Goal: Task Accomplishment & Management: Complete application form

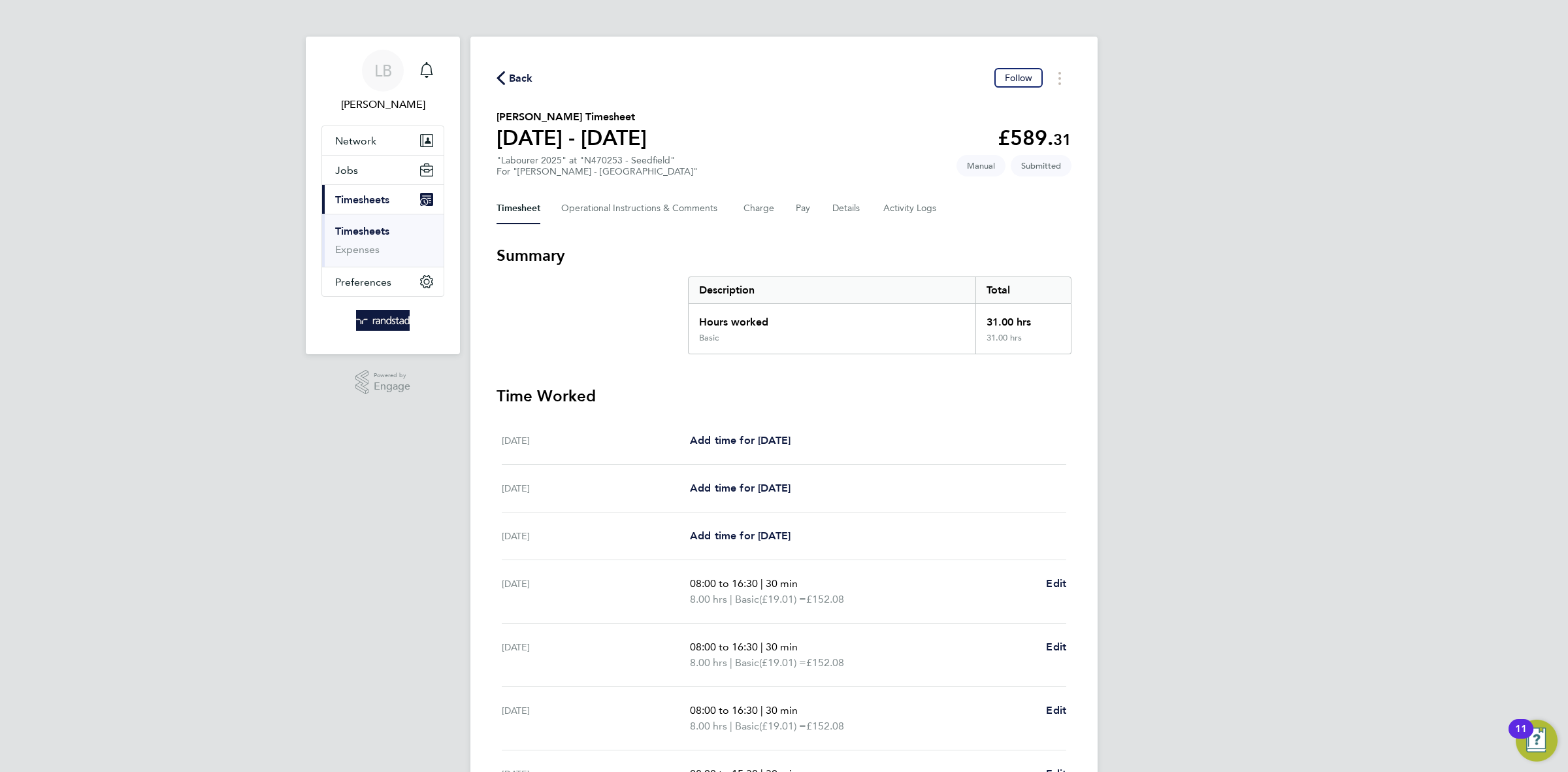
click at [529, 79] on span "Back" at bounding box center [520, 78] width 24 height 16
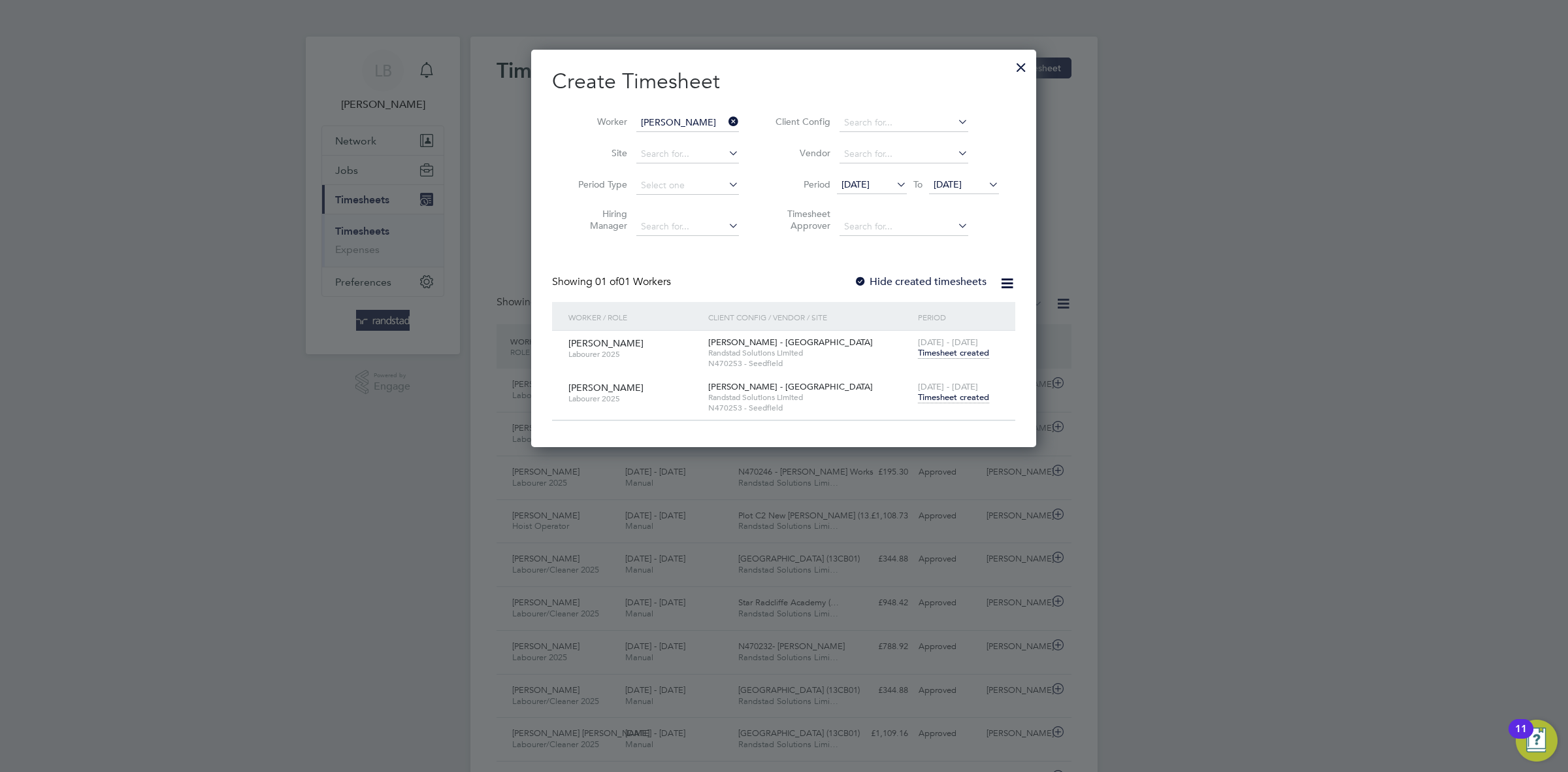
click at [1024, 63] on div at bounding box center [1021, 64] width 23 height 23
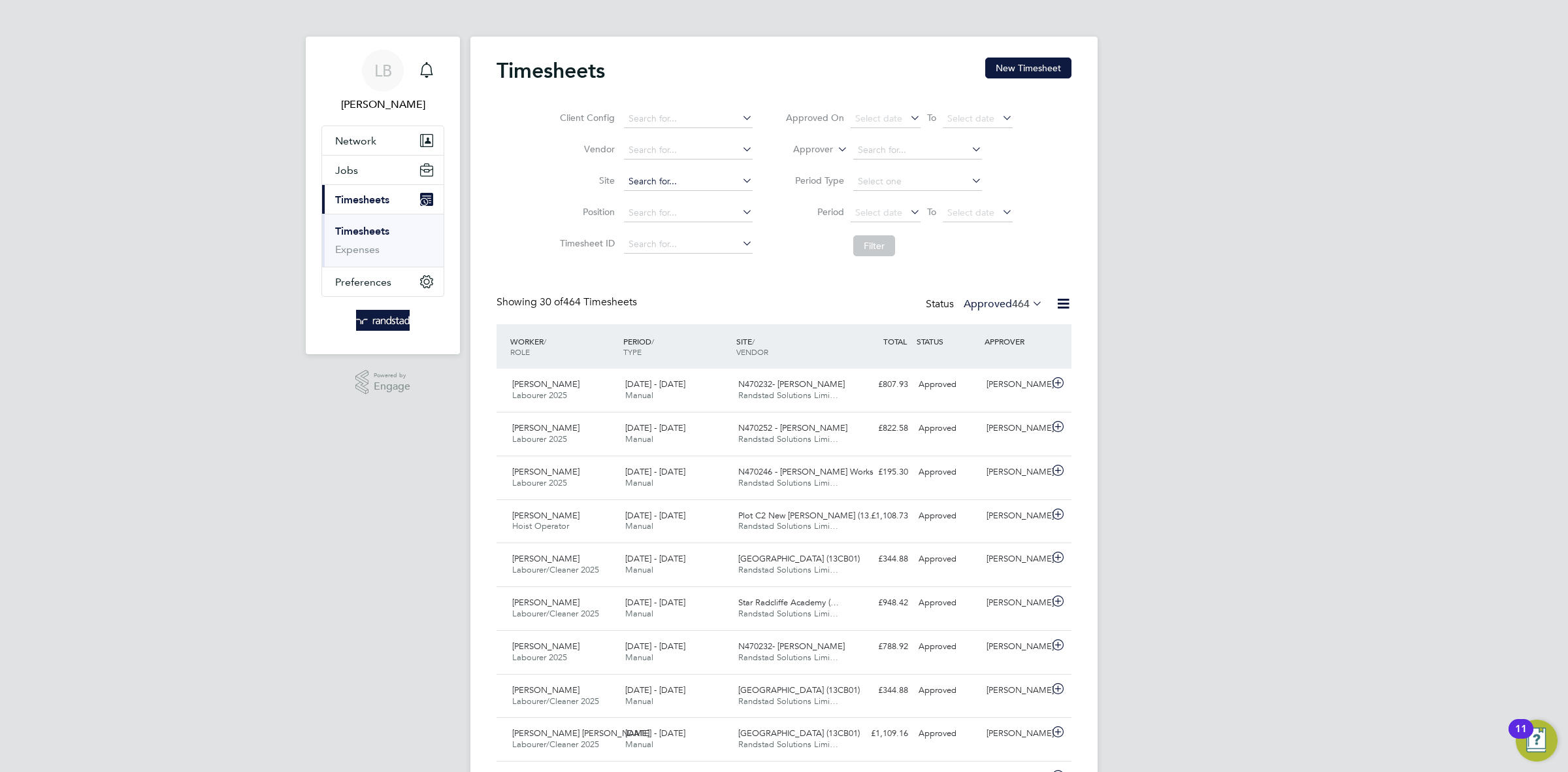
click at [691, 184] on input at bounding box center [688, 181] width 128 height 19
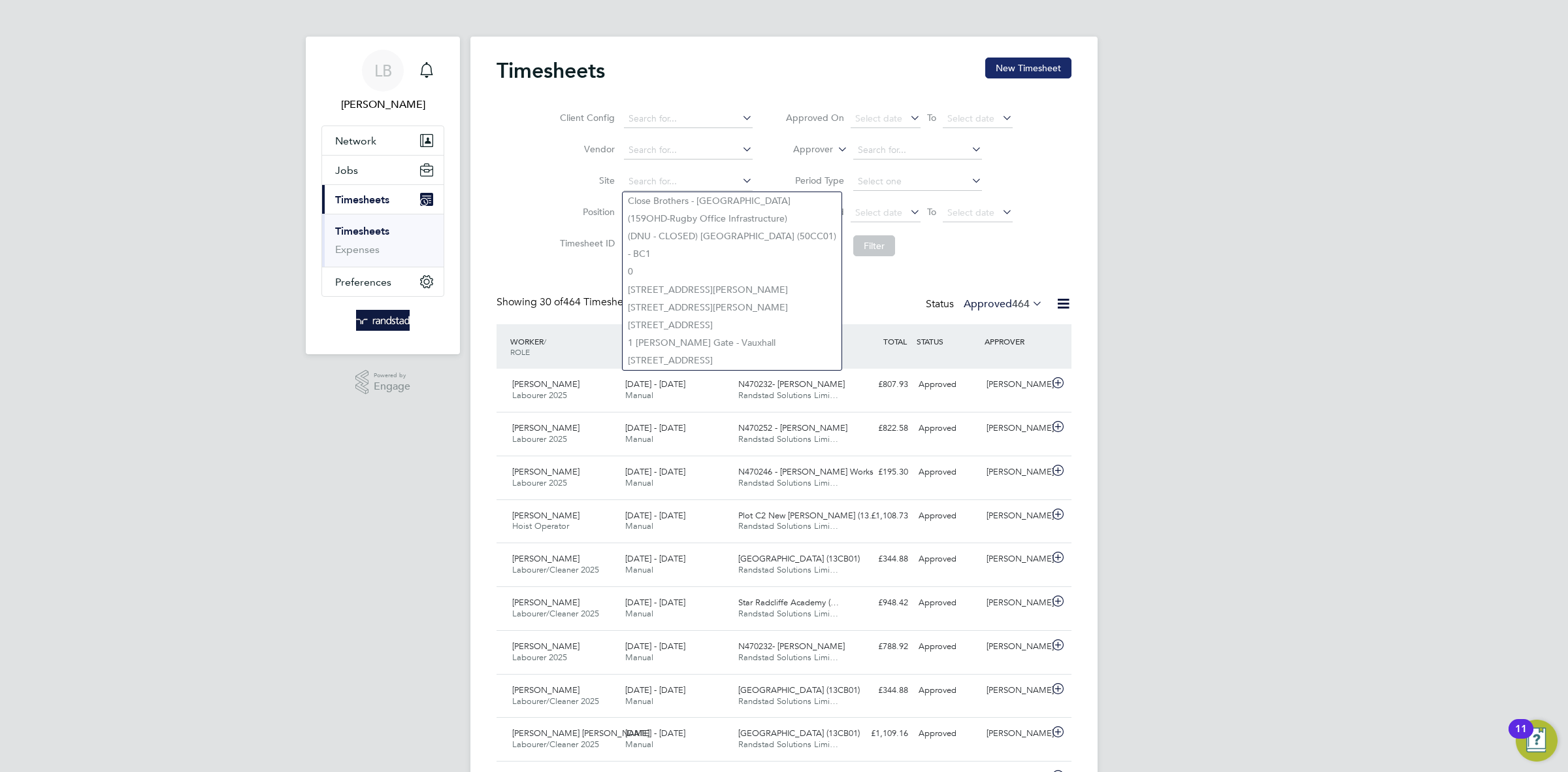
click at [1069, 58] on button "New Timesheet" at bounding box center [1028, 68] width 87 height 21
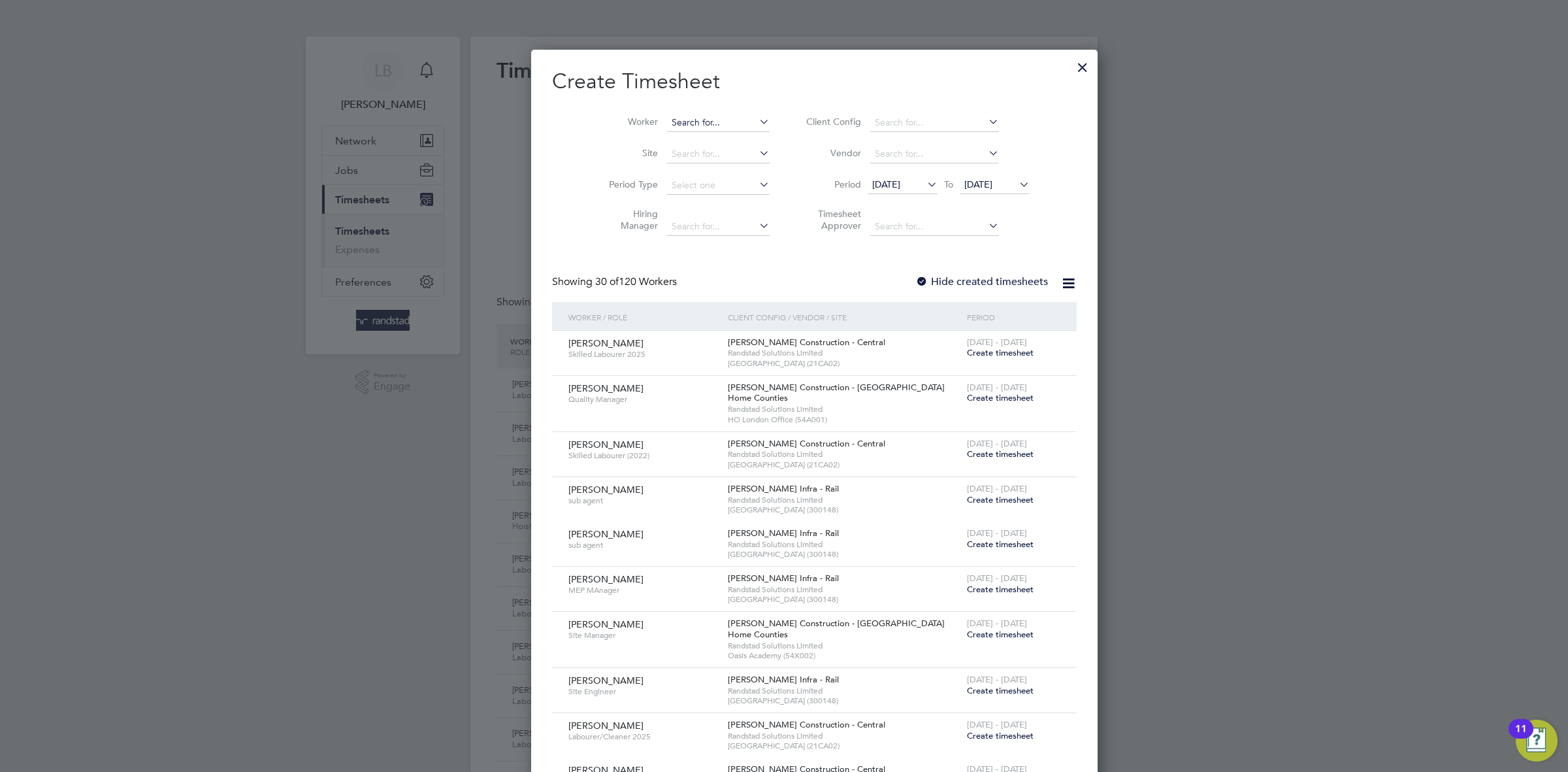
click at [691, 122] on input at bounding box center [718, 123] width 102 height 19
click at [719, 197] on li "[PERSON_NAME]" at bounding box center [755, 193] width 240 height 18
type input "[PERSON_NAME]"
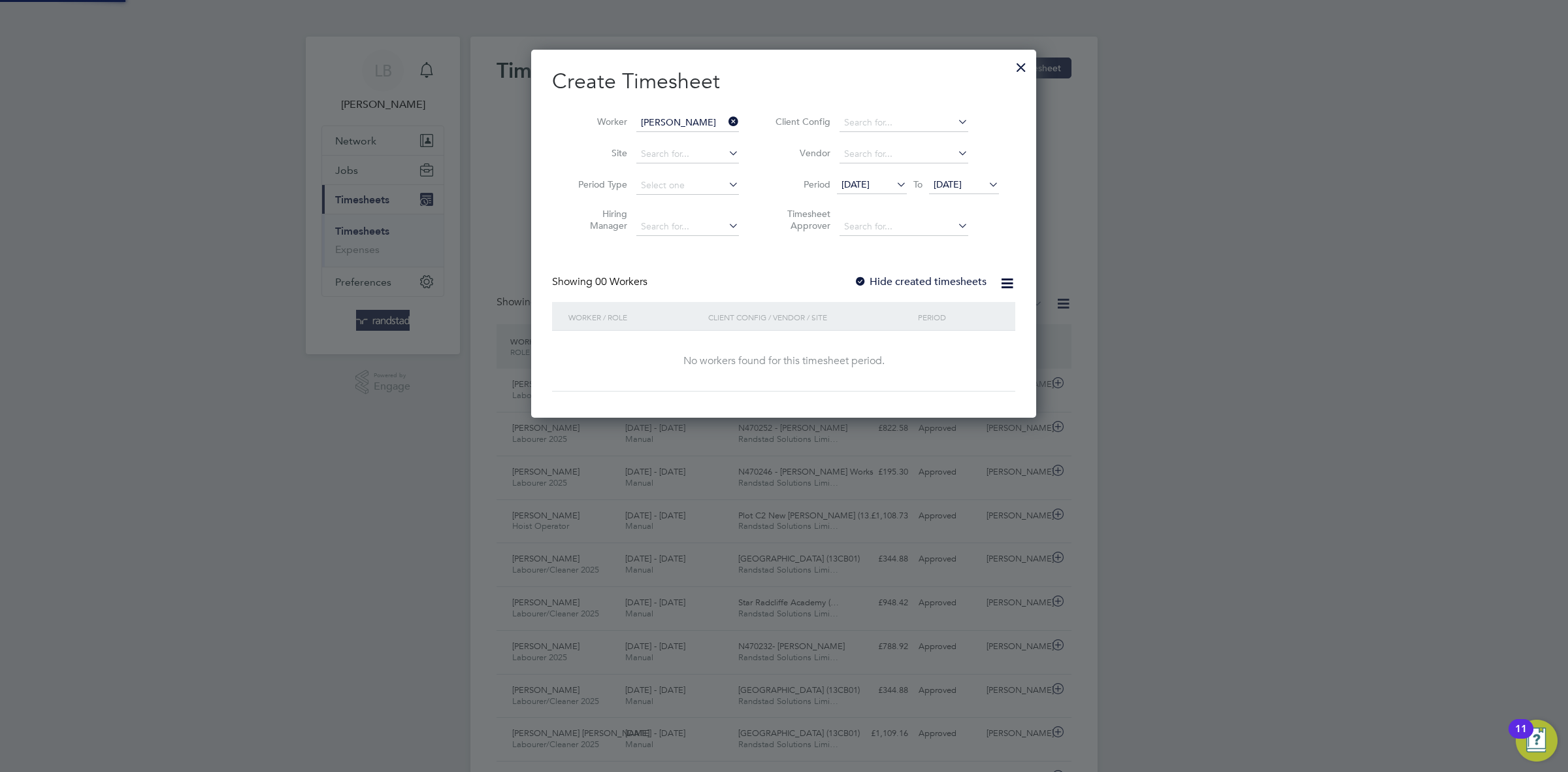
click at [938, 283] on label "Hide created timesheets" at bounding box center [920, 282] width 132 height 13
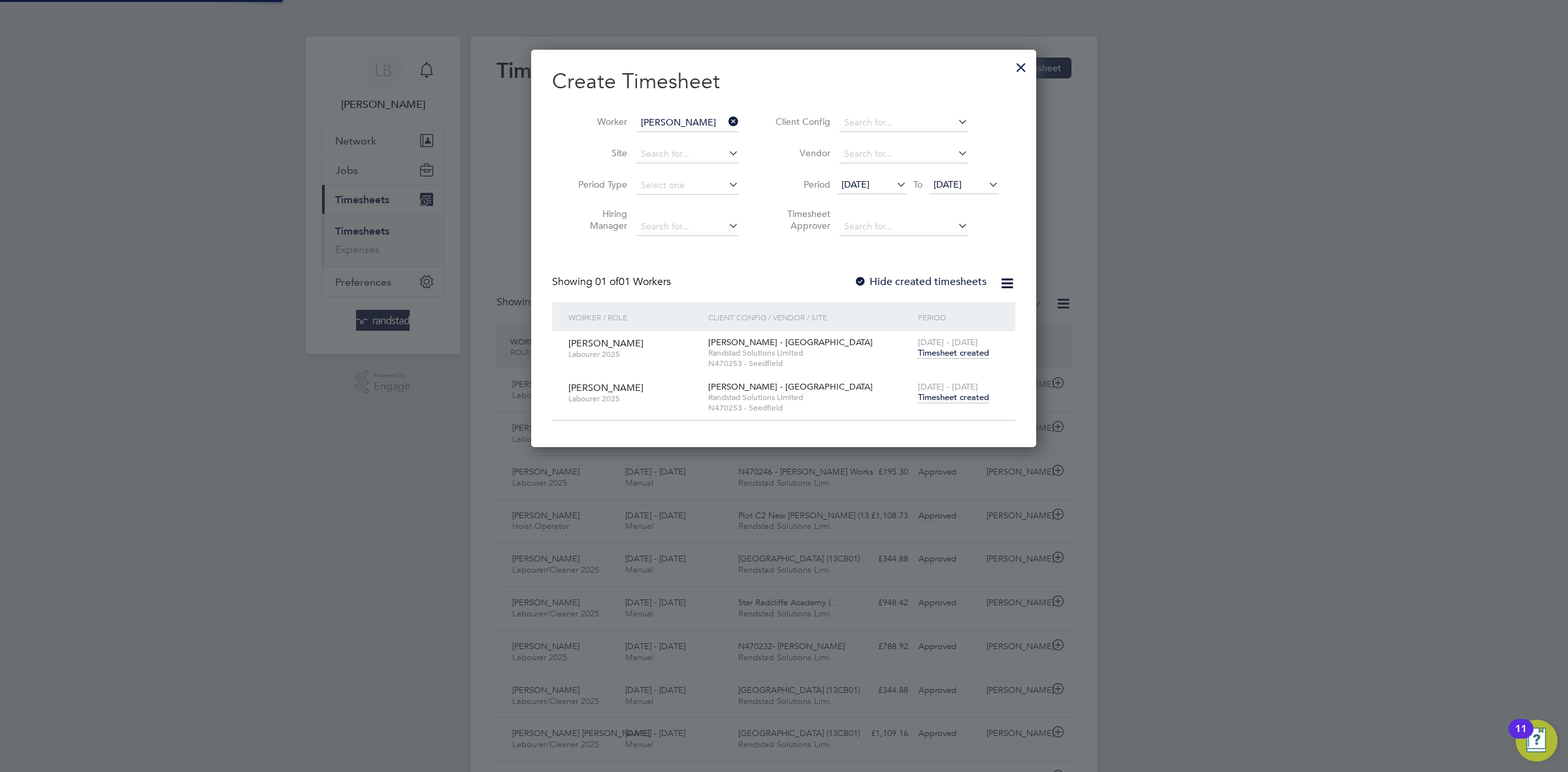
click at [960, 394] on span "Timesheet created" at bounding box center [954, 397] width 71 height 12
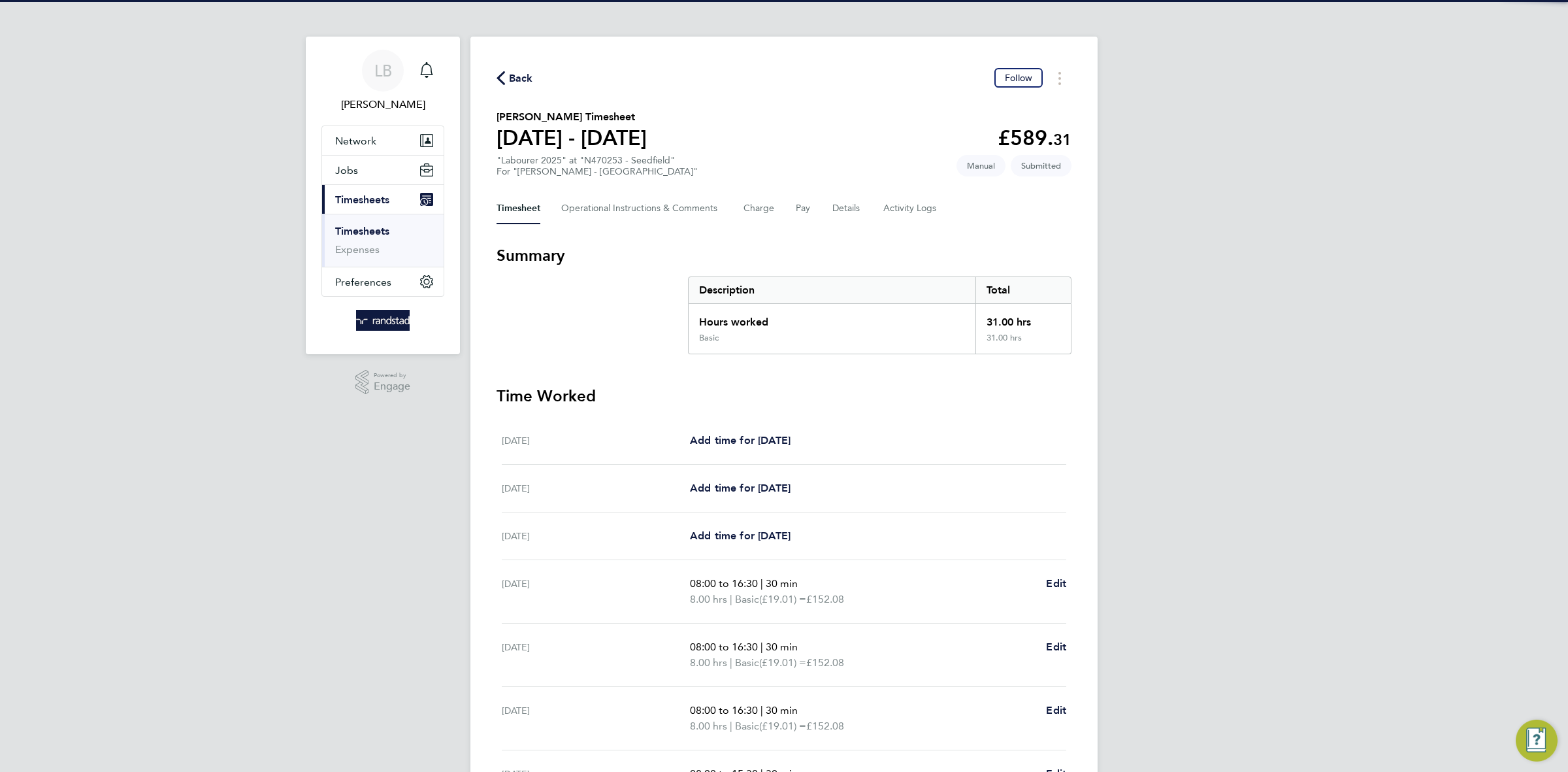
click at [600, 227] on div "Back Follow [PERSON_NAME] Timesheet [DATE] - [DATE] £589. 31 "Labourer 2025" at…" at bounding box center [784, 472] width 627 height 872
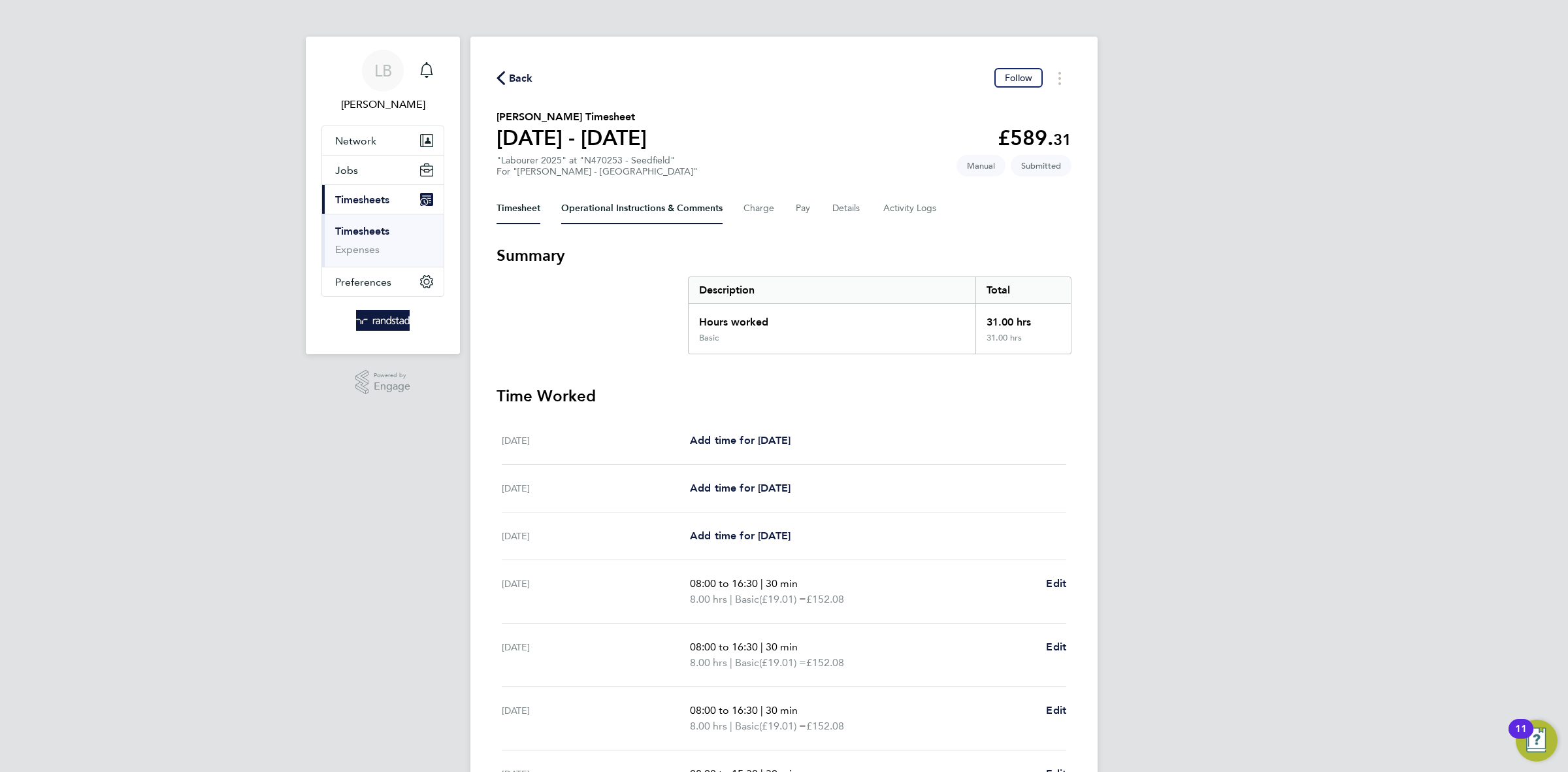
click at [603, 219] on Comments-tab "Operational Instructions & Comments" at bounding box center [642, 209] width 161 height 32
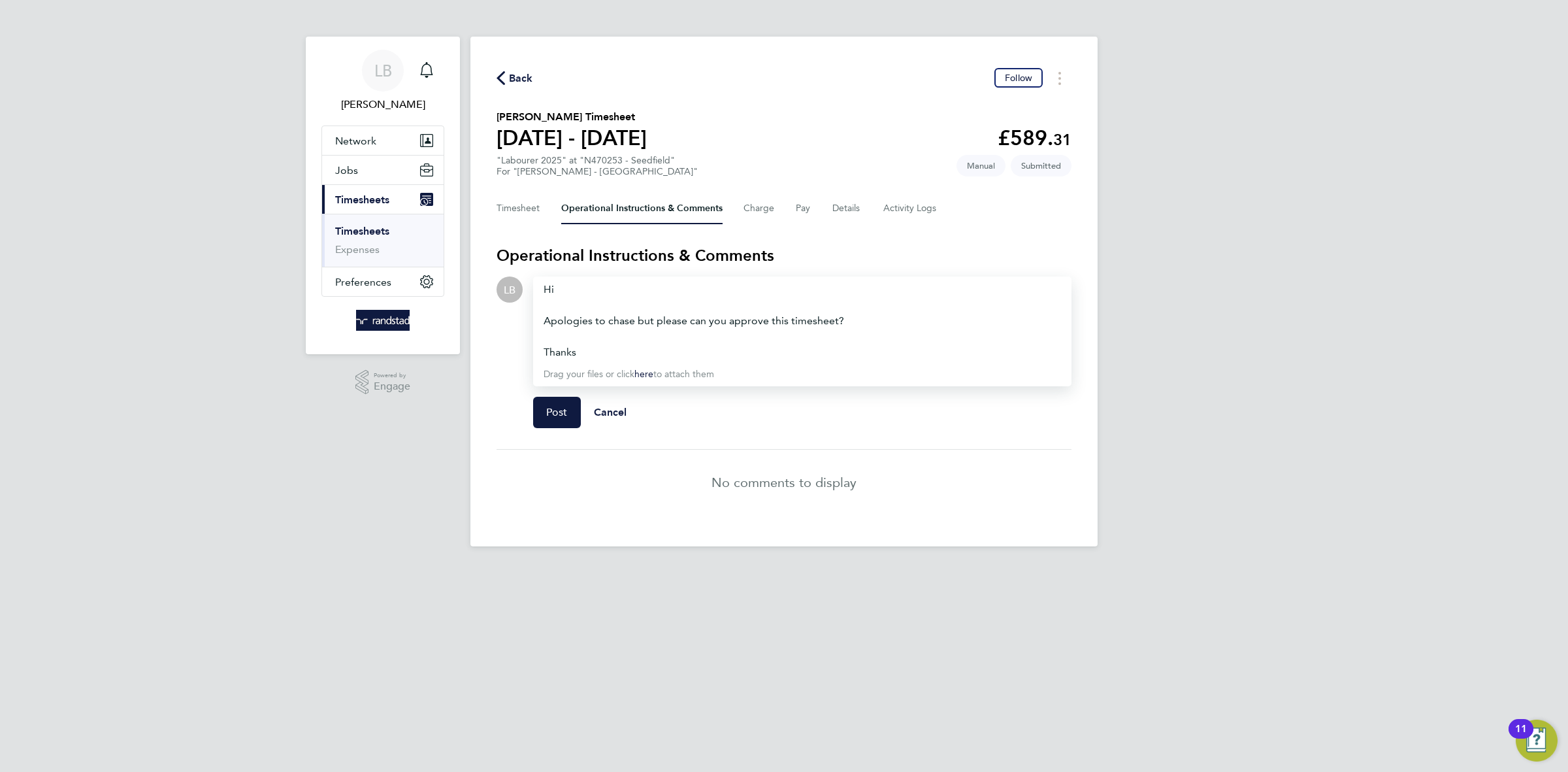
click at [656, 319] on div "Apologies to chase but please can you approve this timesheet?" at bounding box center [803, 321] width 518 height 16
drag, startPoint x: 660, startPoint y: 321, endPoint x: 547, endPoint y: 292, distance: 116.7
click at [547, 292] on div "Hi Apologies to chase but please can you approve this timesheet? Thanks" at bounding box center [803, 321] width 518 height 78
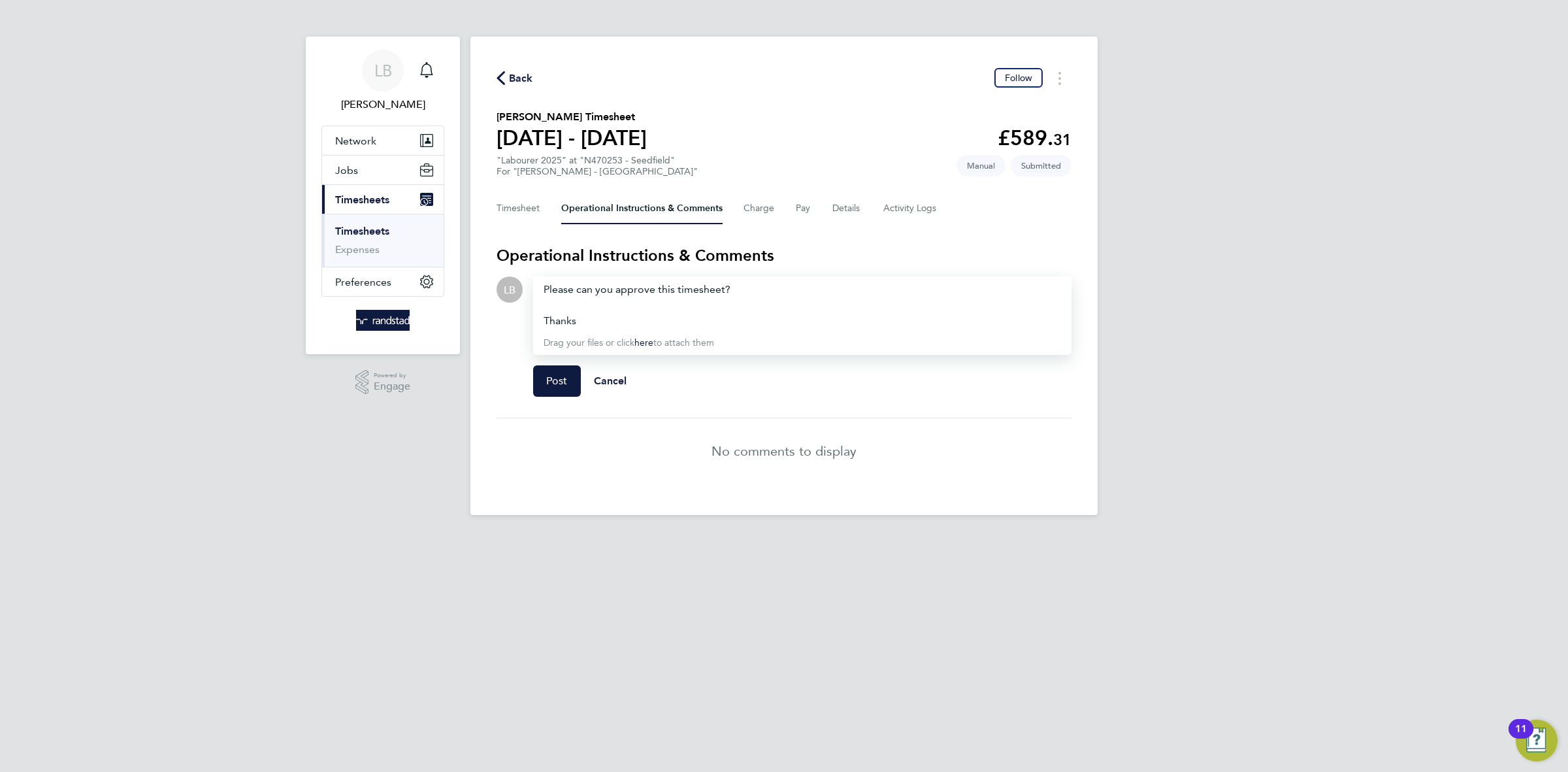
click at [544, 314] on div "Thanks" at bounding box center [803, 321] width 518 height 16
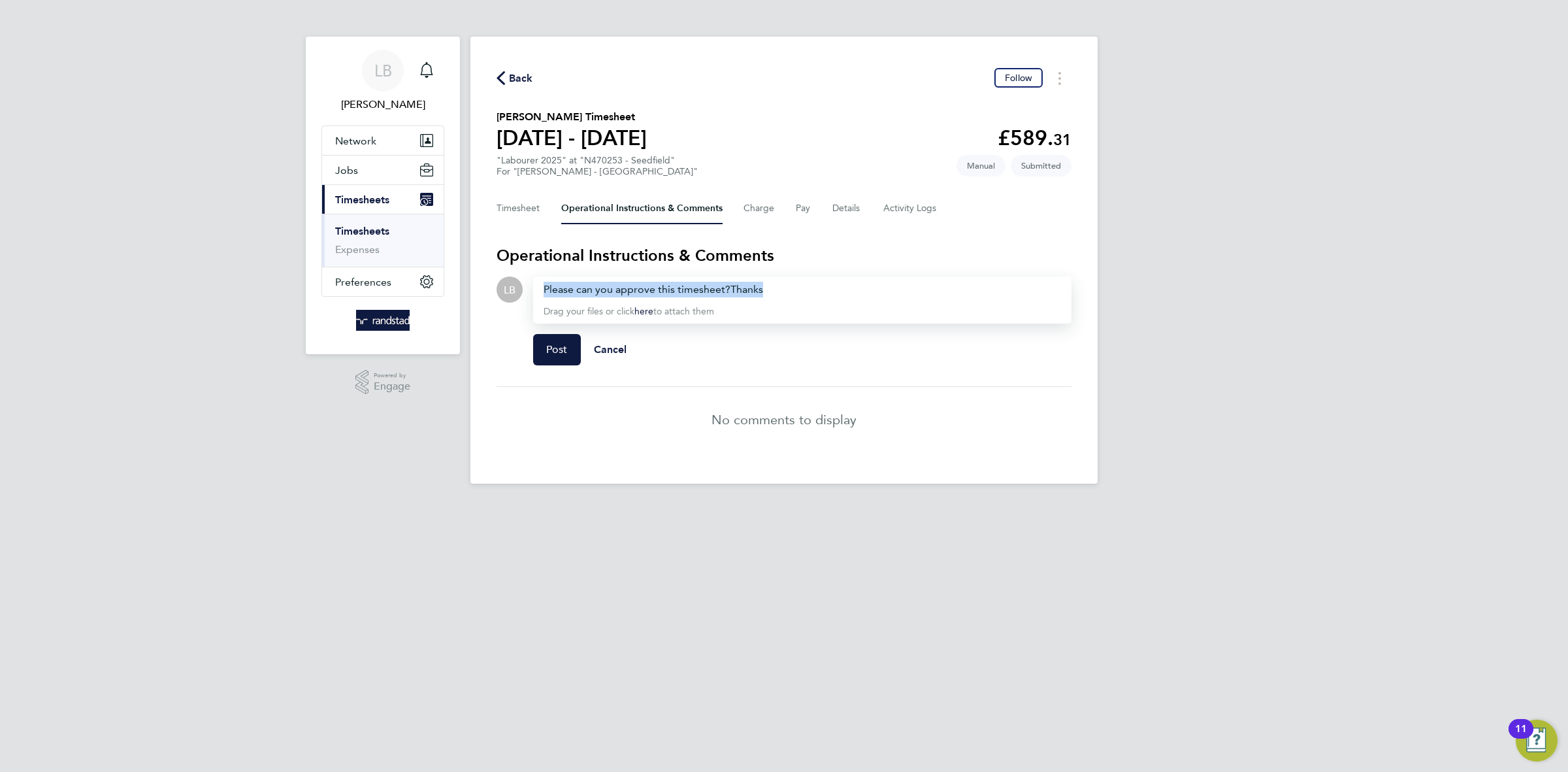
drag, startPoint x: 810, startPoint y: 289, endPoint x: 513, endPoint y: 282, distance: 297.1
click at [513, 282] on div "LB Drop your files here Supported files: JPG, JPEG, PNG, GIF or PDF Please can …" at bounding box center [784, 326] width 575 height 100
copy div "Please can you approve this timesheet? Thanks"
click at [553, 353] on span "Post" at bounding box center [557, 350] width 21 height 13
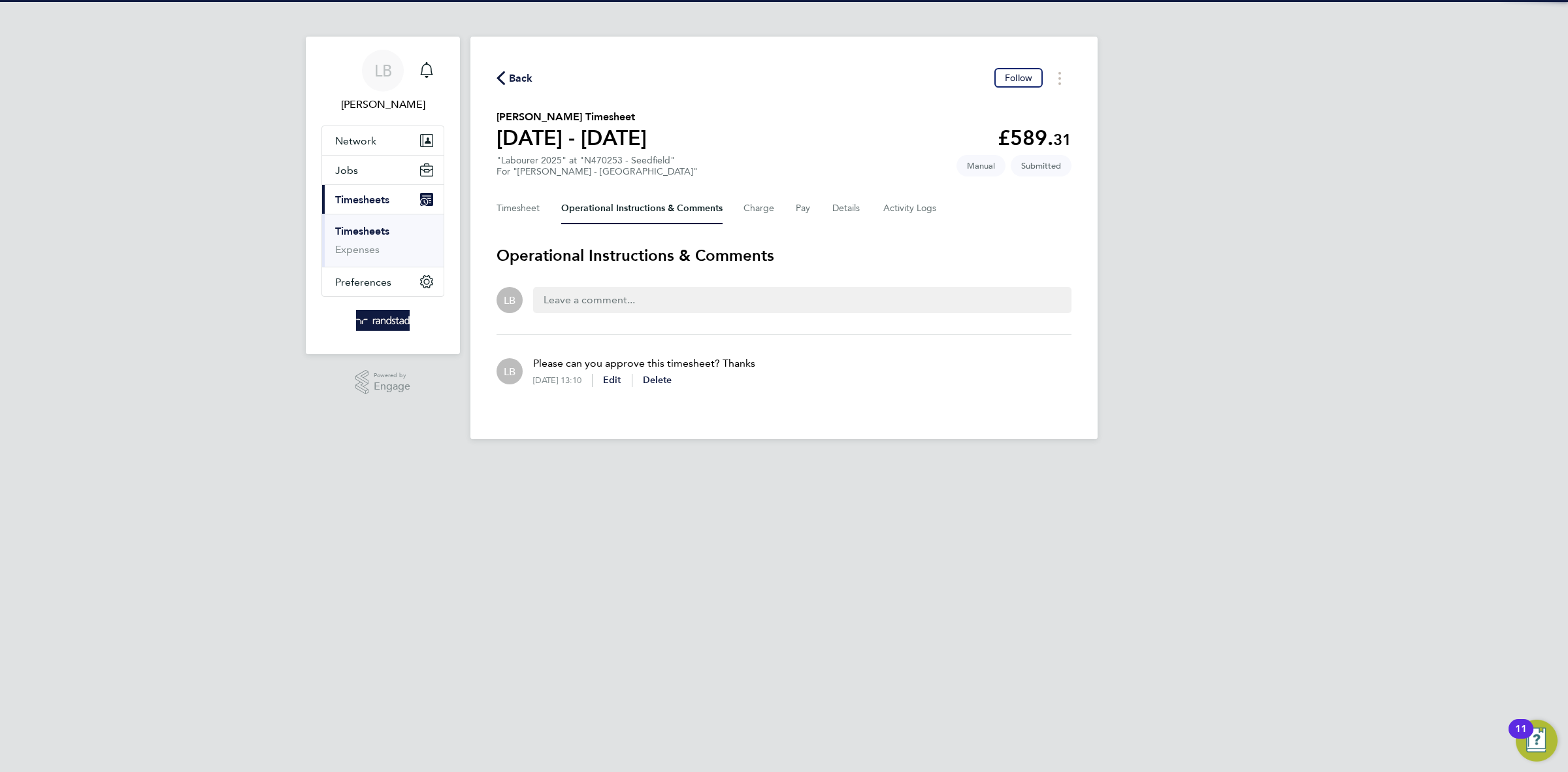
click at [520, 76] on span "Back" at bounding box center [520, 78] width 24 height 16
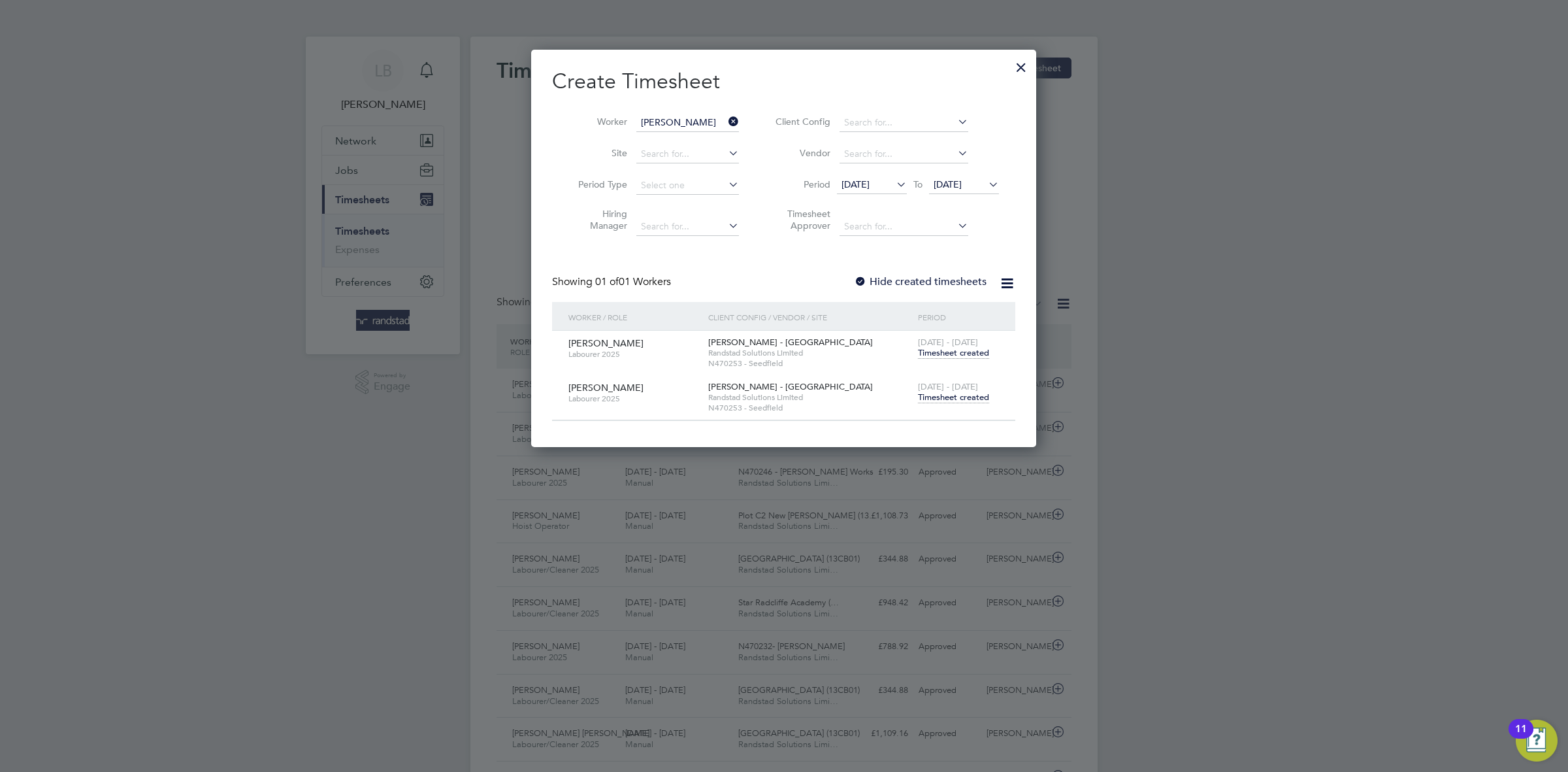
click at [726, 126] on icon at bounding box center [726, 122] width 0 height 19
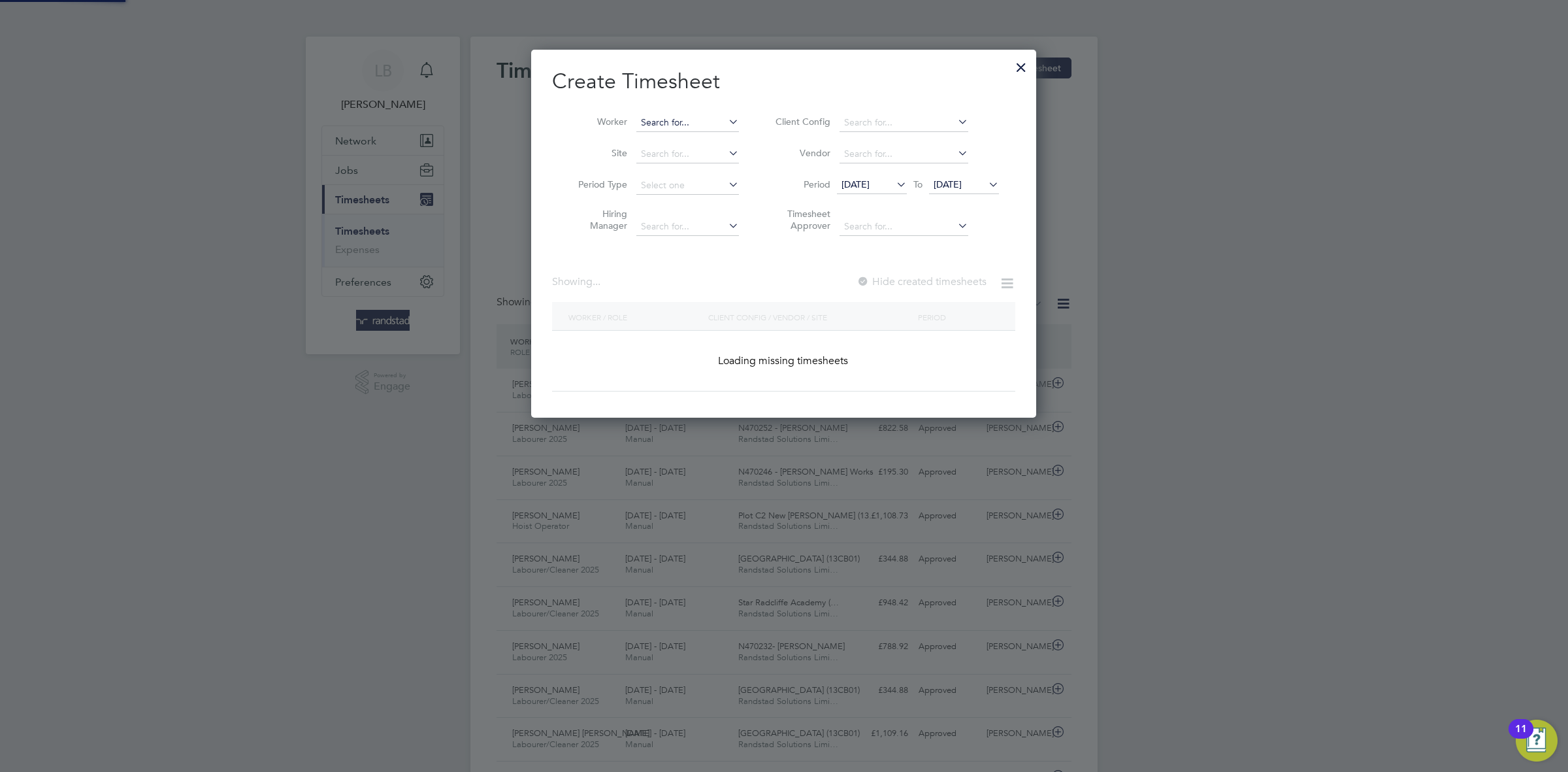
click at [693, 122] on input at bounding box center [687, 123] width 102 height 19
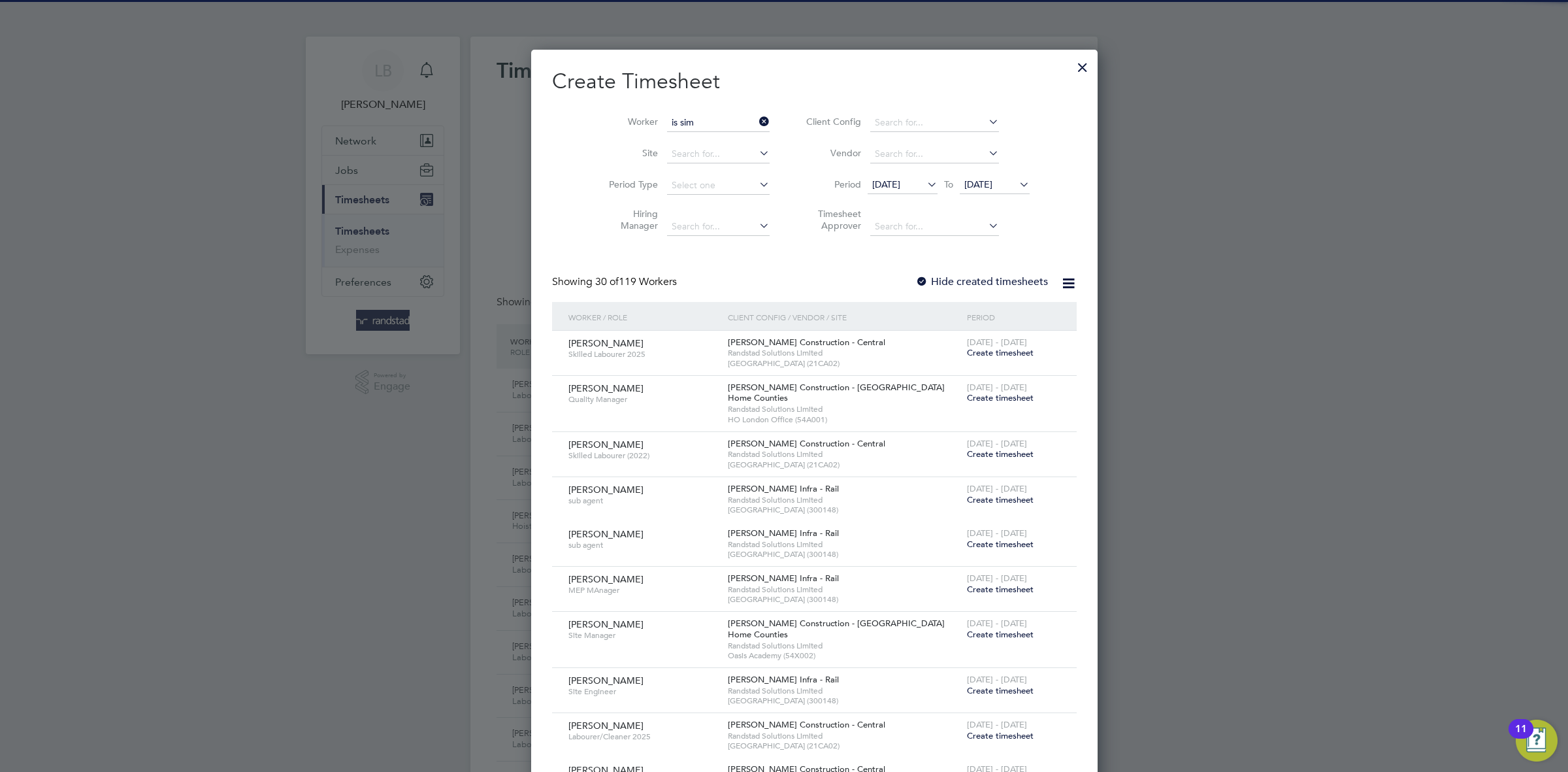
click at [700, 161] on li "Is ias Sim on" at bounding box center [687, 158] width 104 height 18
type input "[PERSON_NAME]"
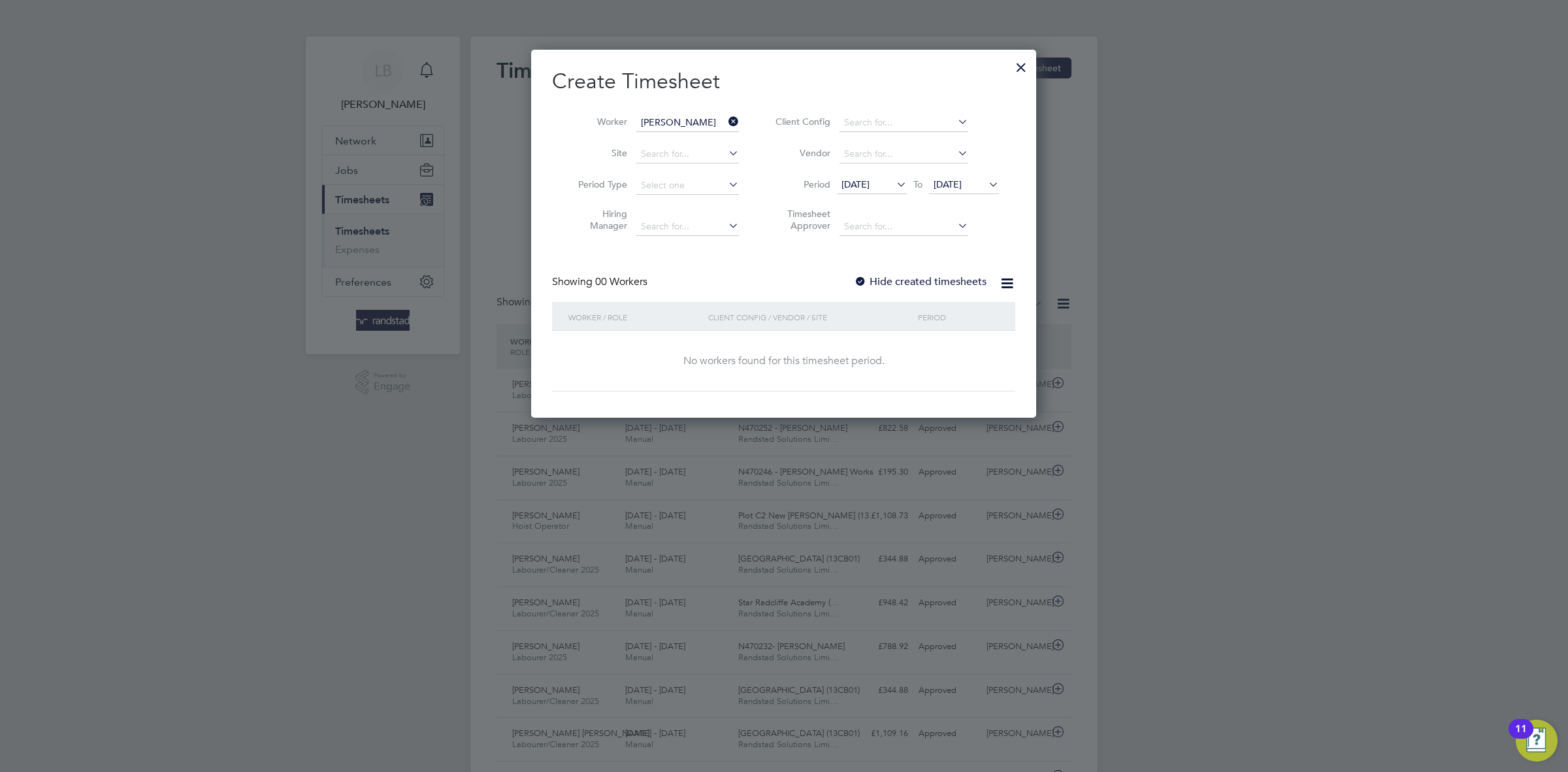
click at [916, 282] on label "Hide created timesheets" at bounding box center [920, 282] width 132 height 13
click at [903, 284] on label "Hide created timesheets" at bounding box center [920, 282] width 132 height 13
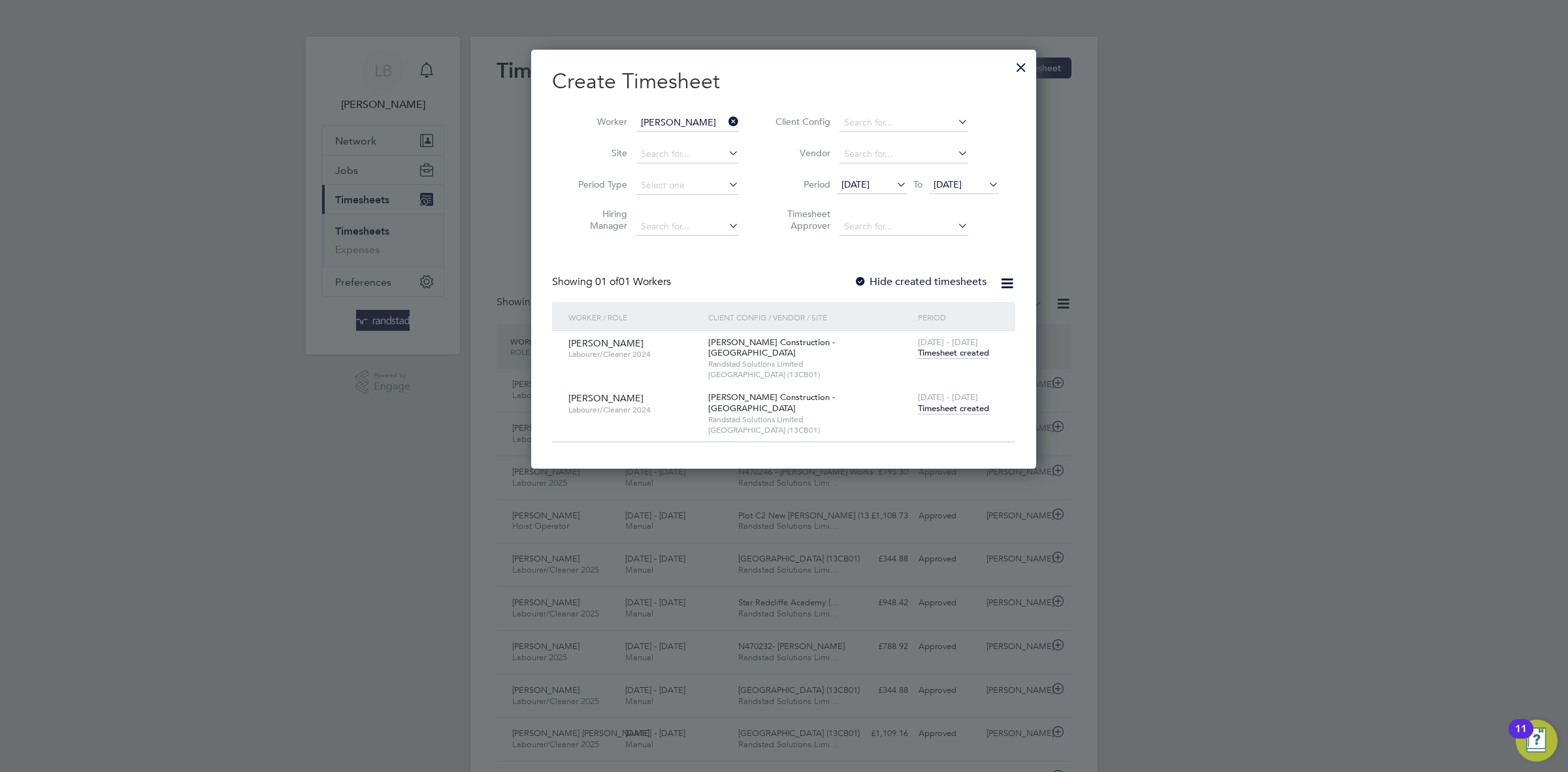
click at [965, 402] on span "Timesheet created" at bounding box center [954, 408] width 71 height 12
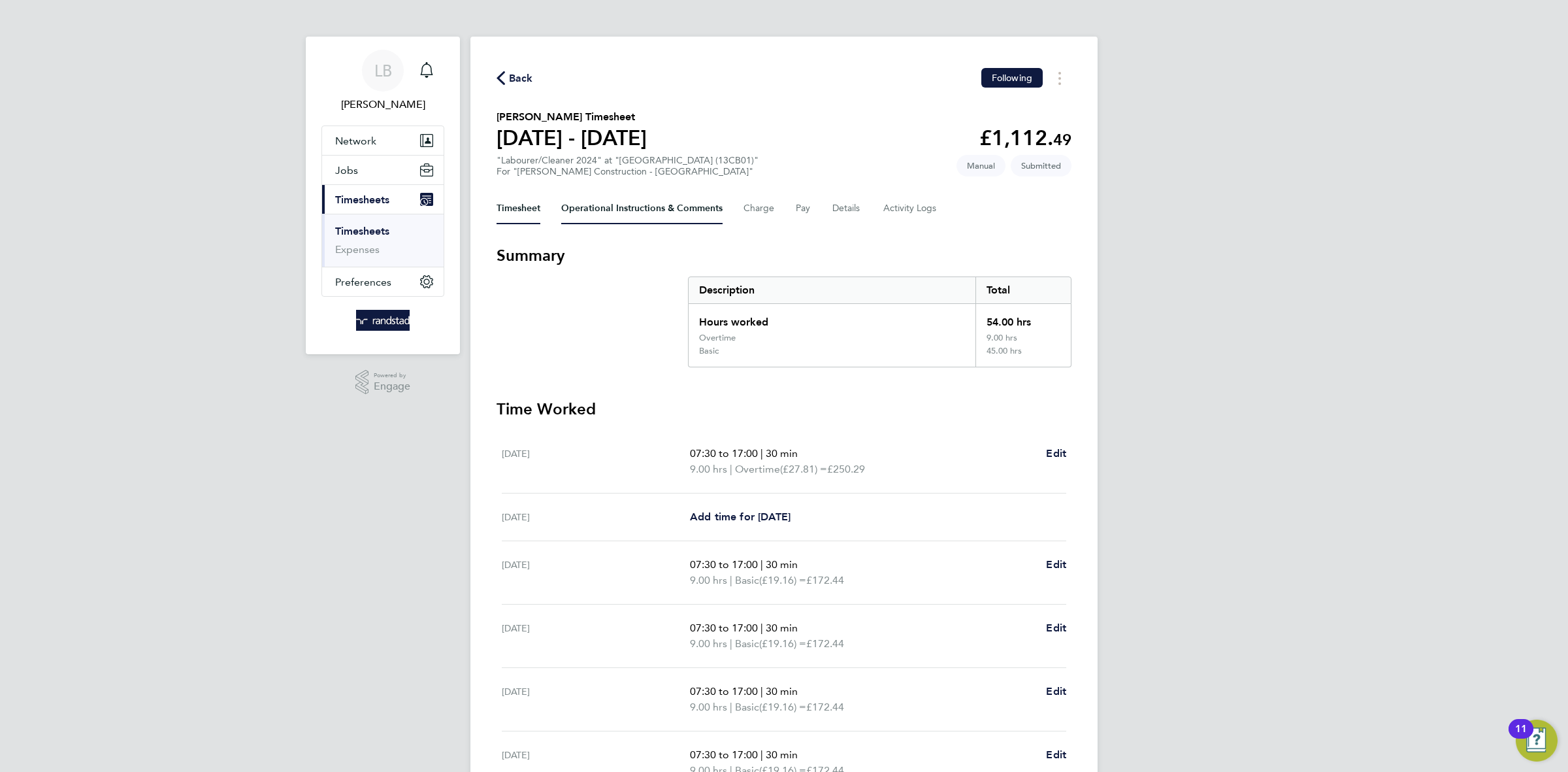
click at [637, 203] on Comments-tab "Operational Instructions & Comments" at bounding box center [642, 209] width 161 height 32
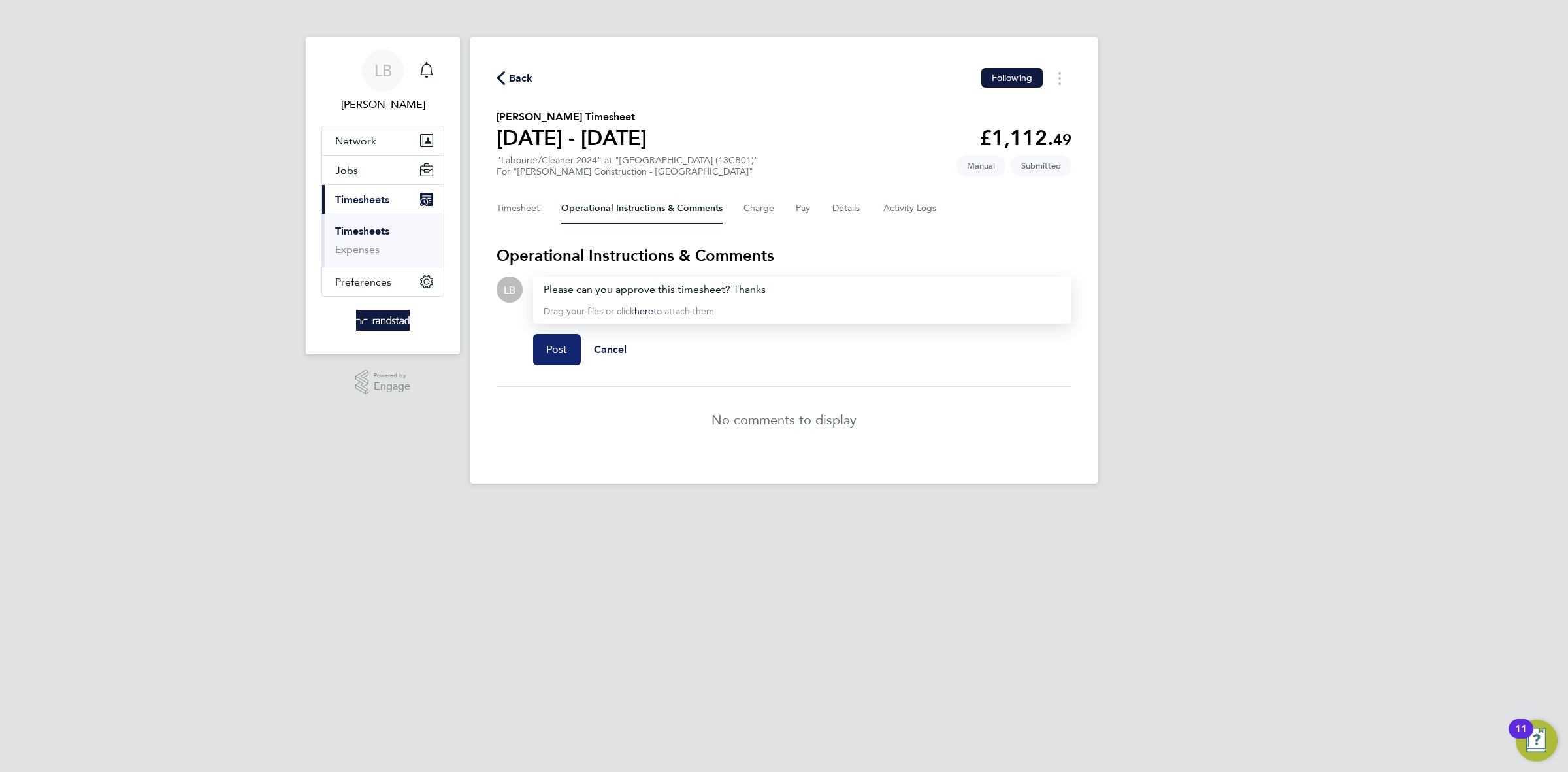
click at [568, 352] on button "Post" at bounding box center [557, 350] width 47 height 32
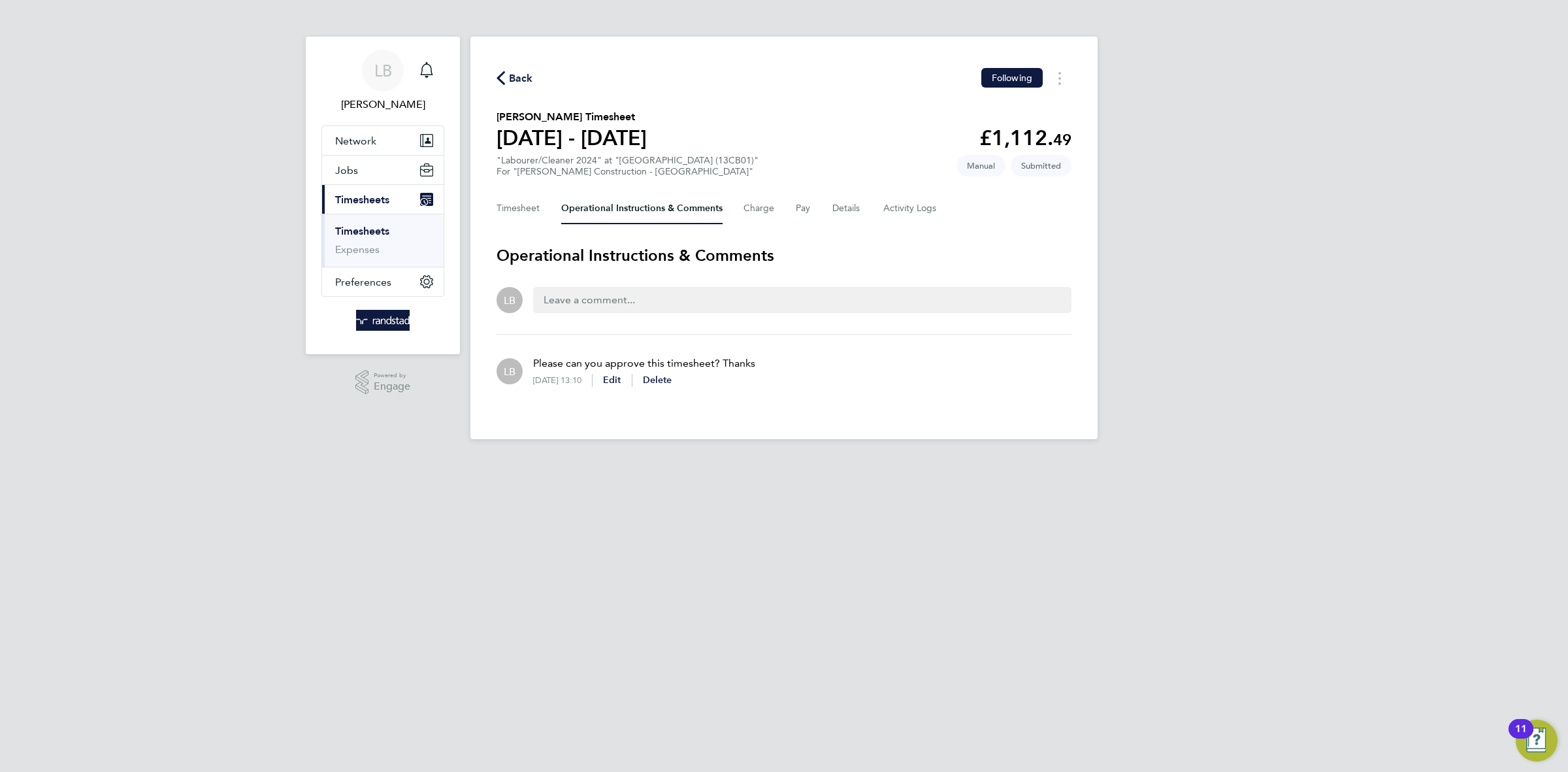
click at [514, 74] on span "Back" at bounding box center [520, 78] width 24 height 16
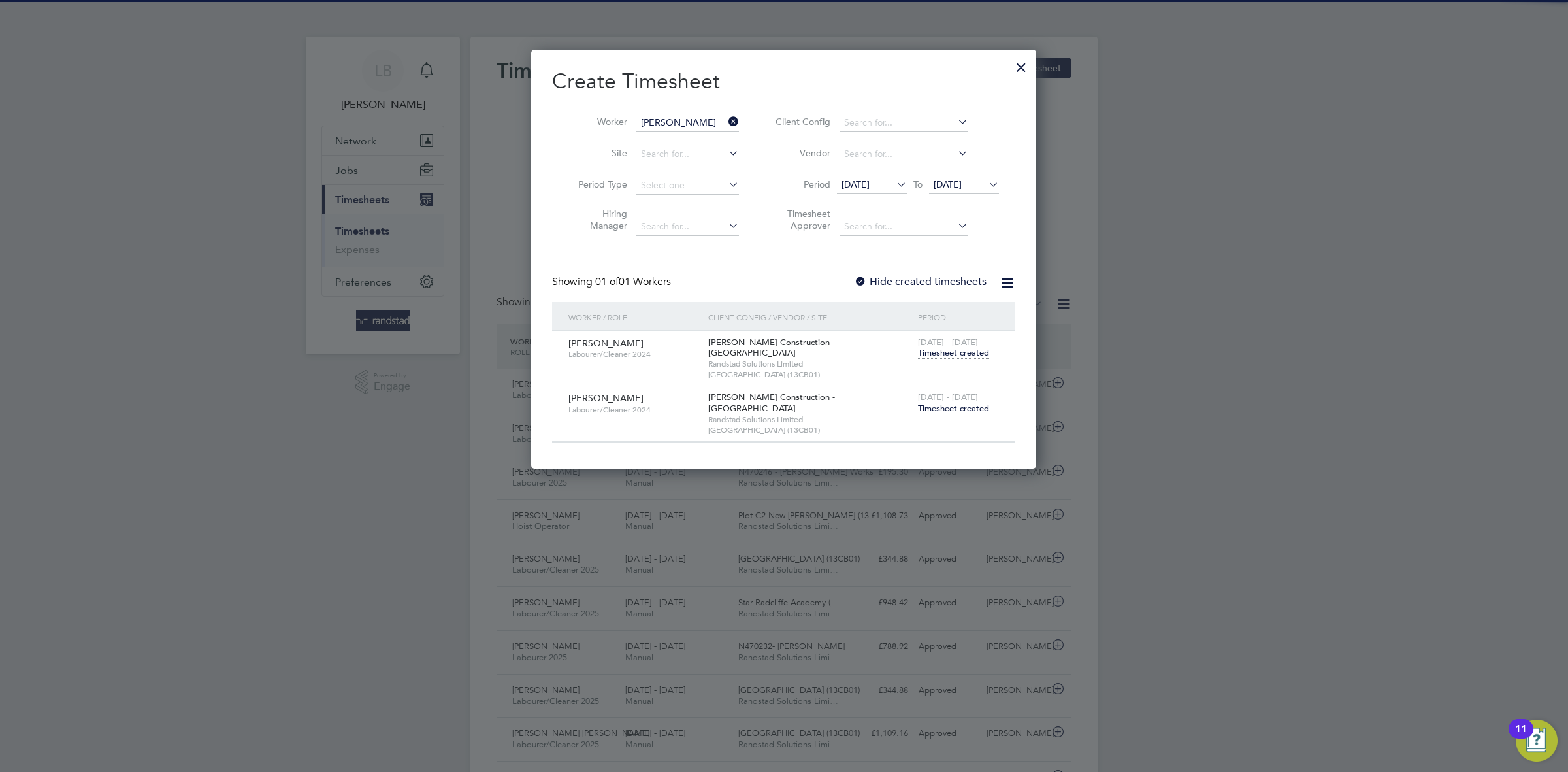
click at [726, 119] on icon at bounding box center [726, 122] width 0 height 19
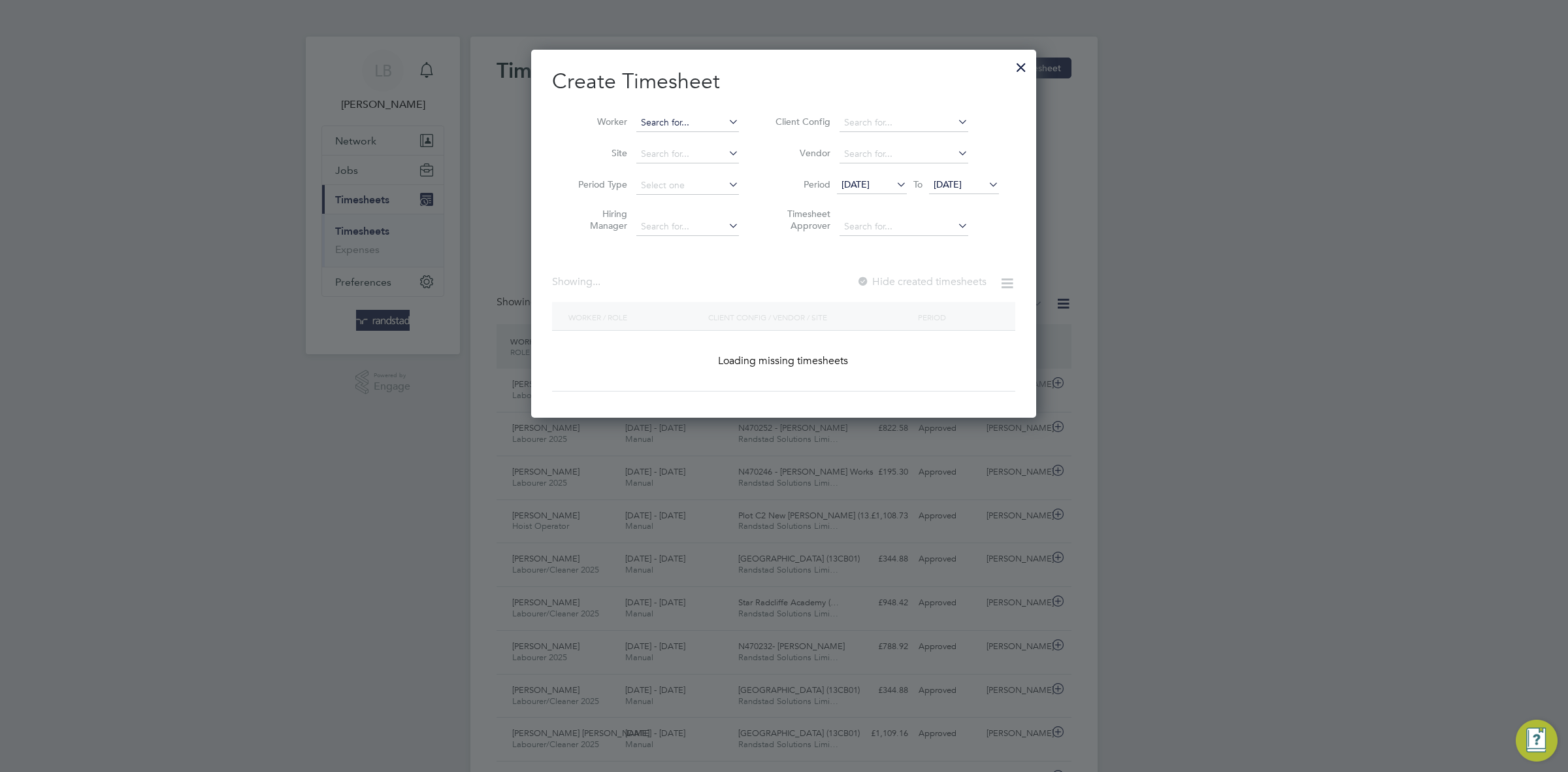
click at [691, 118] on input at bounding box center [687, 123] width 102 height 19
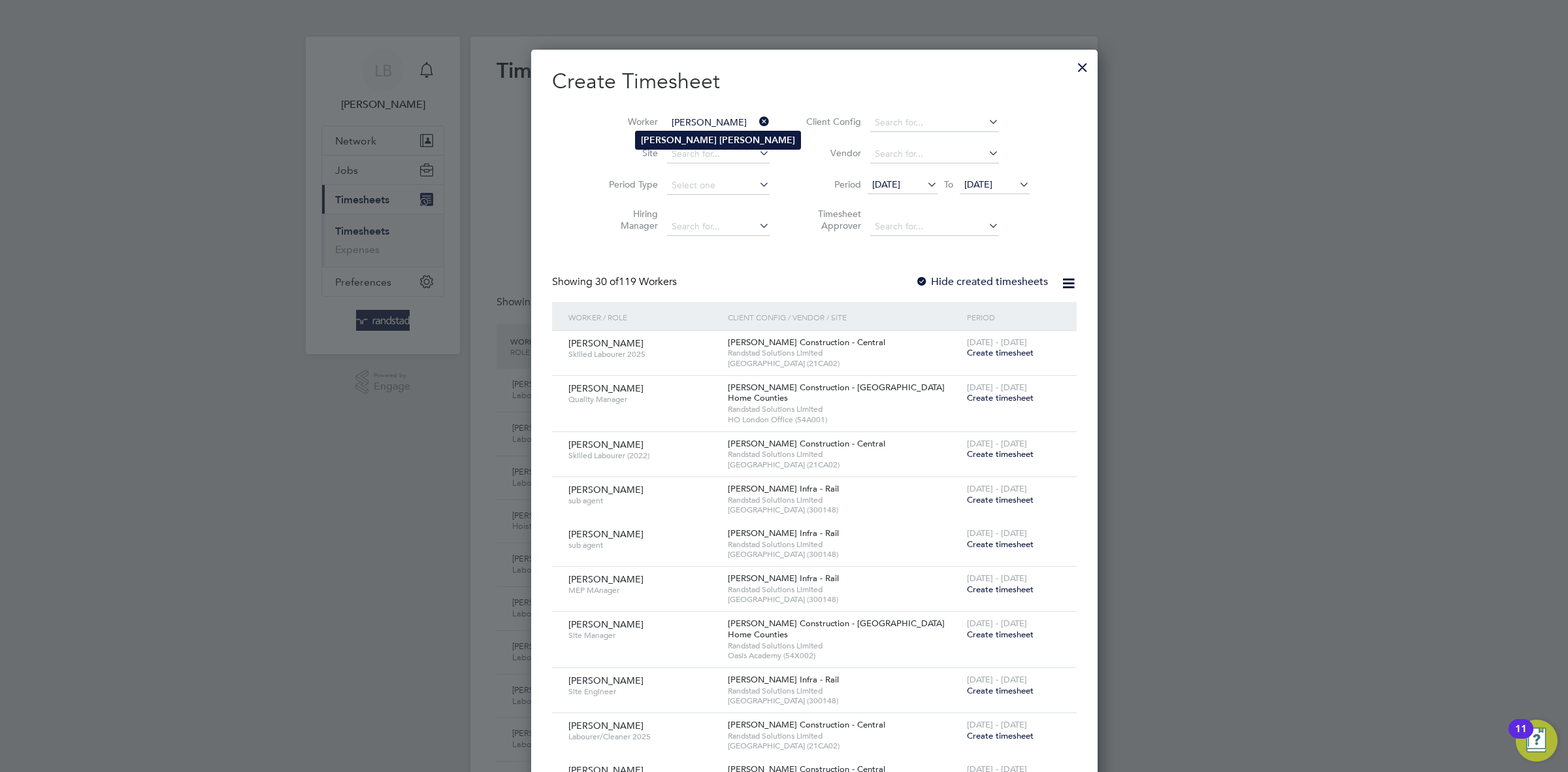
click at [688, 144] on li "[PERSON_NAME]" at bounding box center [718, 140] width 165 height 18
type input "[PERSON_NAME]"
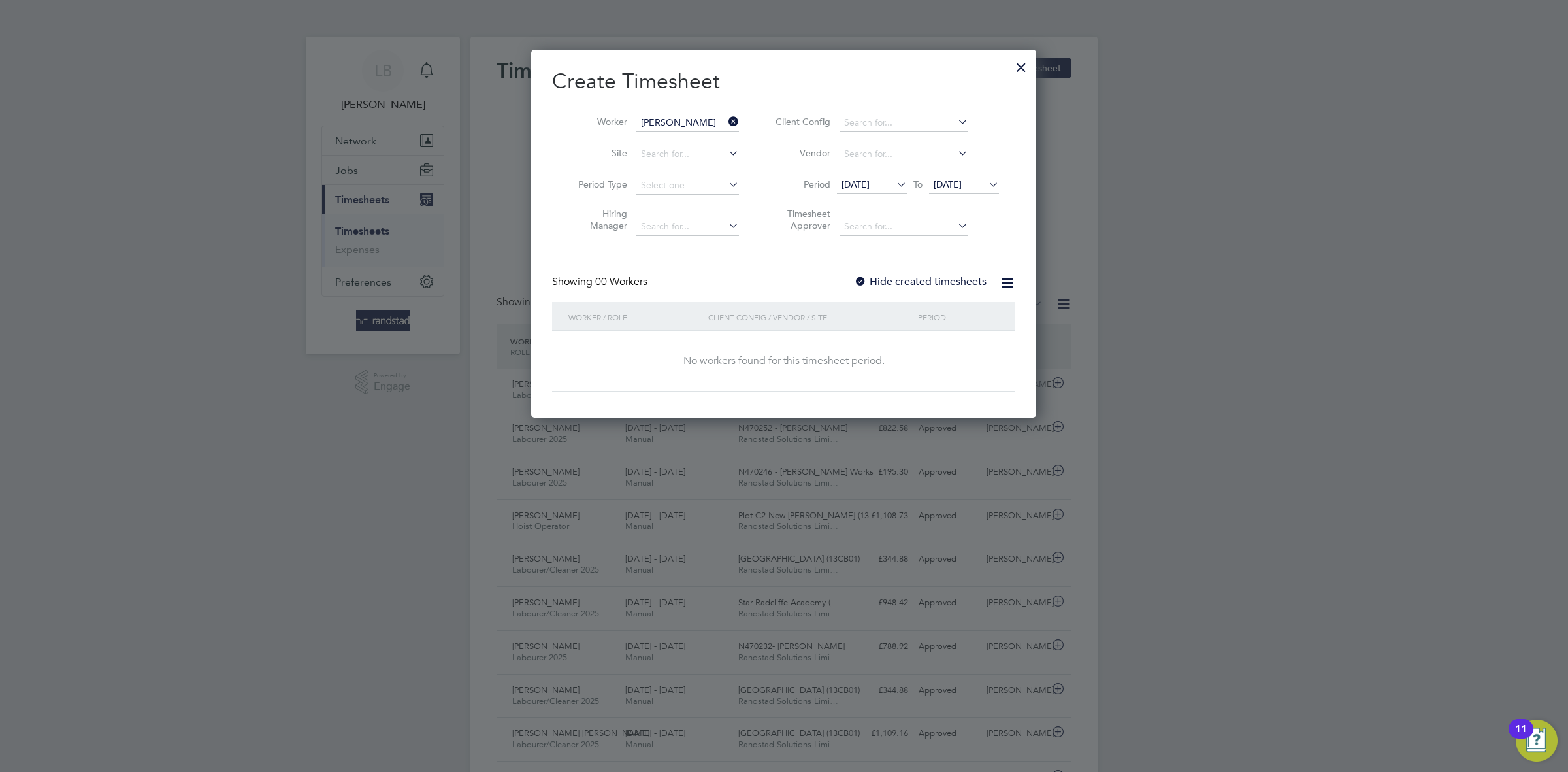
click at [900, 272] on div "Create Timesheet Worker [PERSON_NAME] Site Period Type Hiring Manager Client Co…" at bounding box center [783, 229] width 463 height 323
click at [910, 282] on label "Hide created timesheets" at bounding box center [920, 282] width 132 height 13
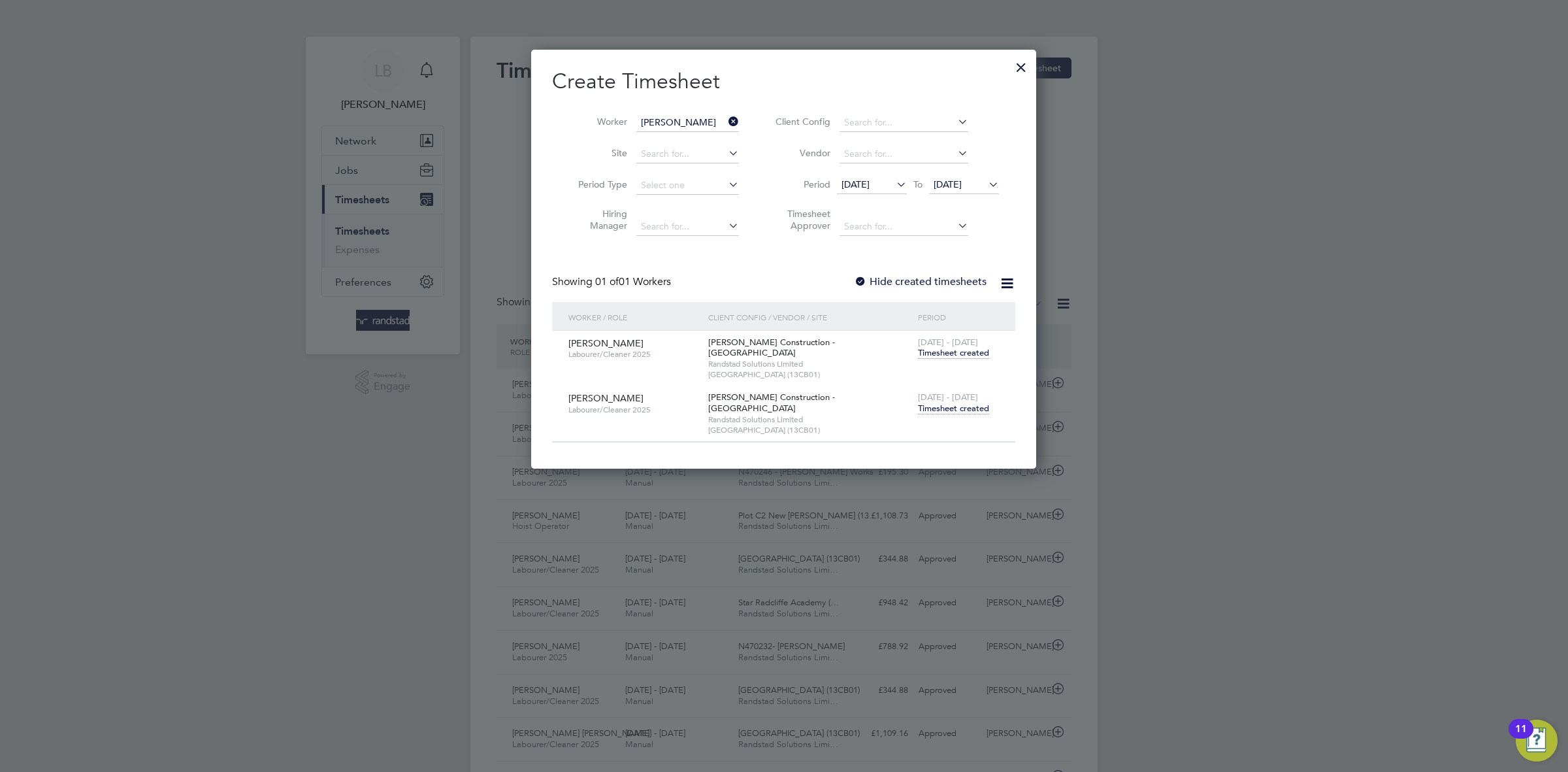
click at [947, 402] on span "Timesheet created" at bounding box center [954, 408] width 71 height 12
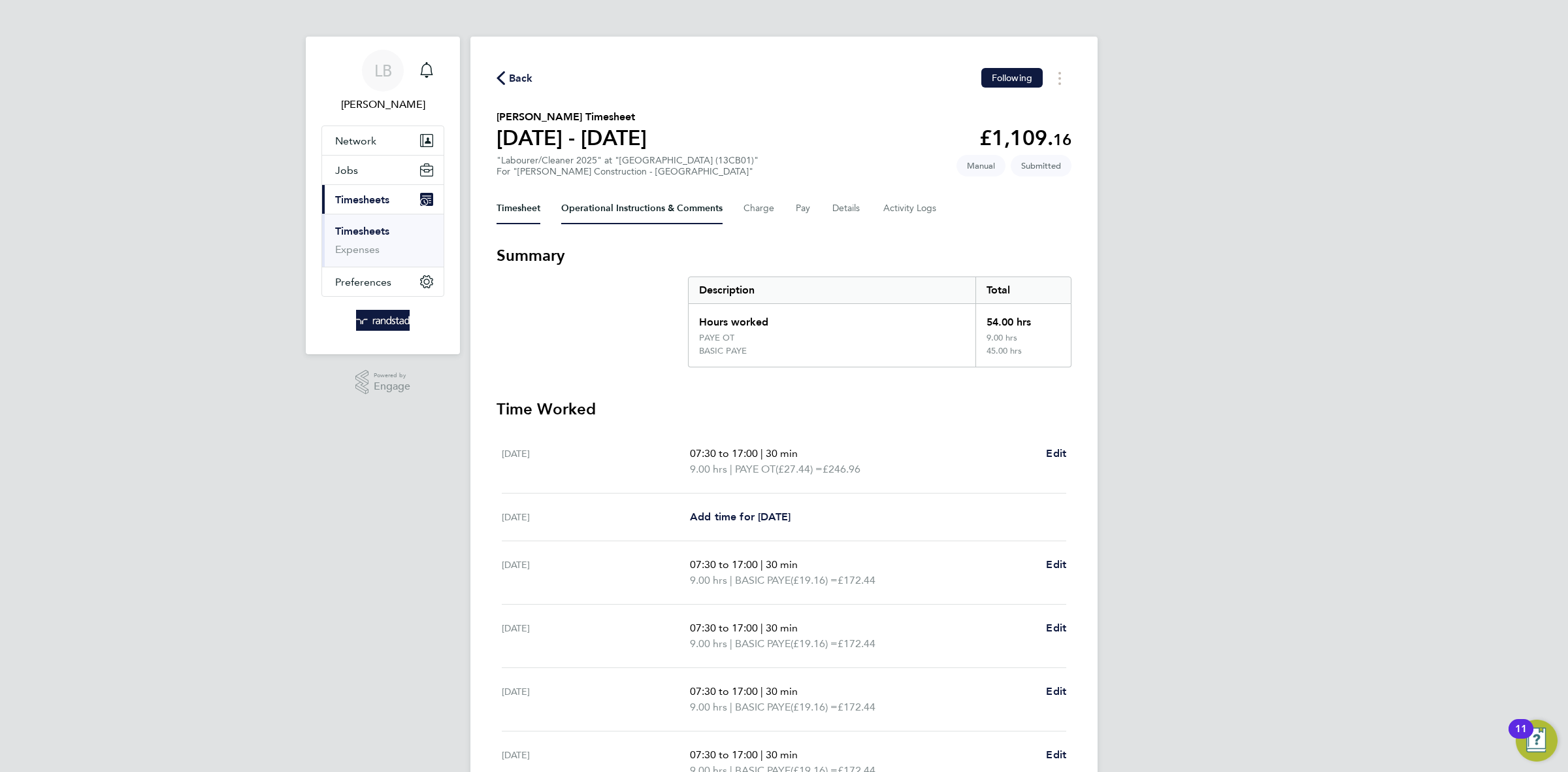
click at [610, 212] on Comments-tab "Operational Instructions & Comments" at bounding box center [642, 209] width 161 height 32
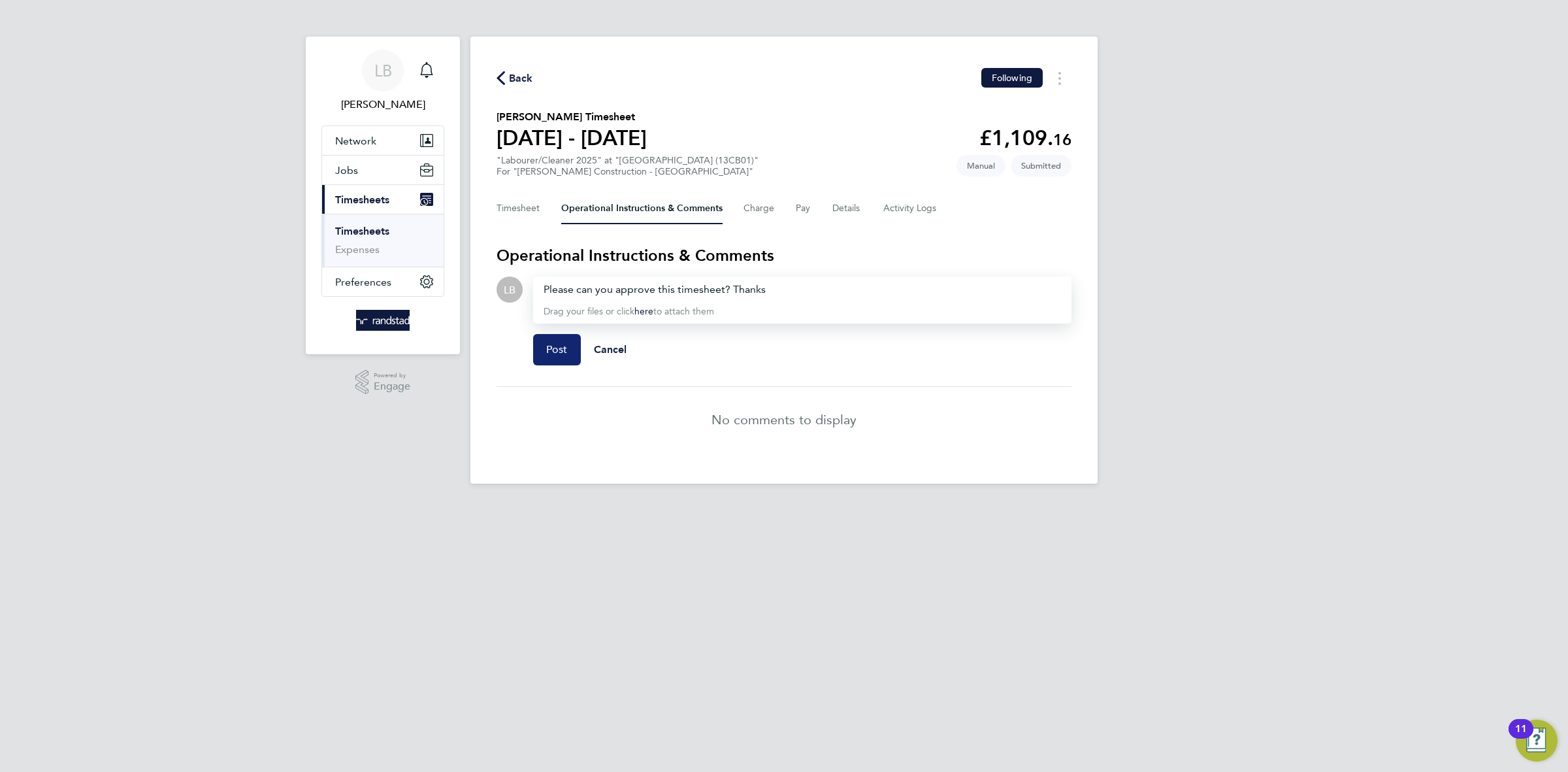
click at [545, 343] on button "Post" at bounding box center [557, 350] width 47 height 32
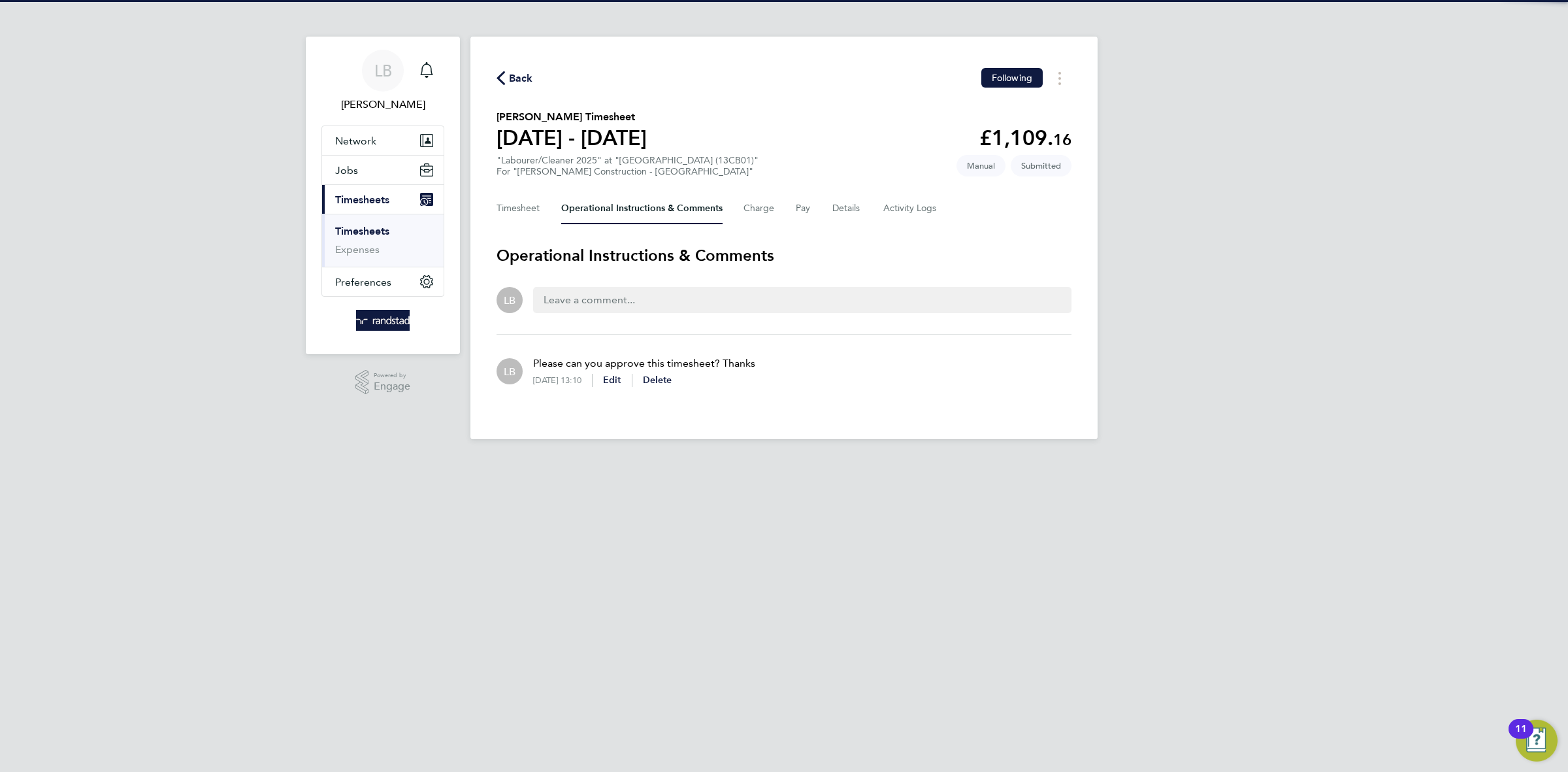
click at [514, 81] on span "Back" at bounding box center [520, 78] width 24 height 16
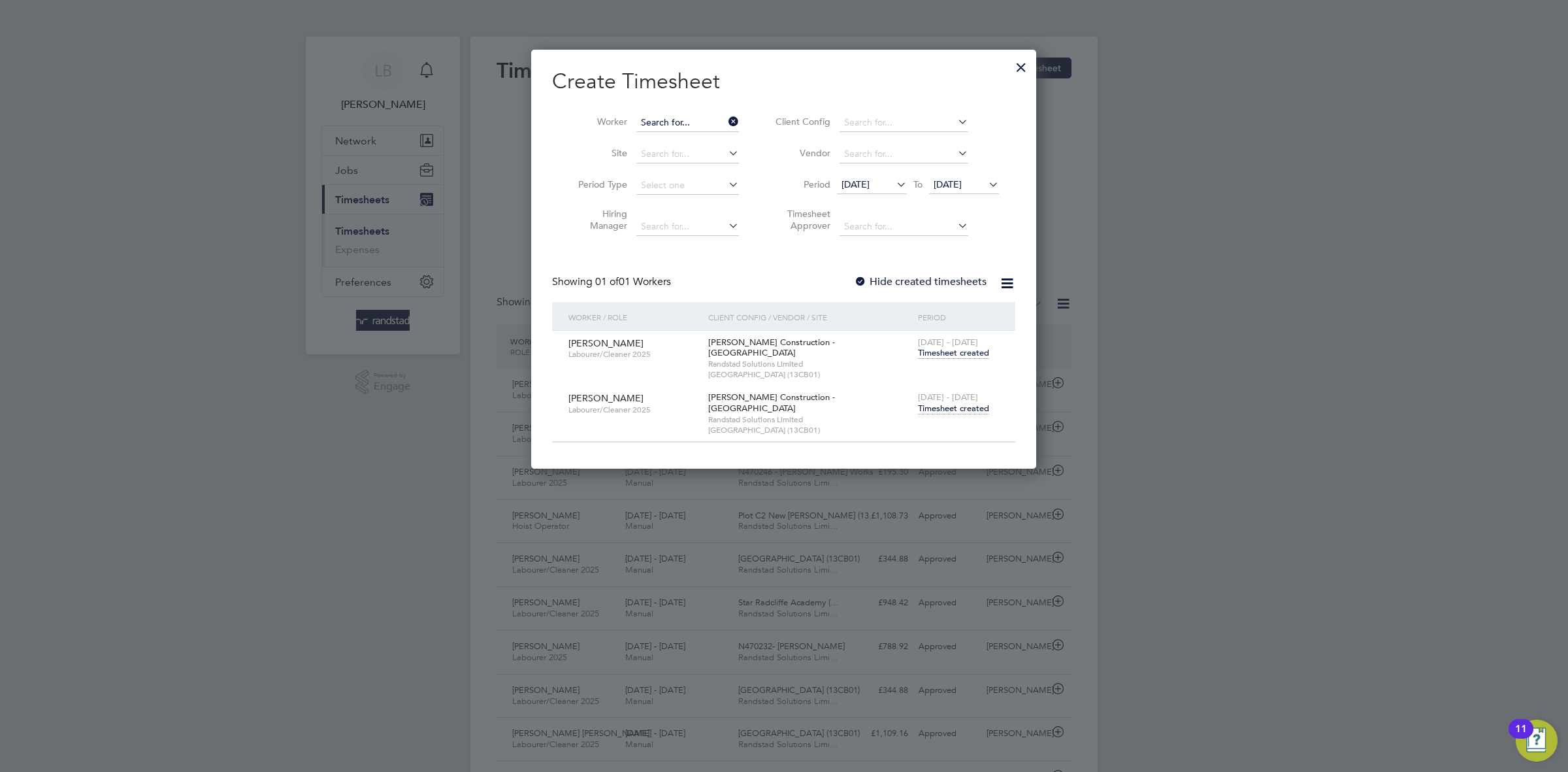
click at [719, 126] on input at bounding box center [687, 123] width 102 height 19
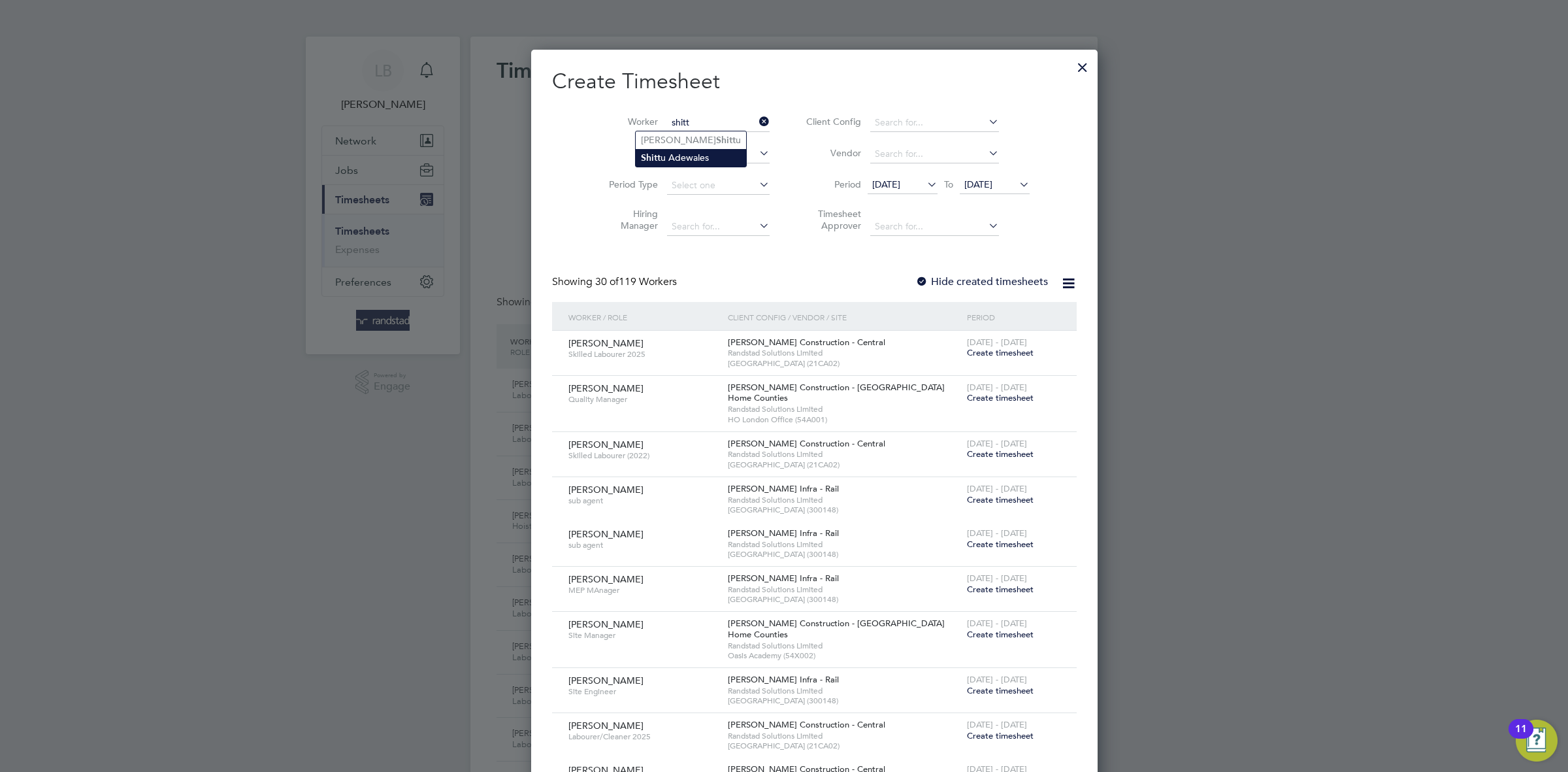
click at [698, 166] on li "Shitt u Adewales" at bounding box center [691, 158] width 111 height 18
type input "[PERSON_NAME]"
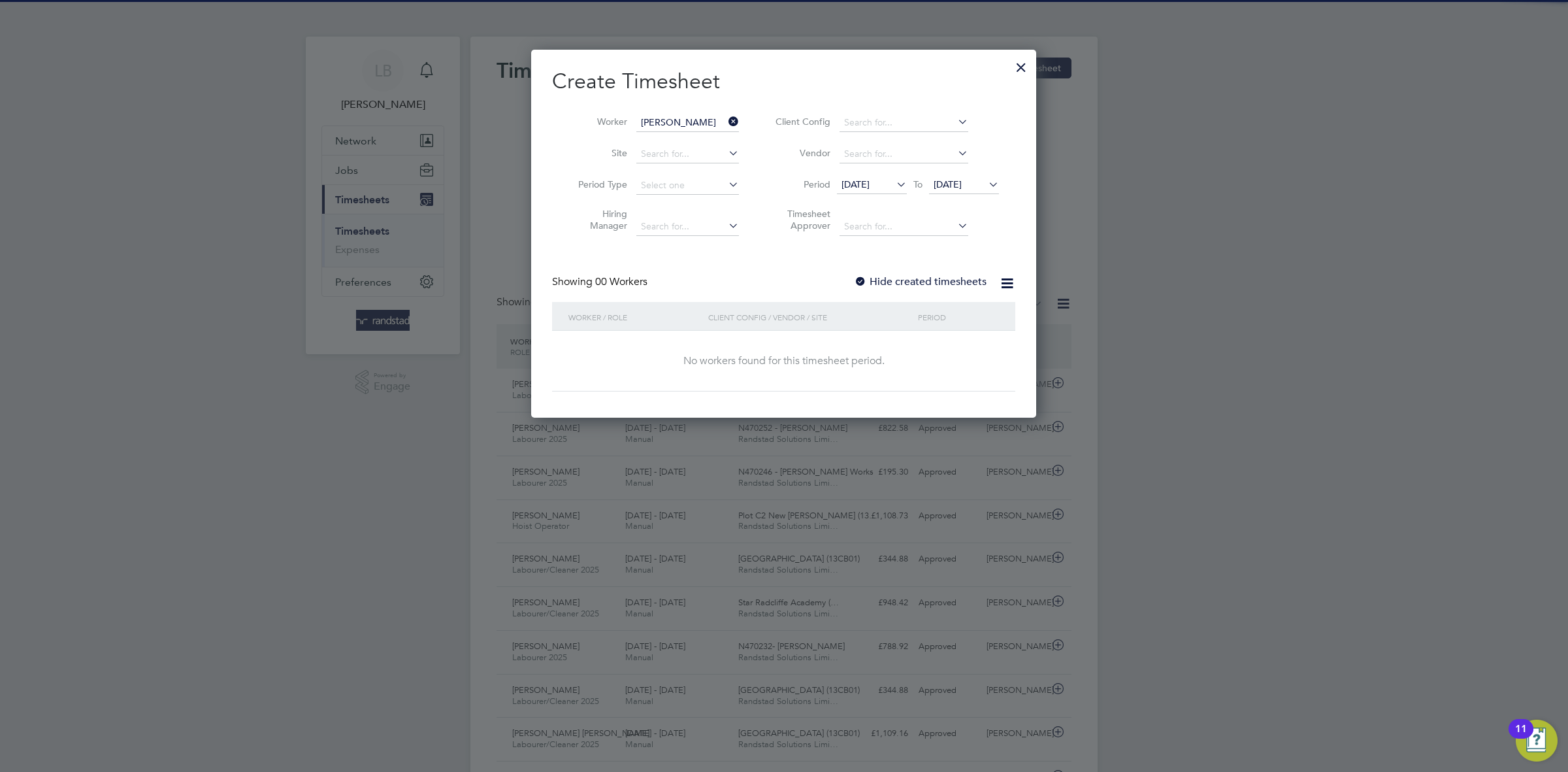
click at [910, 281] on label "Hide created timesheets" at bounding box center [920, 282] width 132 height 13
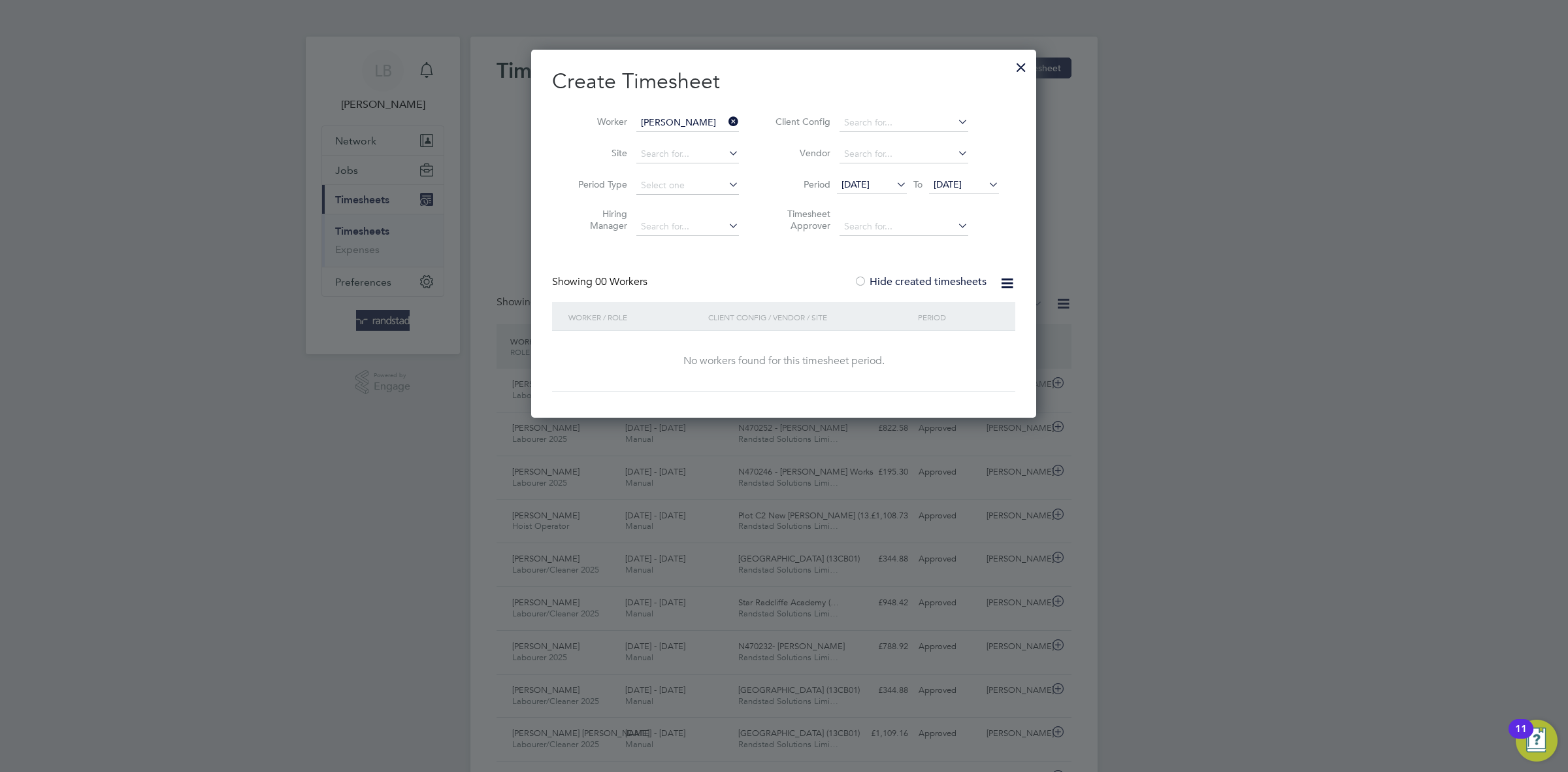
click at [910, 281] on label "Hide created timesheets" at bounding box center [920, 282] width 132 height 13
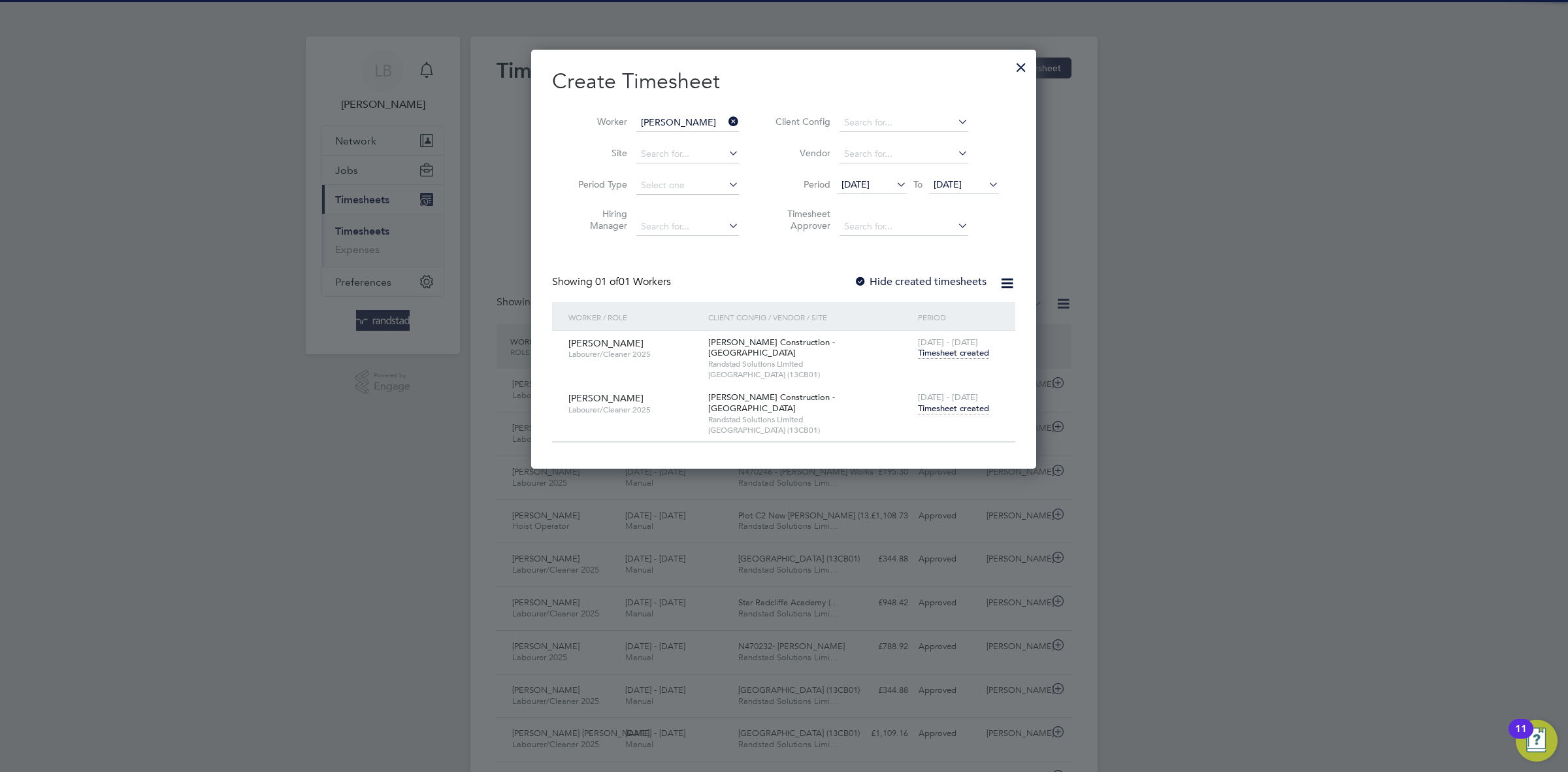
click at [943, 402] on span "Timesheet created" at bounding box center [954, 408] width 71 height 12
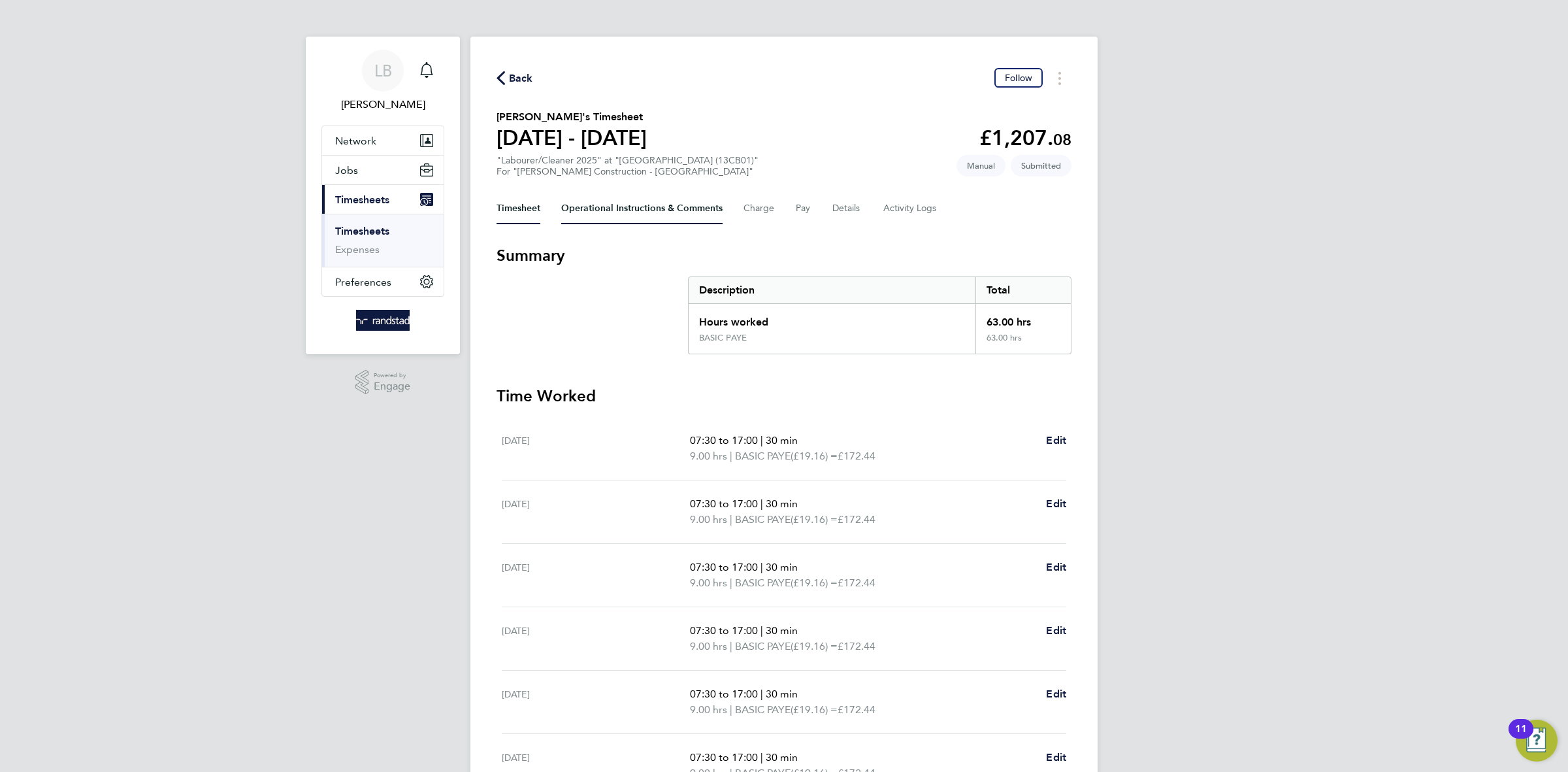
click at [619, 208] on Comments-tab "Operational Instructions & Comments" at bounding box center [642, 209] width 161 height 32
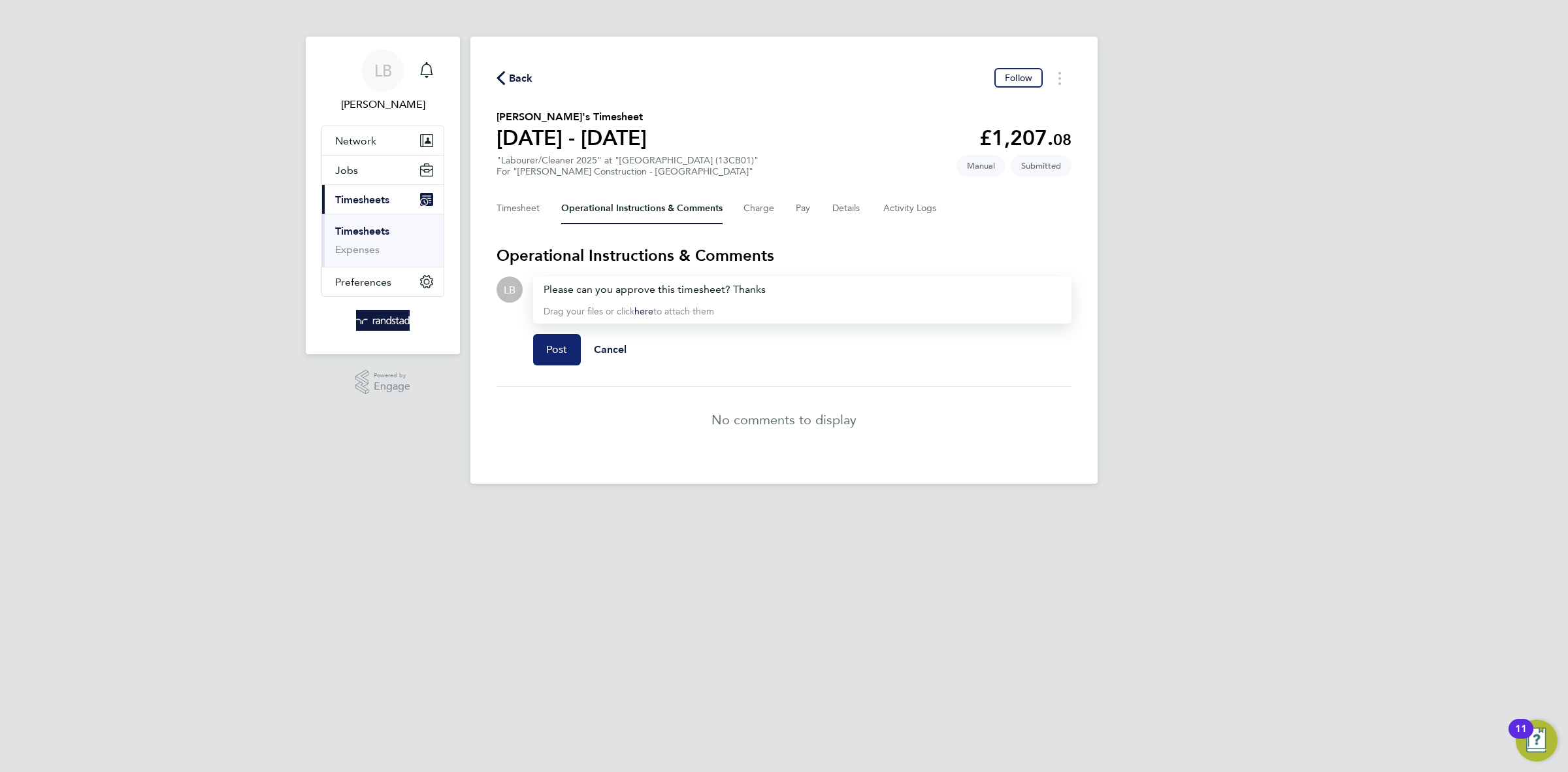
click at [546, 347] on span "Post" at bounding box center [557, 350] width 21 height 13
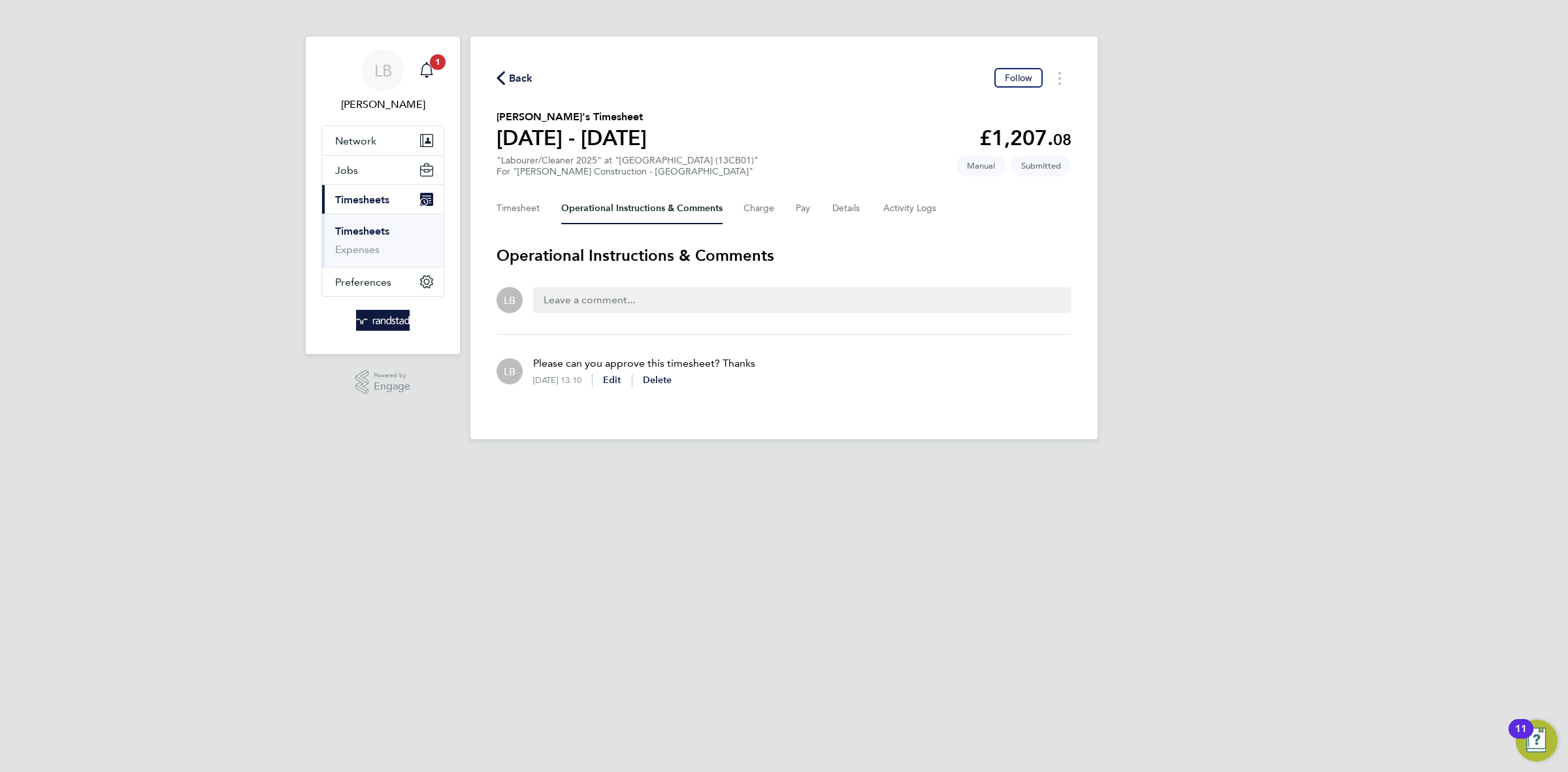
click at [435, 76] on div "Main navigation" at bounding box center [426, 71] width 26 height 26
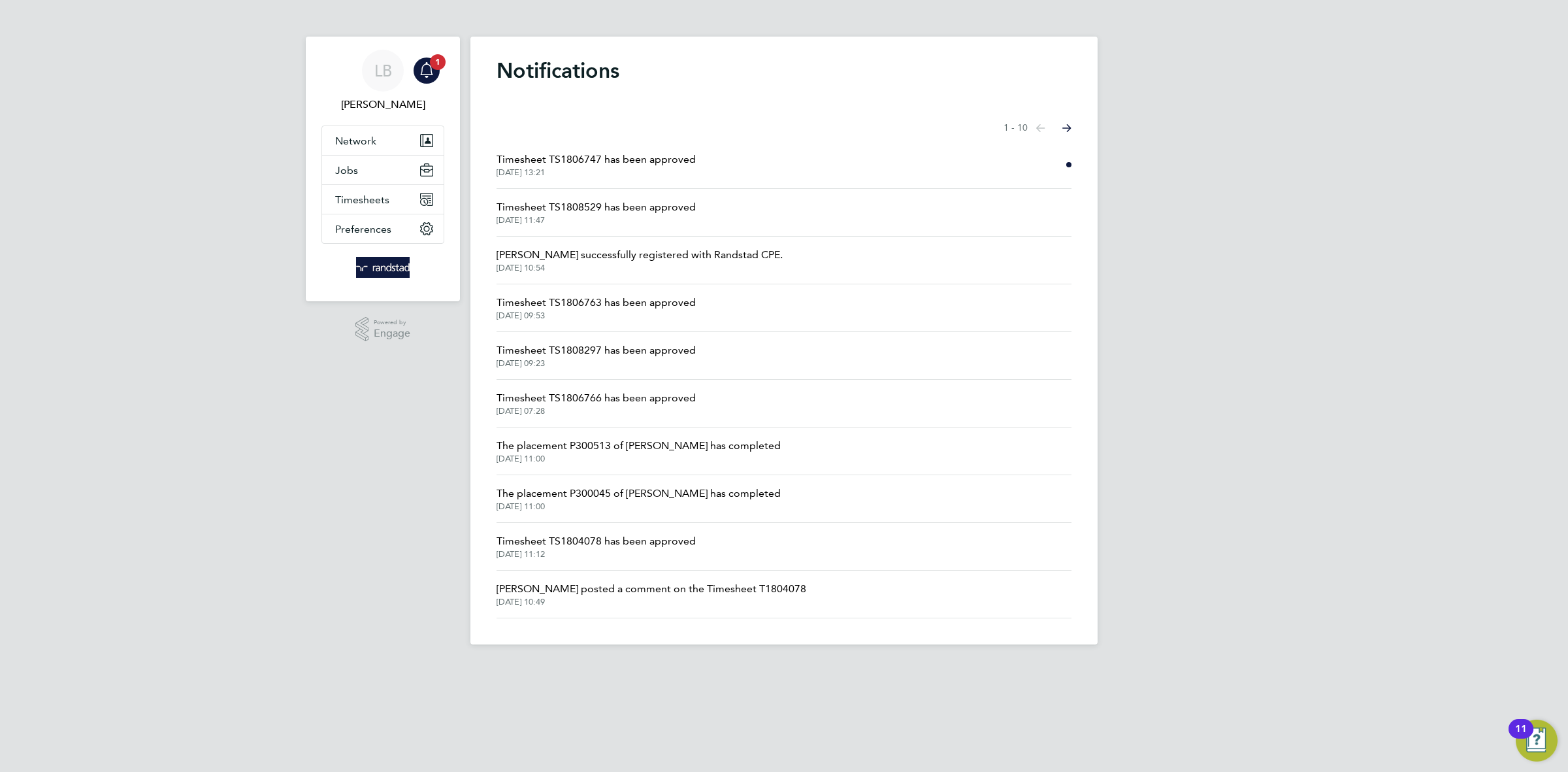
click at [684, 170] on span "[DATE] 13:21" at bounding box center [596, 172] width 199 height 10
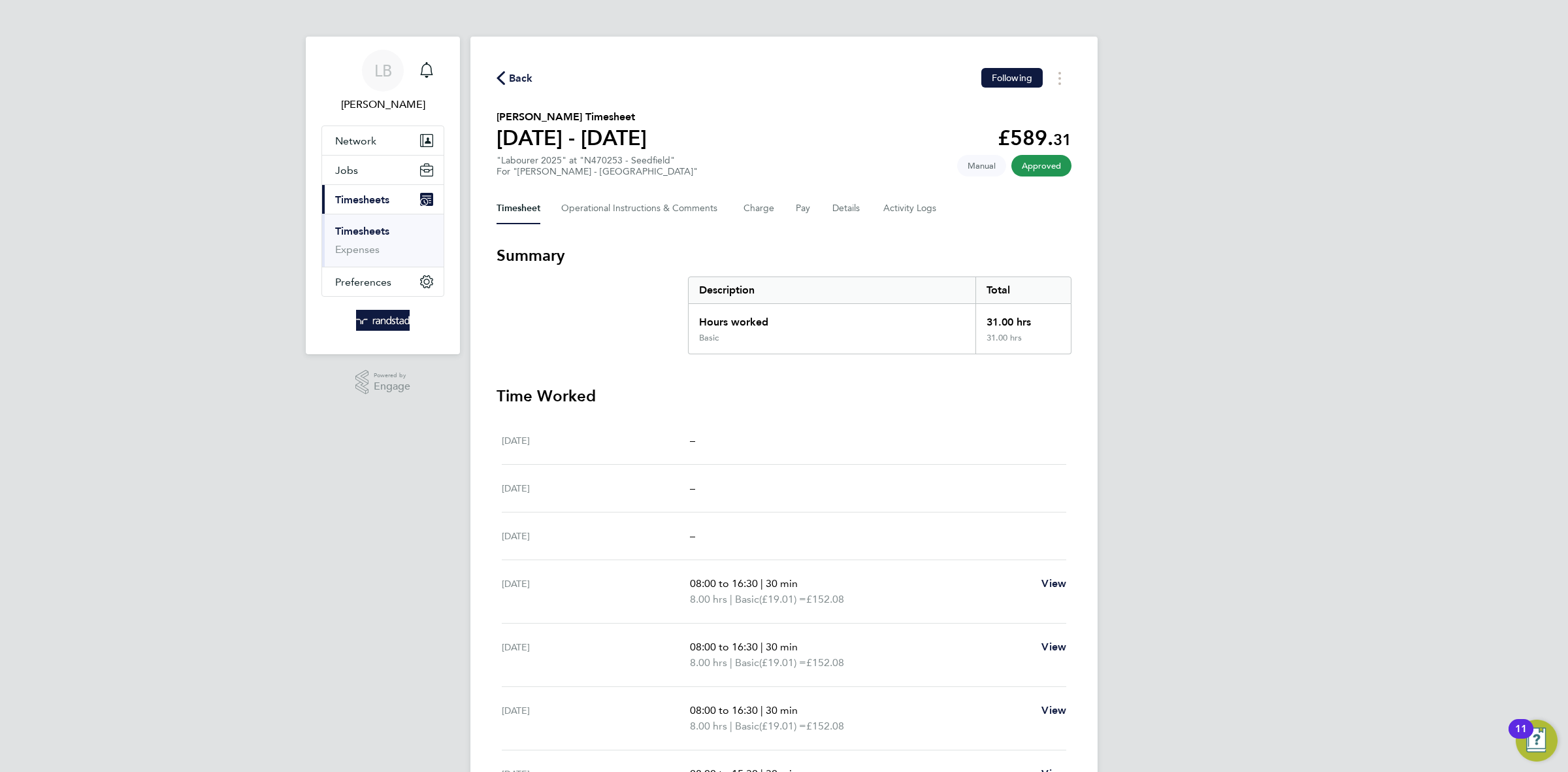
click at [511, 74] on span "Back" at bounding box center [520, 78] width 24 height 16
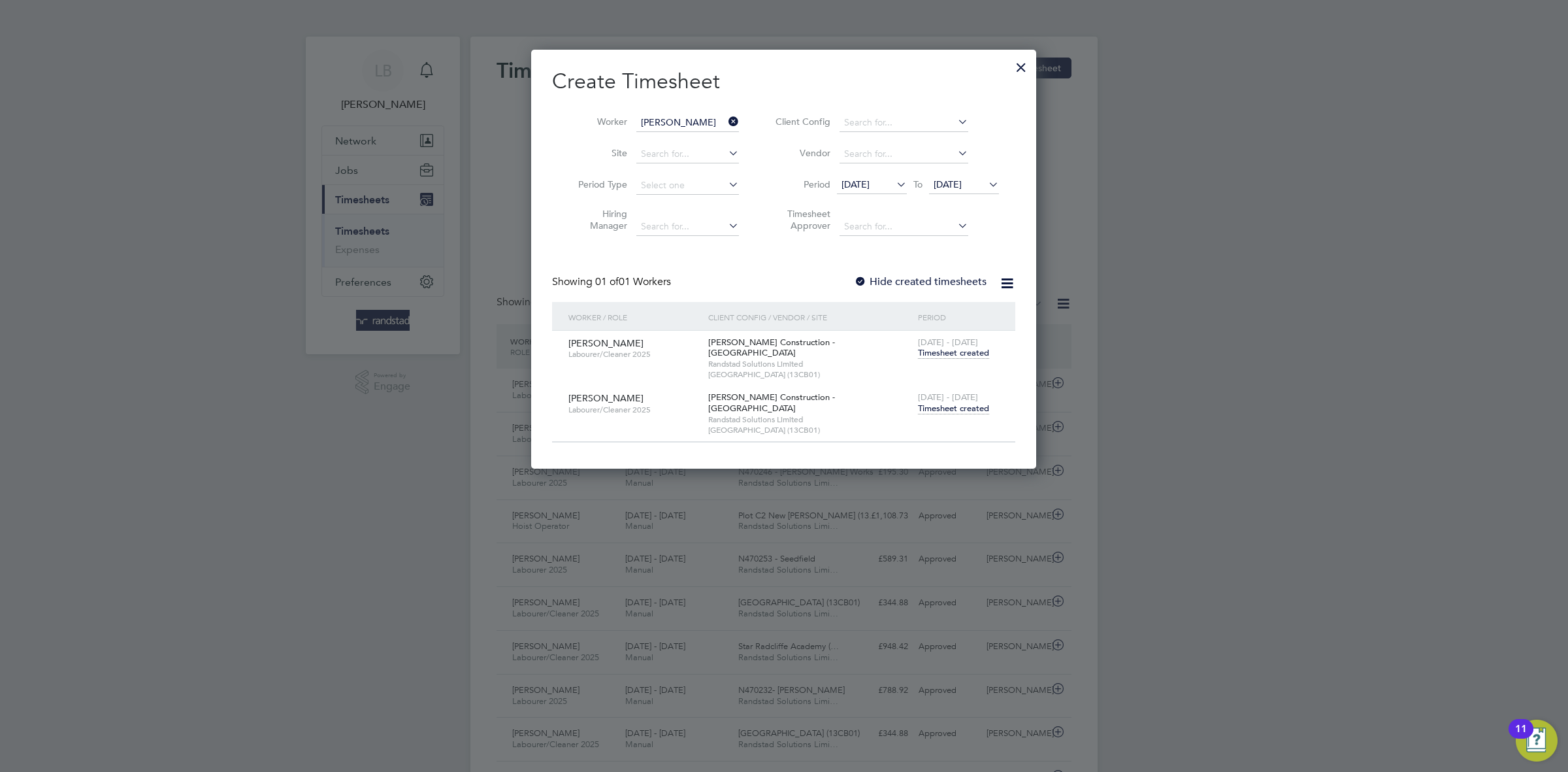
scroll to position [33, 113]
click at [1022, 62] on div at bounding box center [1021, 64] width 23 height 23
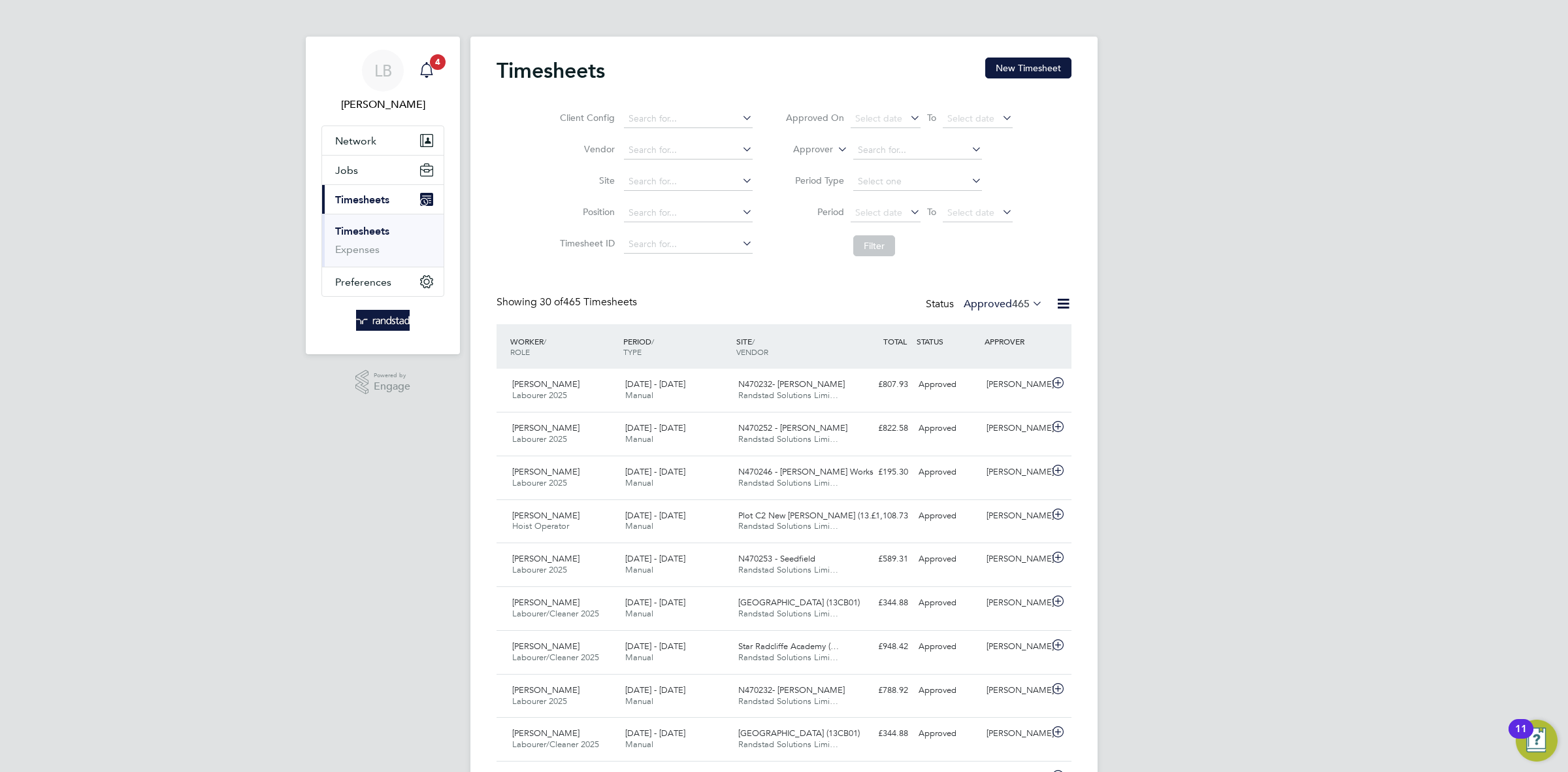
click at [431, 61] on span "4" at bounding box center [437, 62] width 16 height 16
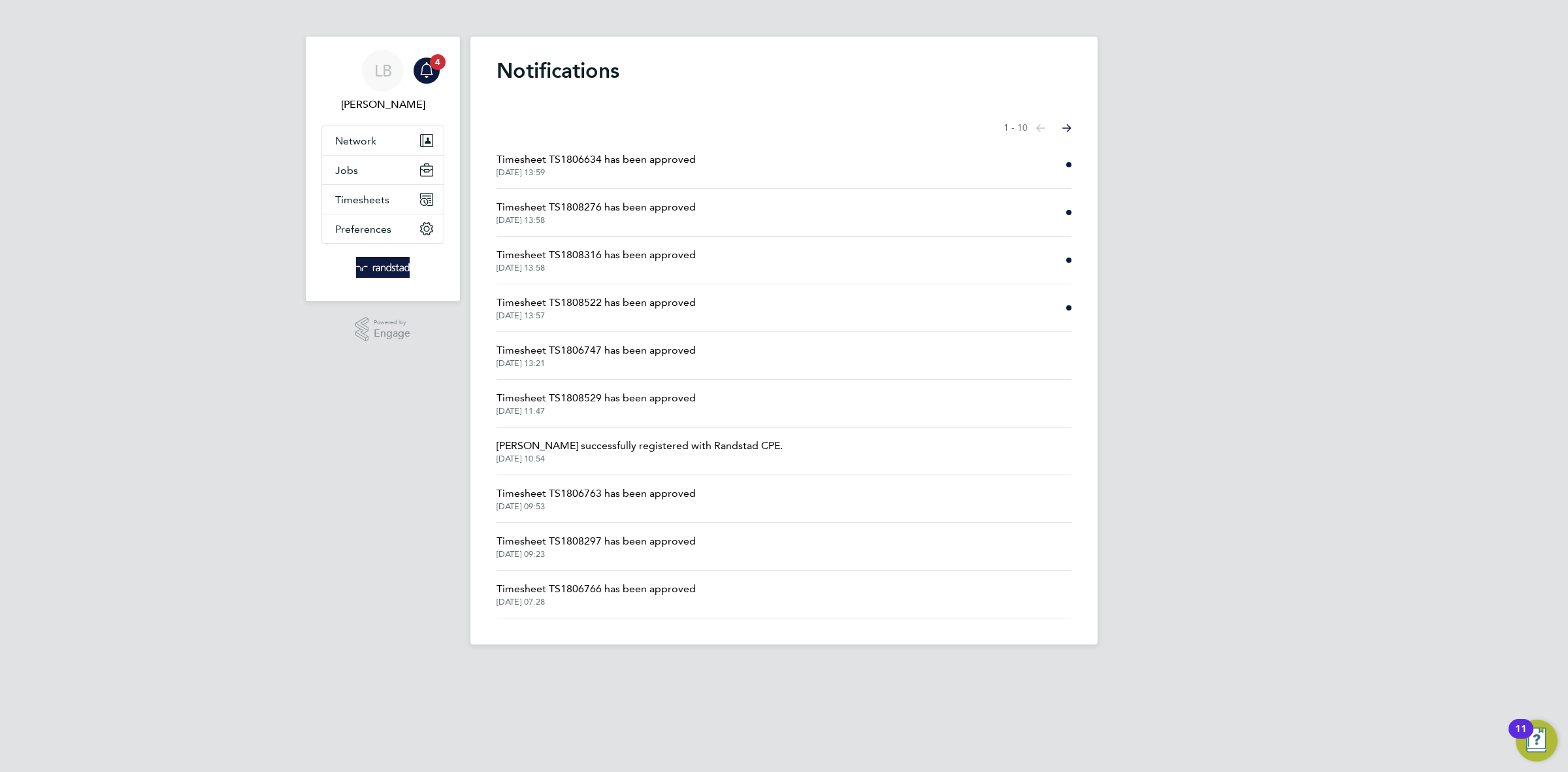
click at [685, 310] on span "Timesheet TS1808522 has been approved" at bounding box center [596, 302] width 199 height 16
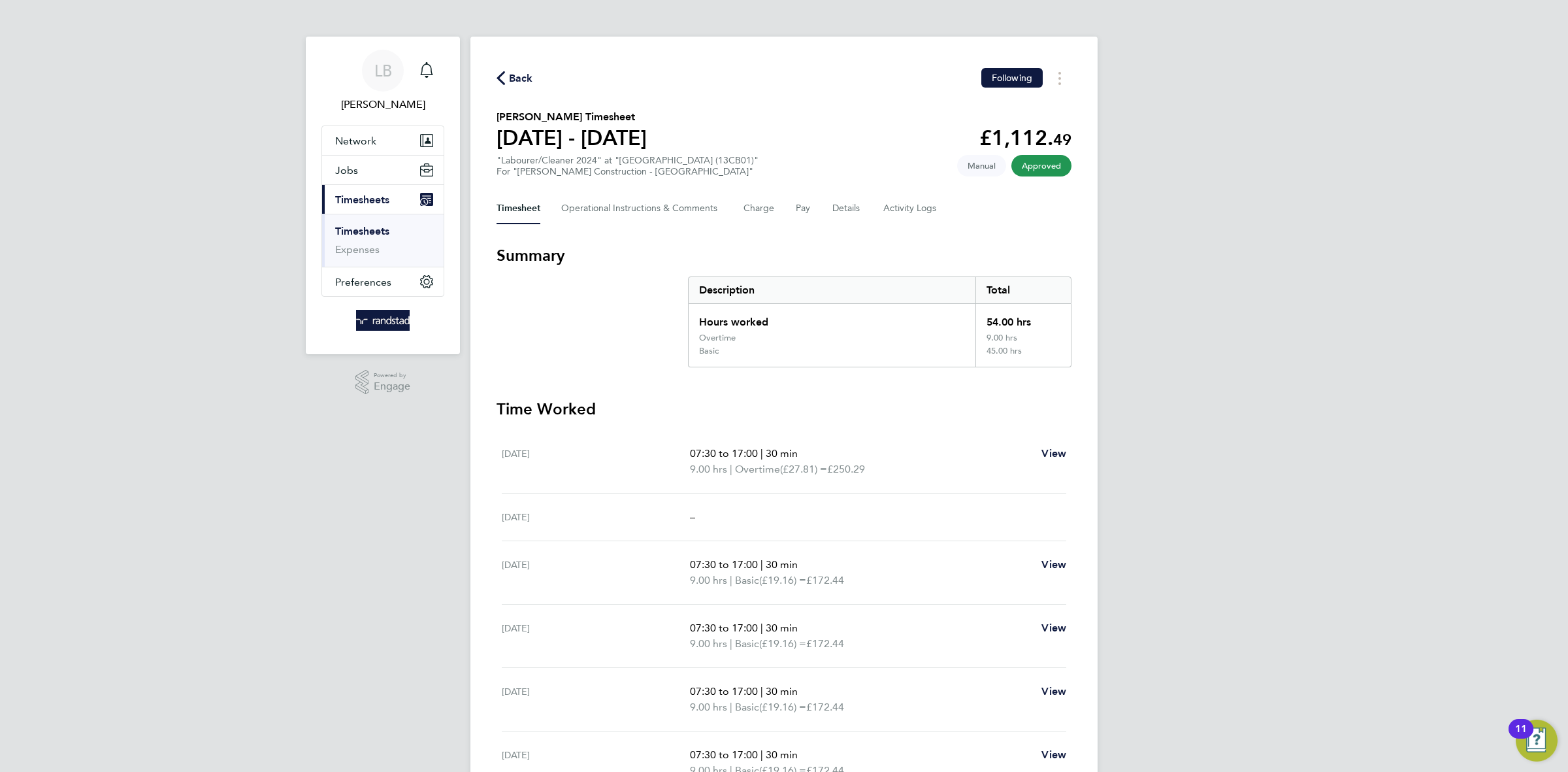
click at [521, 78] on span "Back" at bounding box center [520, 78] width 24 height 16
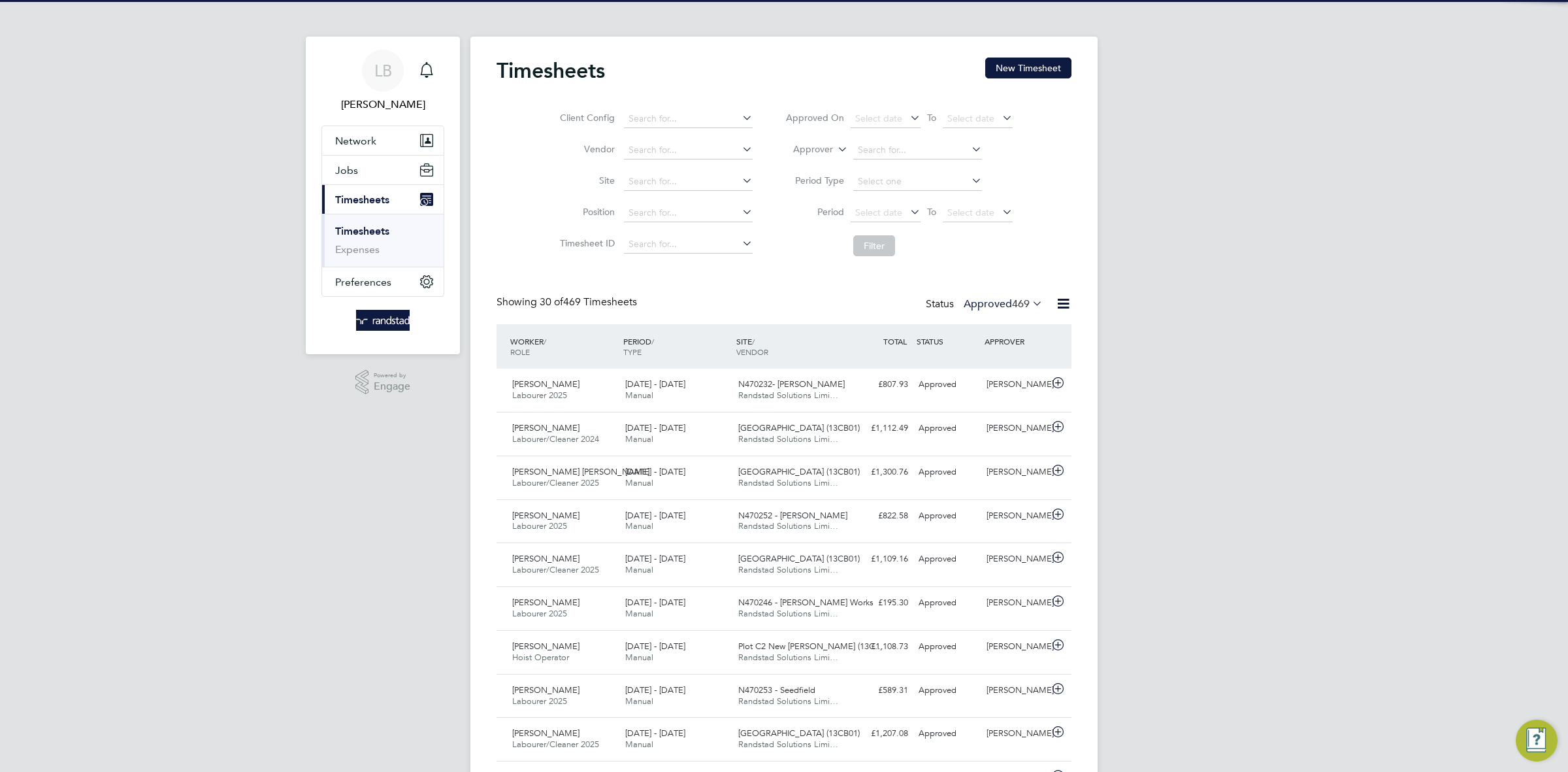
click at [426, 70] on icon "Main navigation" at bounding box center [426, 69] width 16 height 16
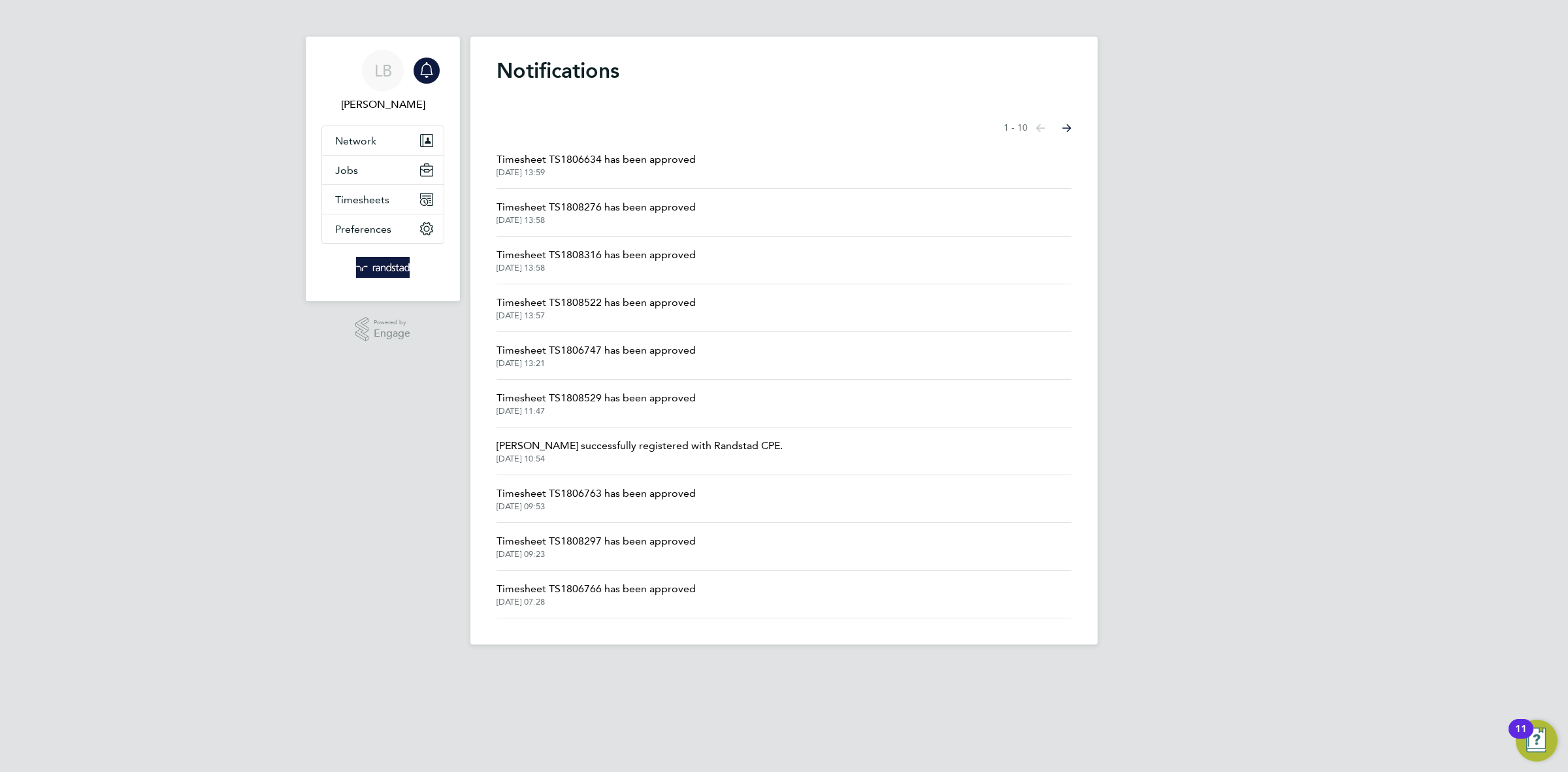
click at [657, 313] on span "[DATE] 13:57" at bounding box center [596, 315] width 199 height 10
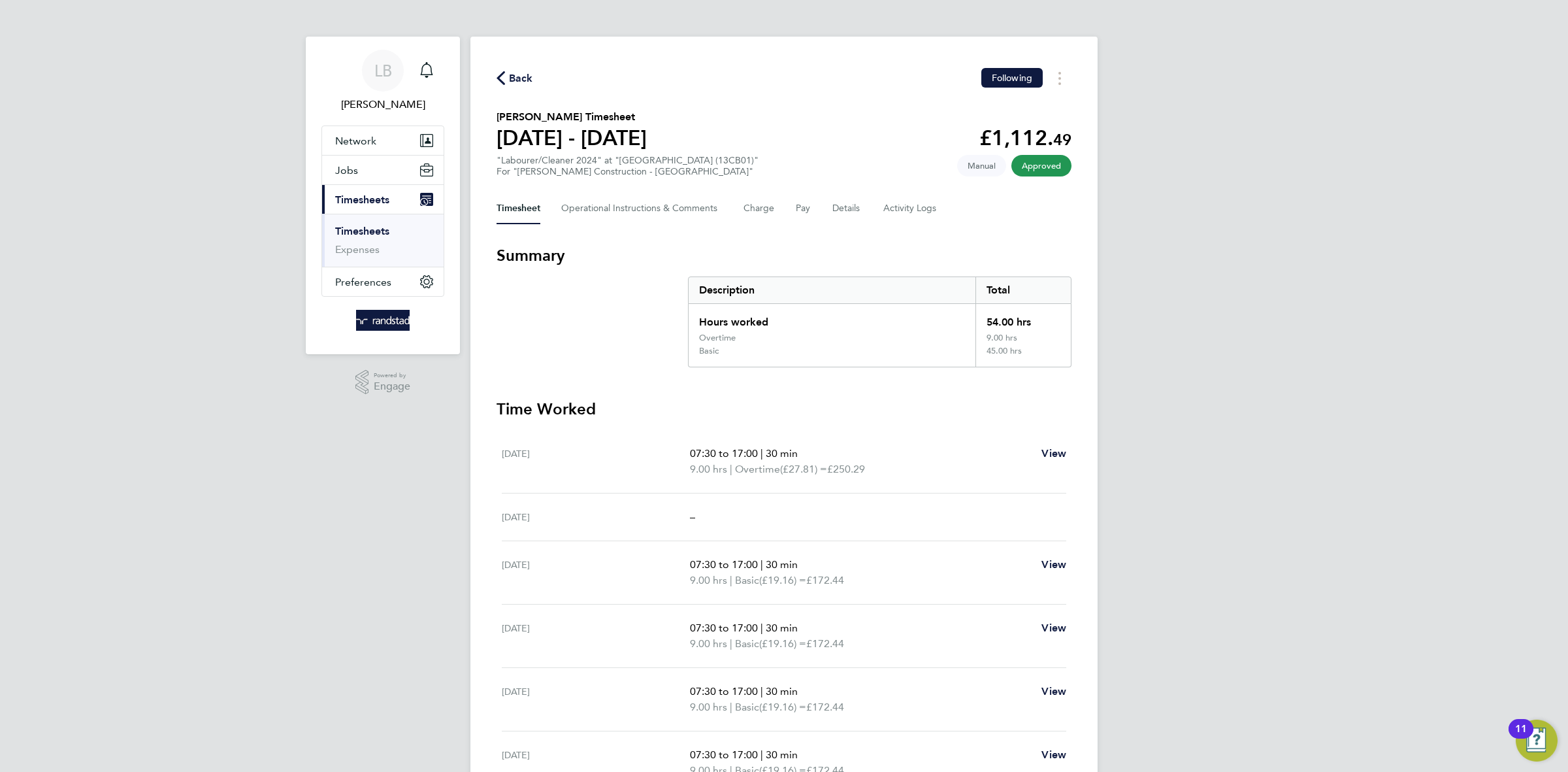
click at [524, 73] on span "Back" at bounding box center [520, 78] width 24 height 16
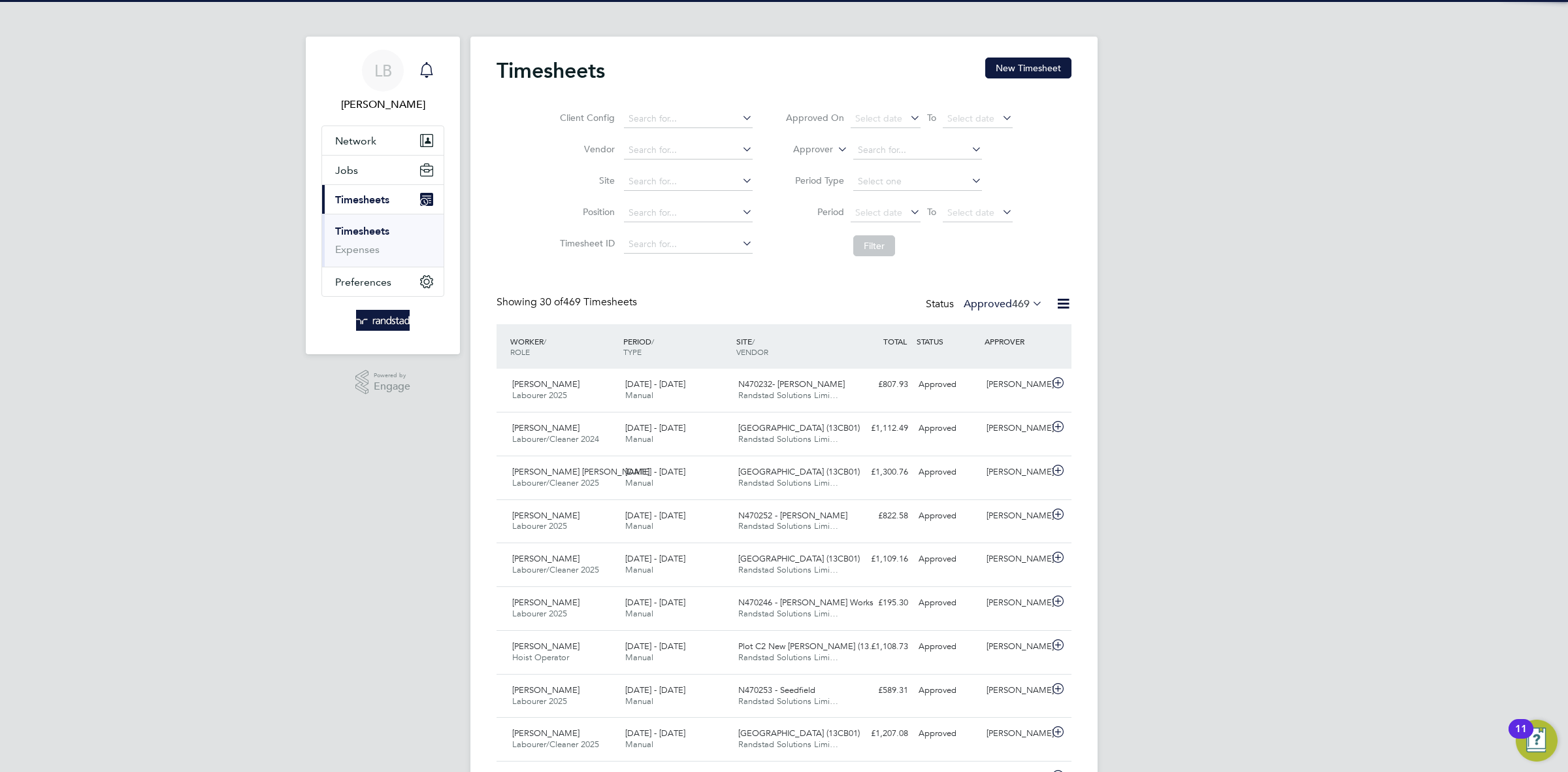
scroll to position [33, 113]
click at [437, 71] on div "Main navigation" at bounding box center [426, 71] width 26 height 26
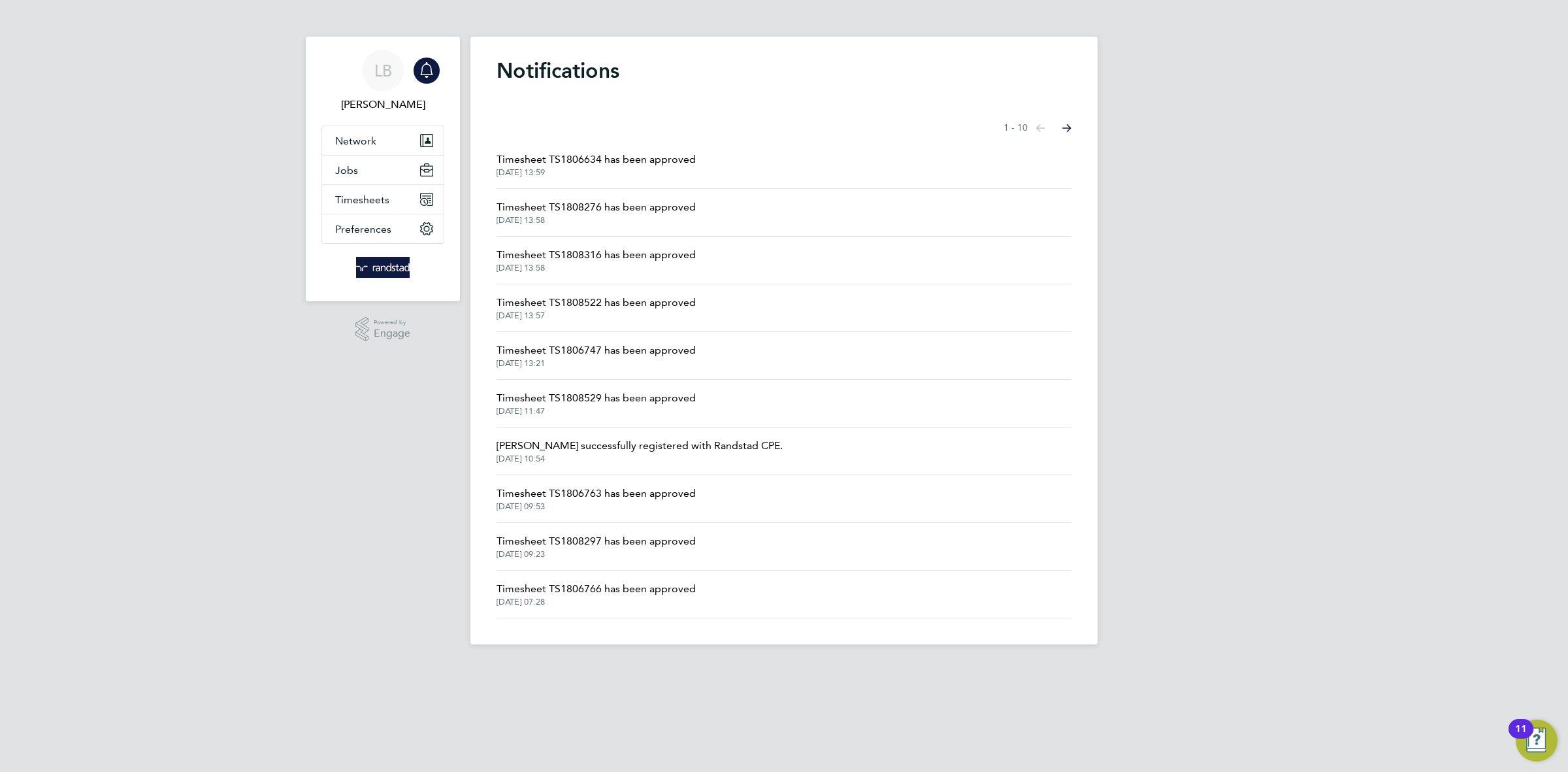
click at [601, 267] on span "[DATE] 13:58" at bounding box center [596, 268] width 199 height 10
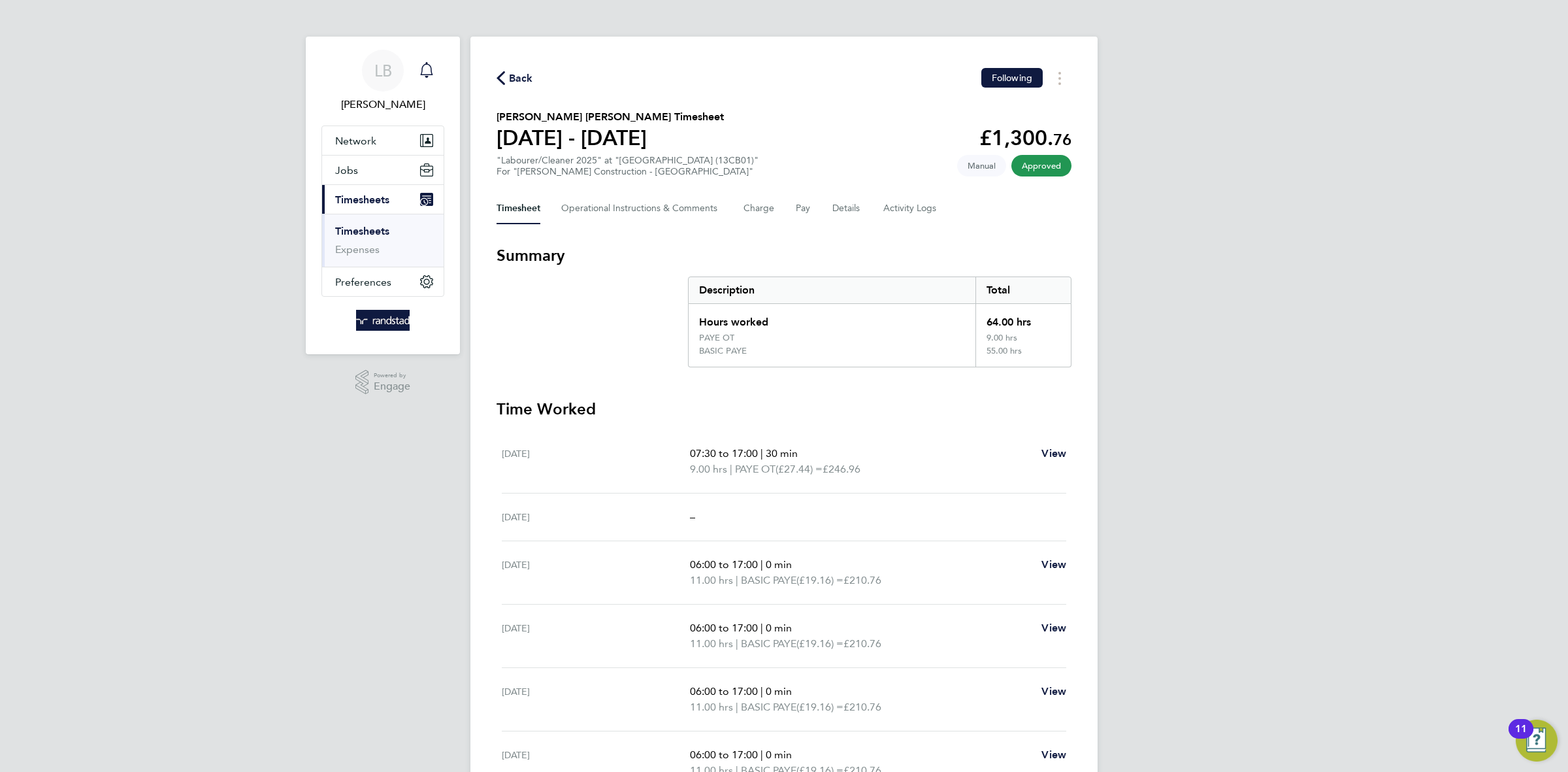
click at [431, 73] on icon "Main navigation" at bounding box center [426, 68] width 12 height 13
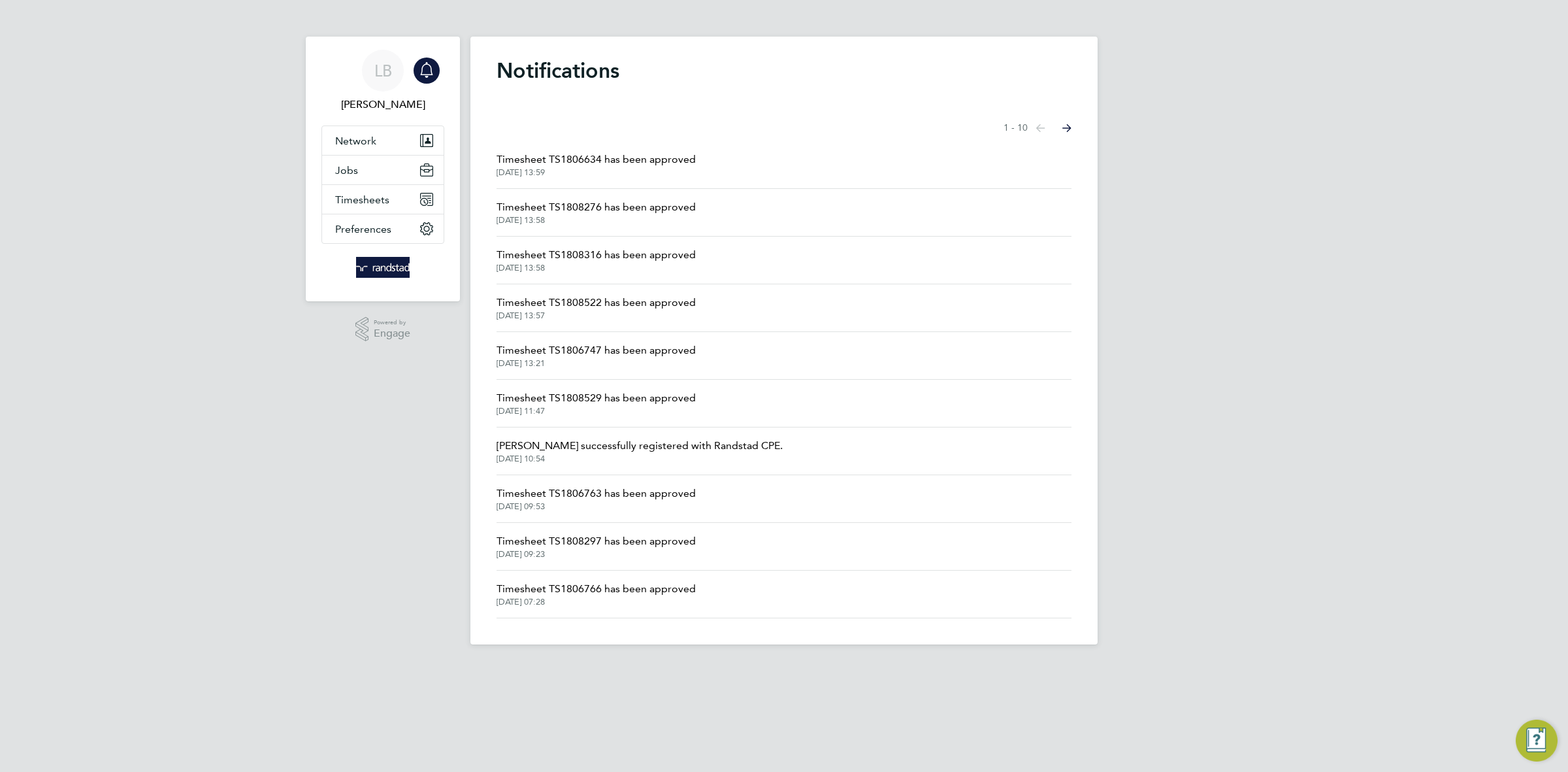
click at [577, 225] on span "[DATE] 13:58" at bounding box center [596, 220] width 199 height 10
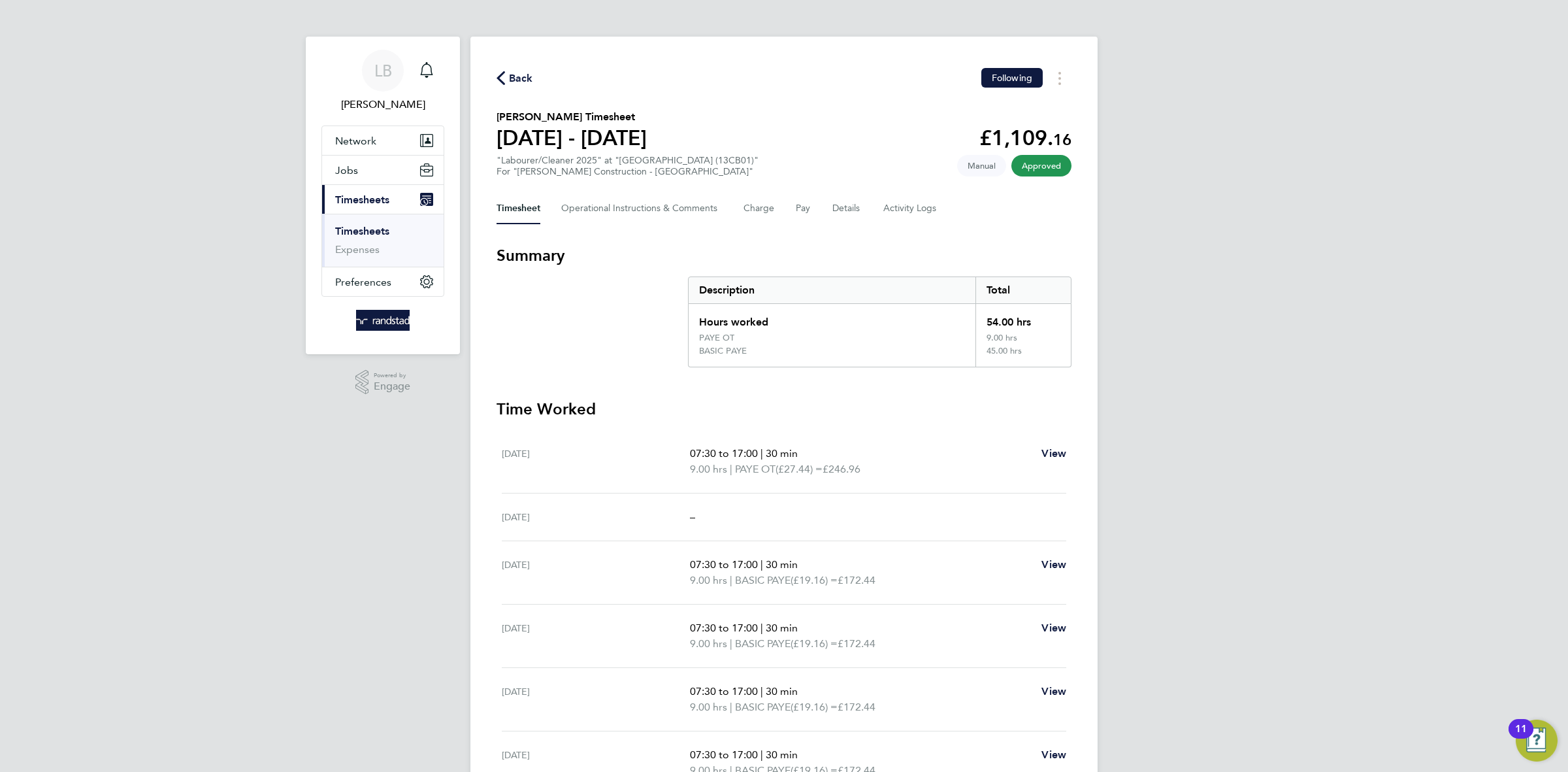
click at [504, 64] on div "Back Following [PERSON_NAME] Timesheet [DATE] - [DATE] £1,109. 16 "Labourer/Cle…" at bounding box center [784, 463] width 627 height 853
click at [433, 66] on icon "Main navigation" at bounding box center [426, 69] width 16 height 16
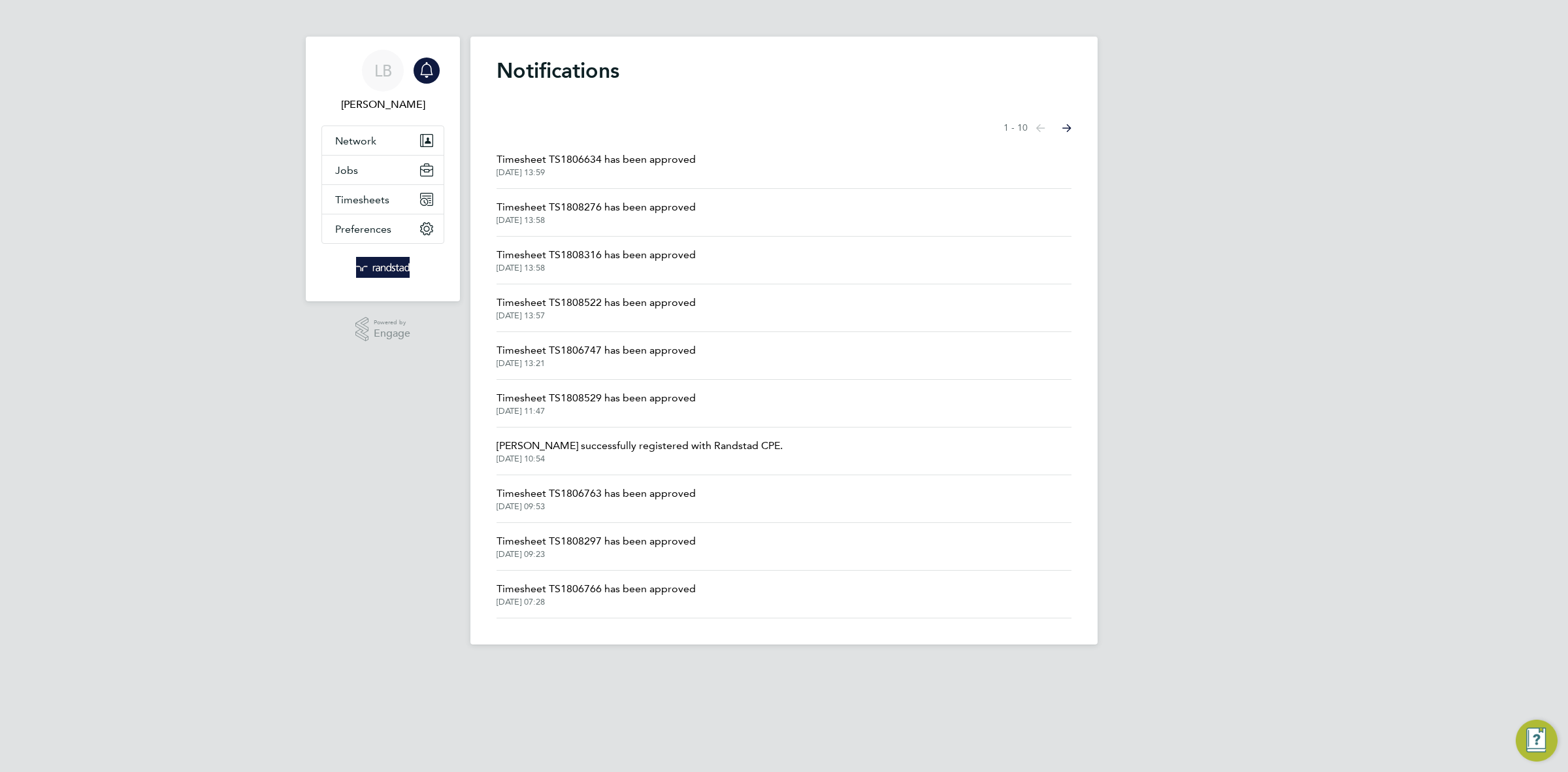
click at [542, 168] on span "[DATE] 13:59" at bounding box center [596, 172] width 199 height 10
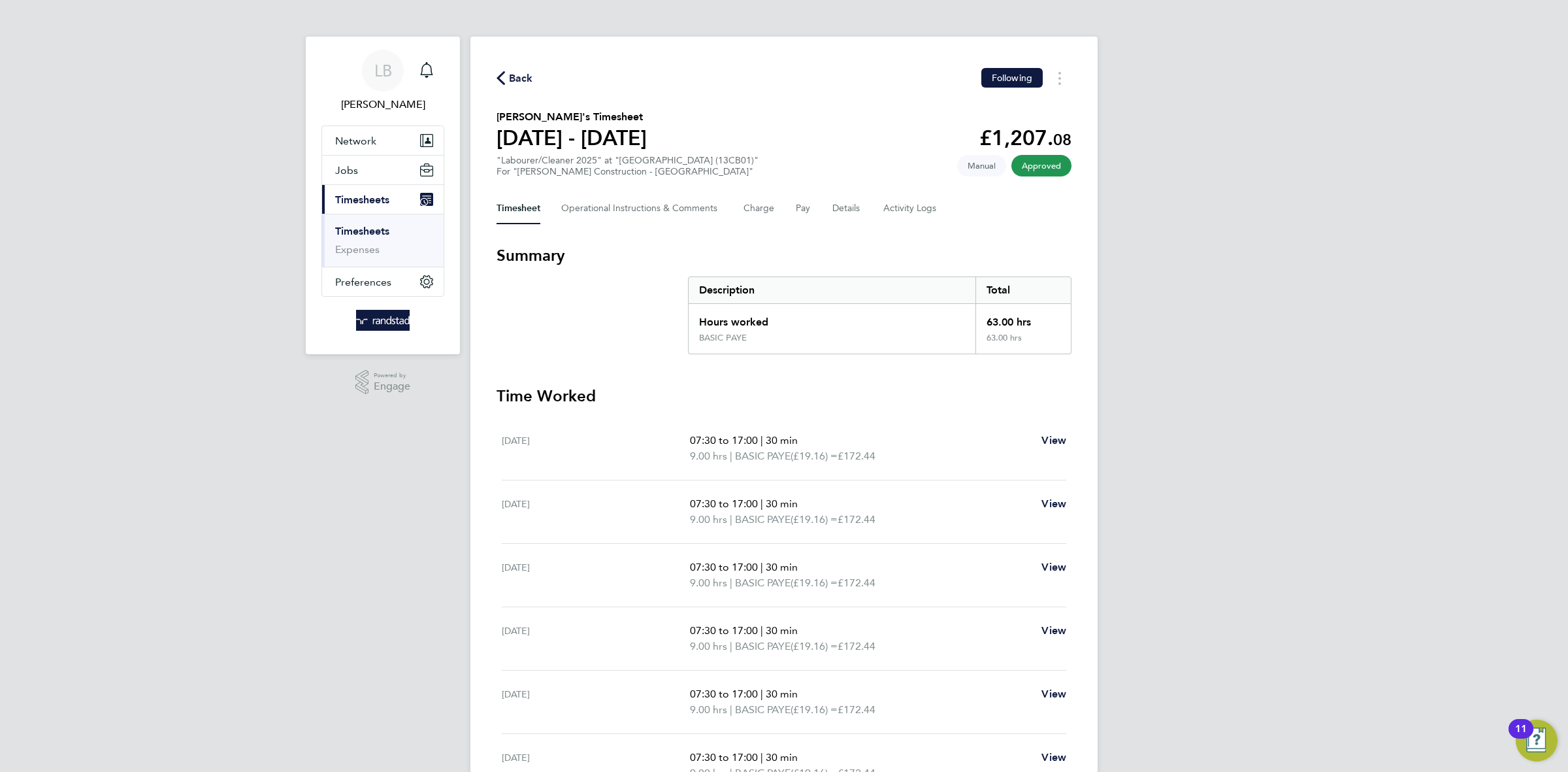
click at [518, 80] on span "Back" at bounding box center [520, 78] width 24 height 16
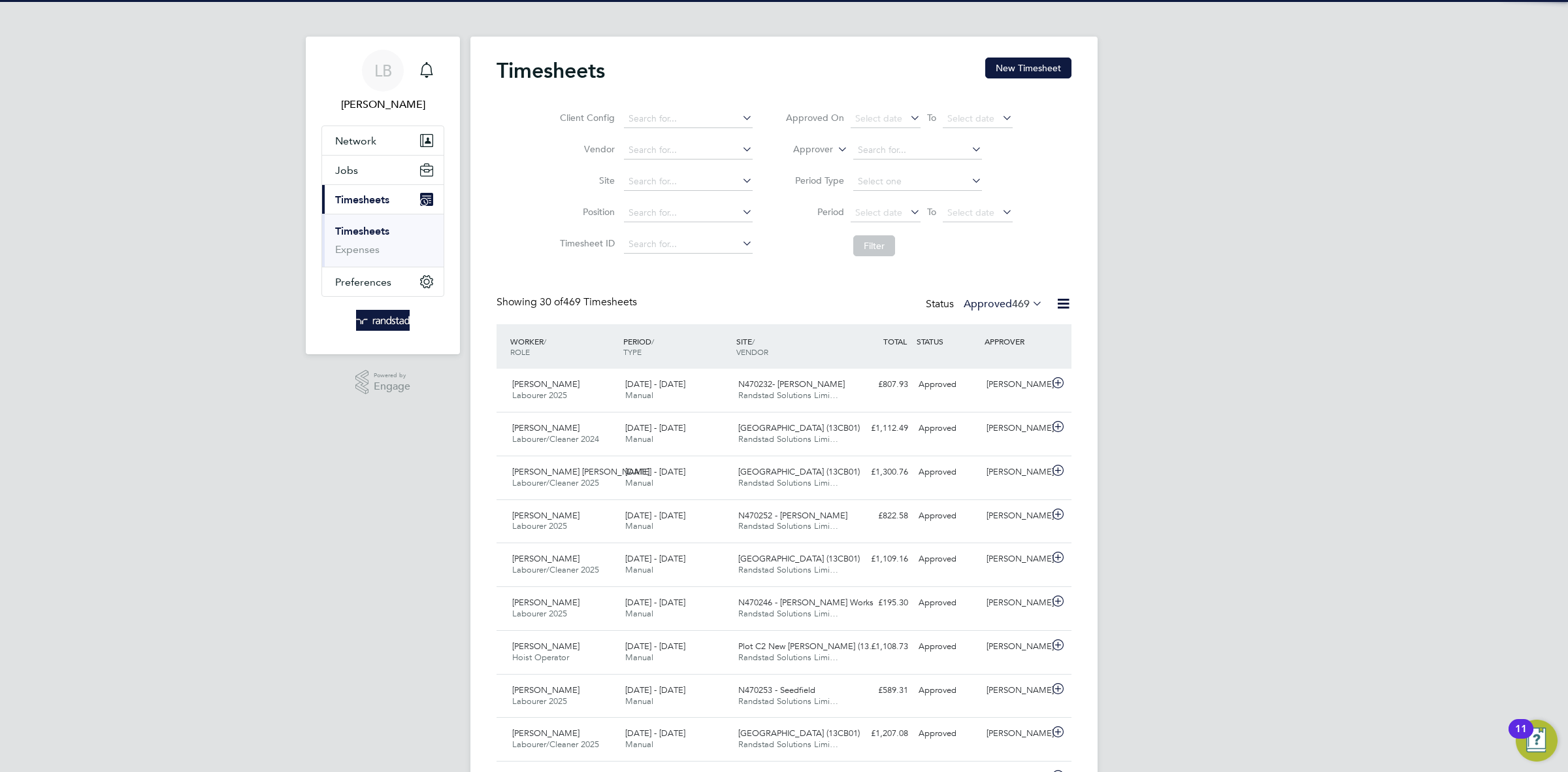
scroll to position [33, 113]
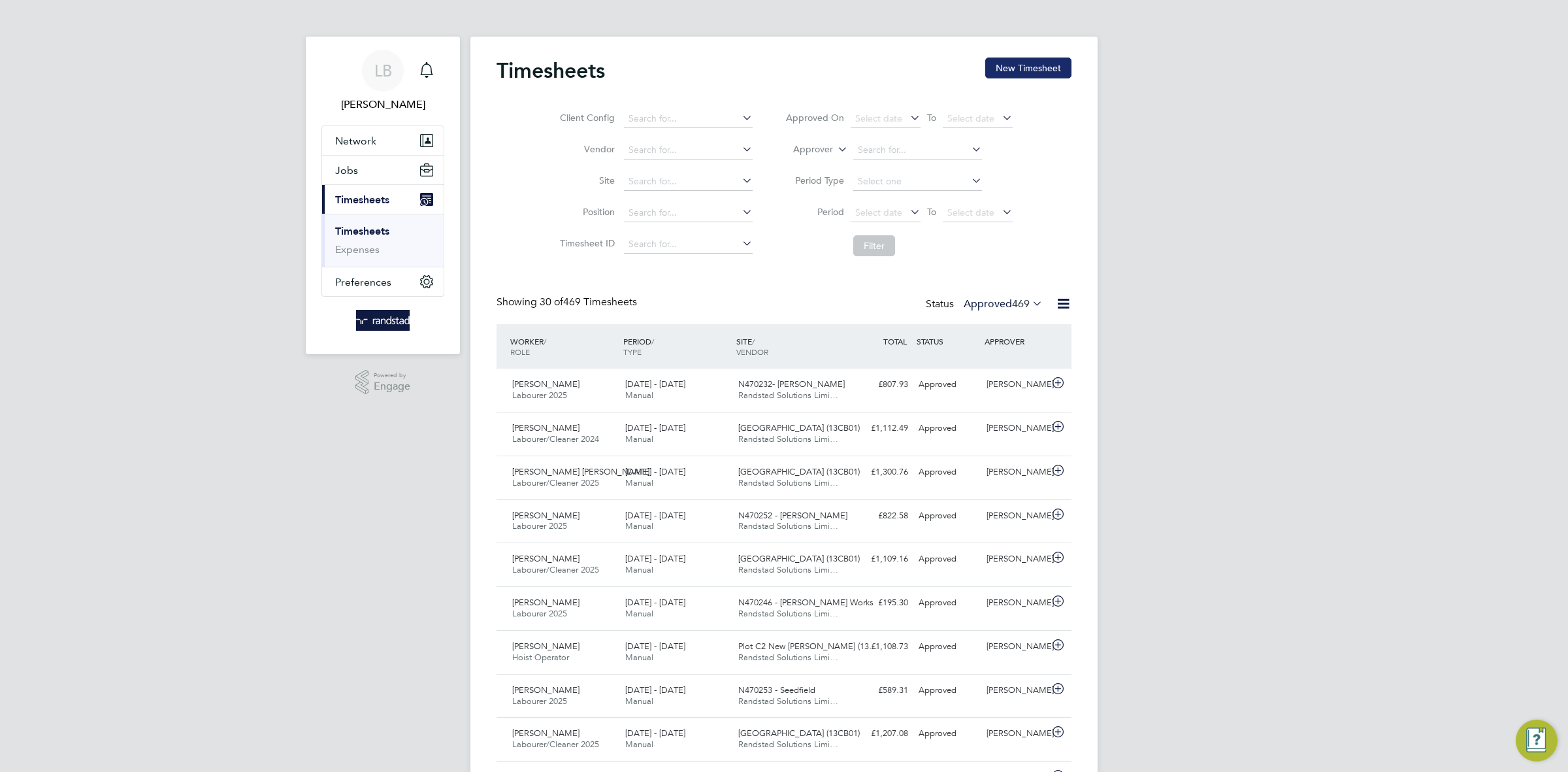
click at [1020, 76] on button "New Timesheet" at bounding box center [1028, 68] width 87 height 21
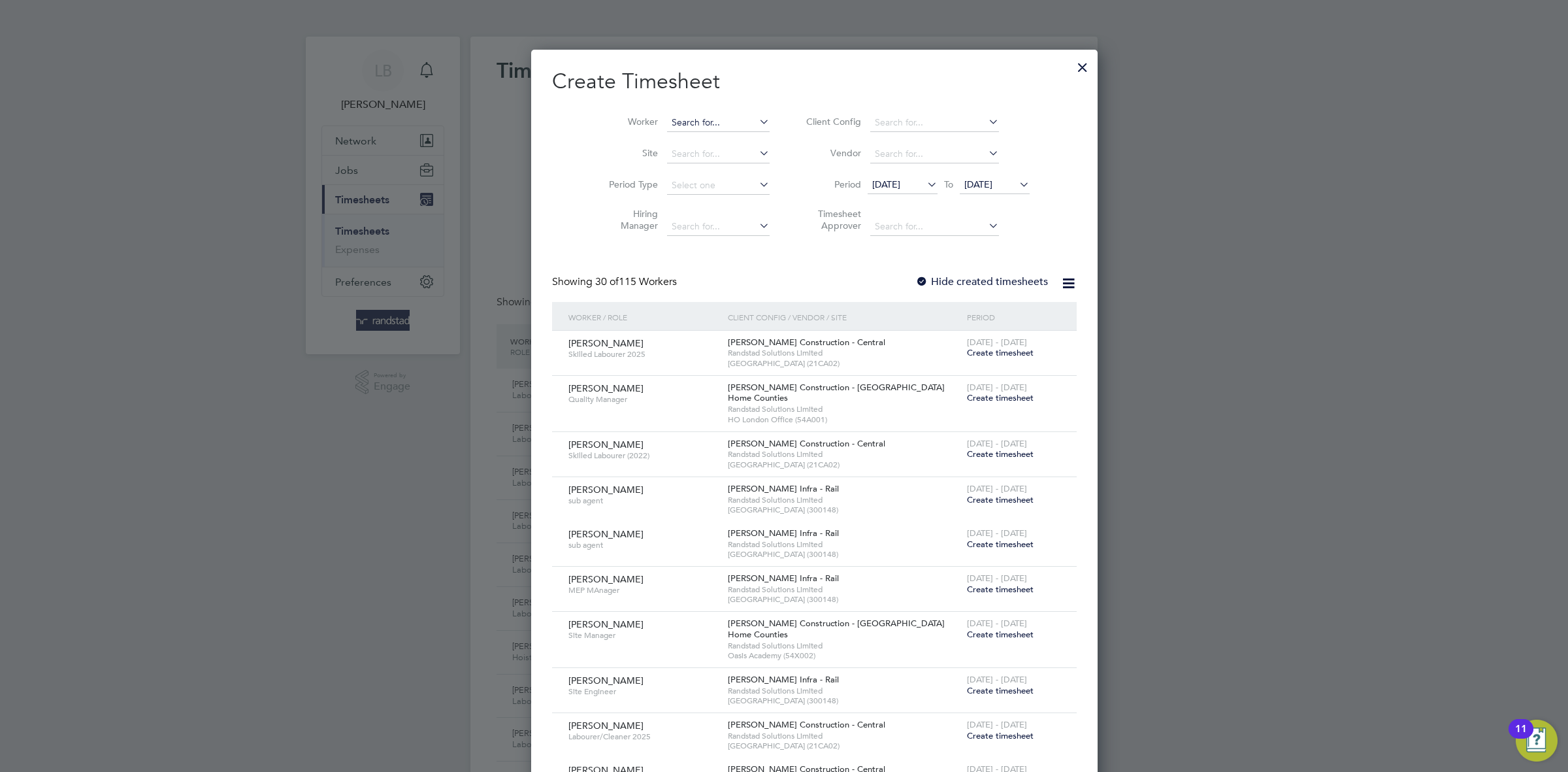
click at [689, 128] on input at bounding box center [718, 123] width 102 height 19
click at [719, 142] on b "[PERSON_NAME]" at bounding box center [757, 140] width 76 height 11
type input "[PERSON_NAME]"
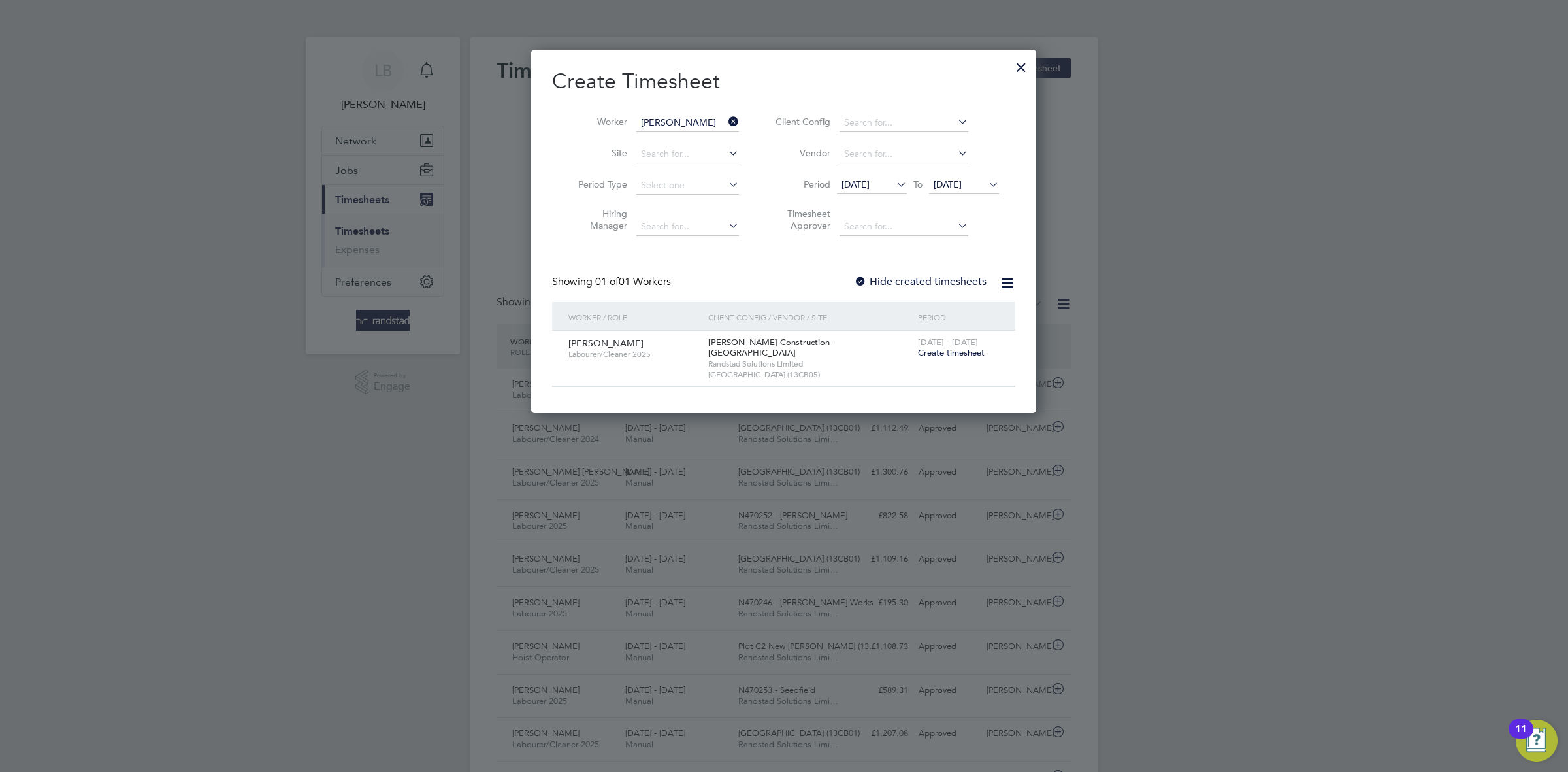
click at [935, 360] on div "[DATE] - [DATE] Create timesheet" at bounding box center [958, 348] width 88 height 35
click at [935, 356] on span "Create timesheet" at bounding box center [951, 352] width 67 height 11
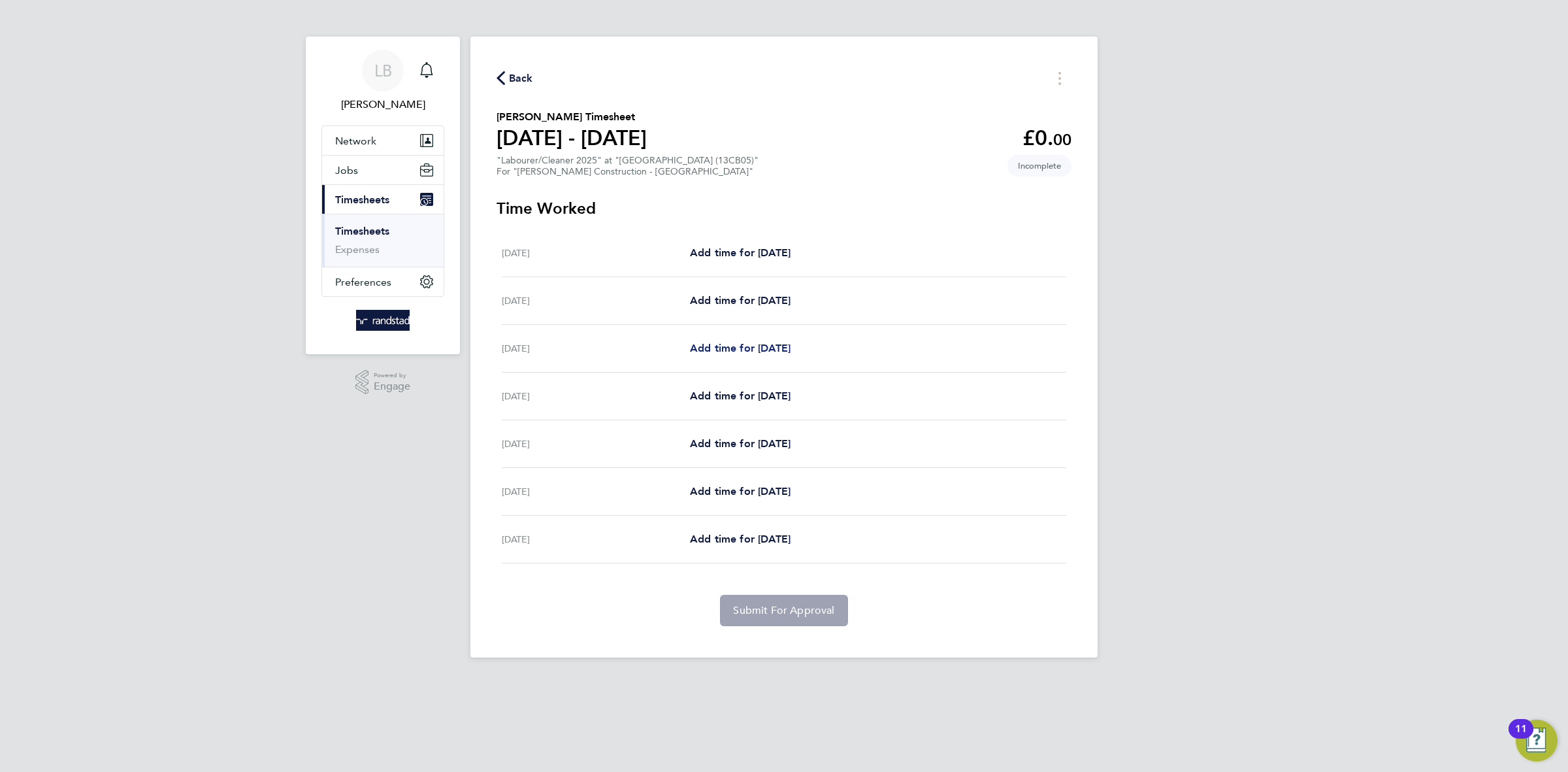
click at [726, 348] on span "Add time for [DATE]" at bounding box center [740, 348] width 101 height 12
select select "30"
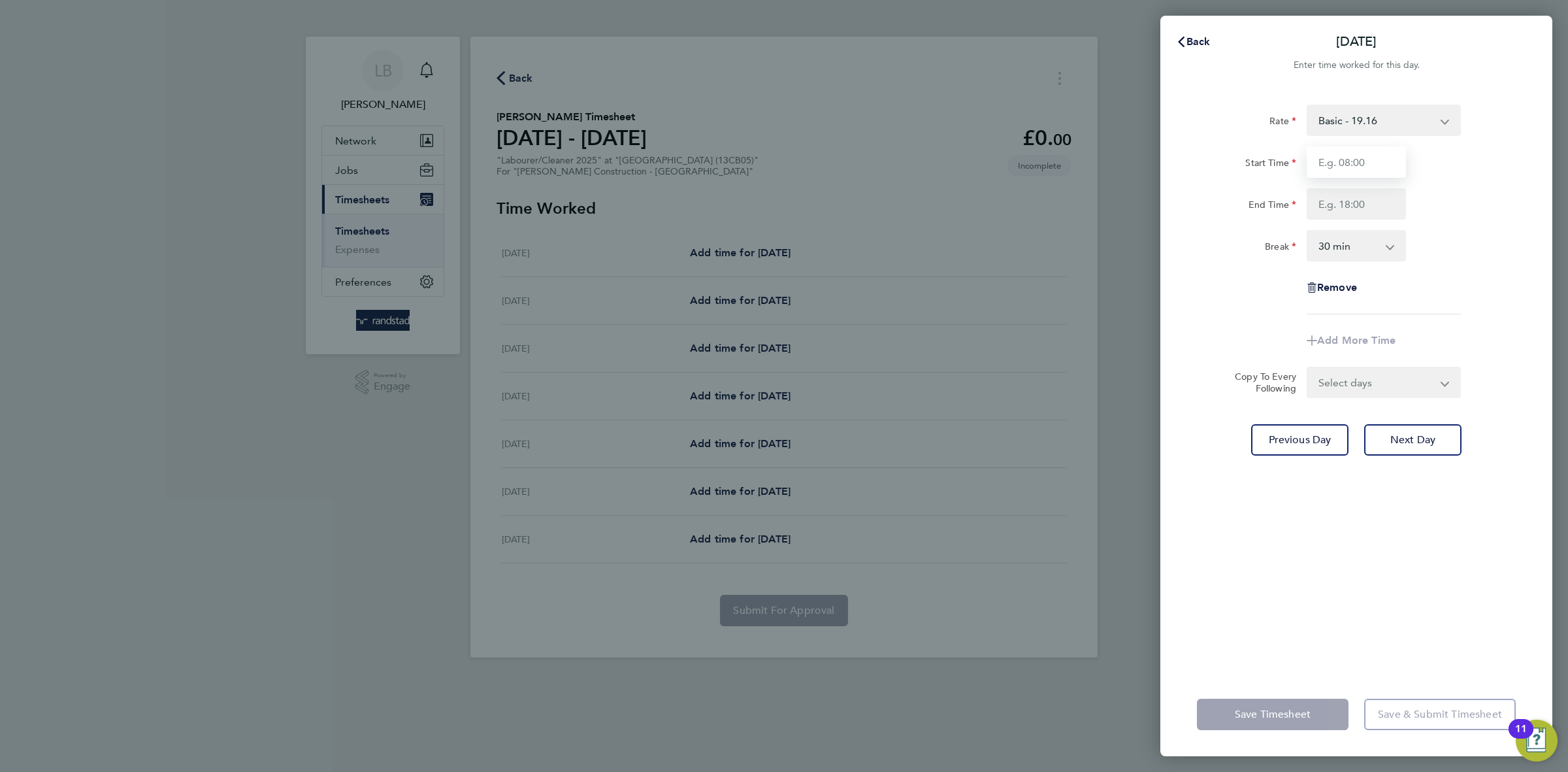
click at [1360, 156] on input "Start Time" at bounding box center [1356, 162] width 100 height 32
type input "07:30"
click at [1369, 198] on input "End Time" at bounding box center [1356, 204] width 100 height 32
click at [1317, 287] on span "Remove" at bounding box center [1337, 287] width 40 height 12
select select "null"
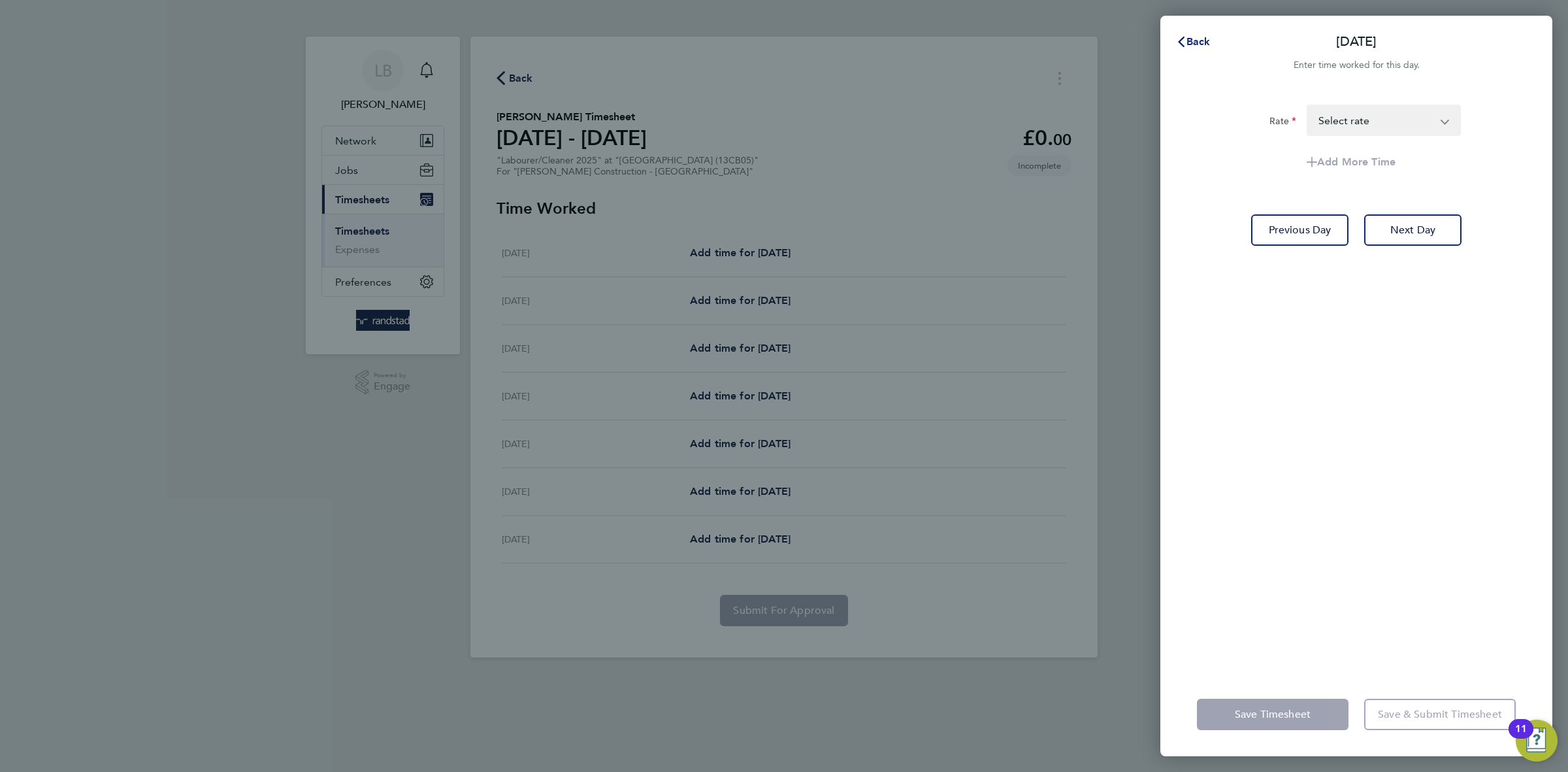
click at [1203, 43] on span "Back" at bounding box center [1198, 41] width 24 height 12
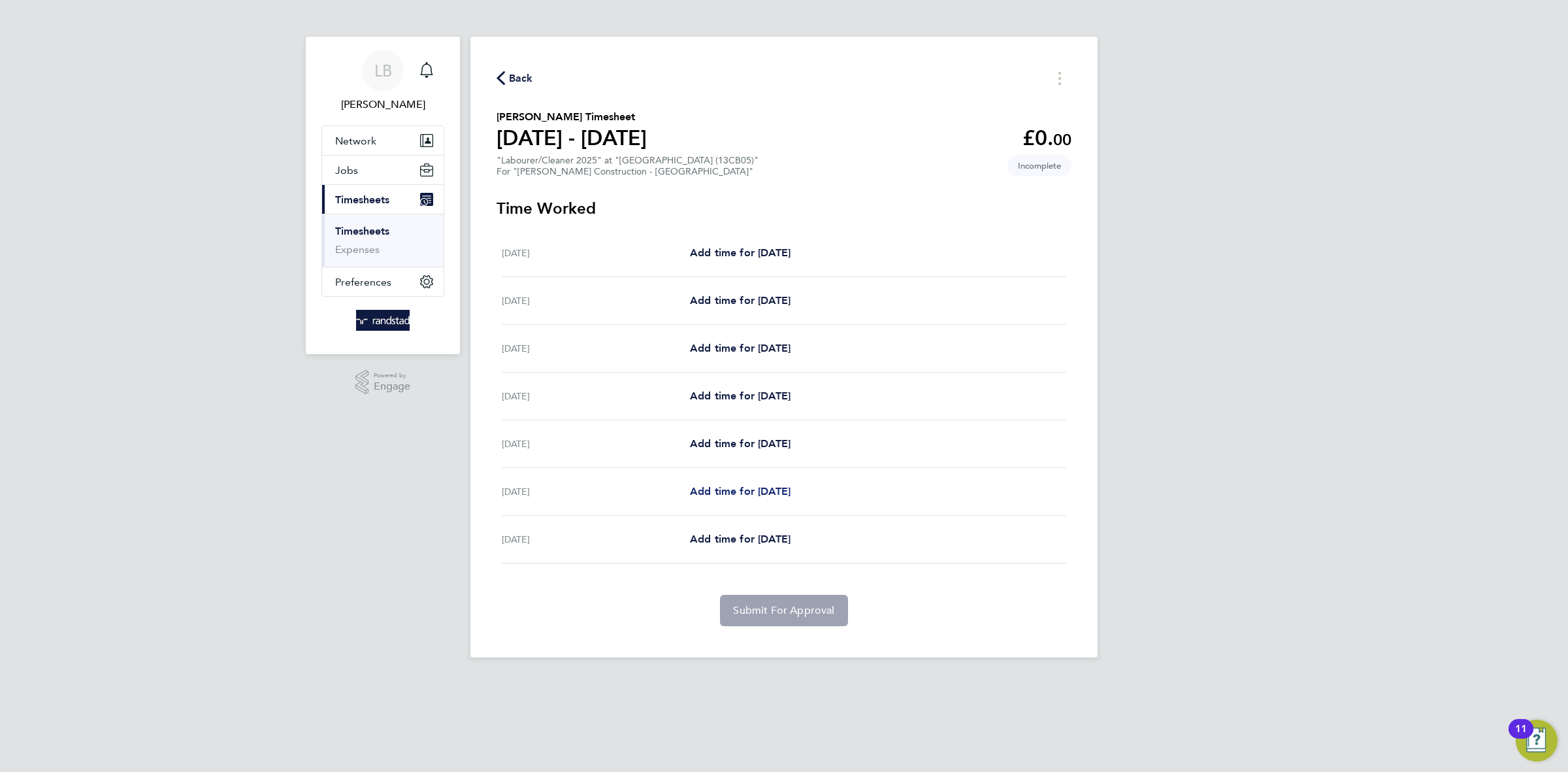
click at [774, 496] on span "Add time for [DATE]" at bounding box center [740, 491] width 101 height 12
select select "30"
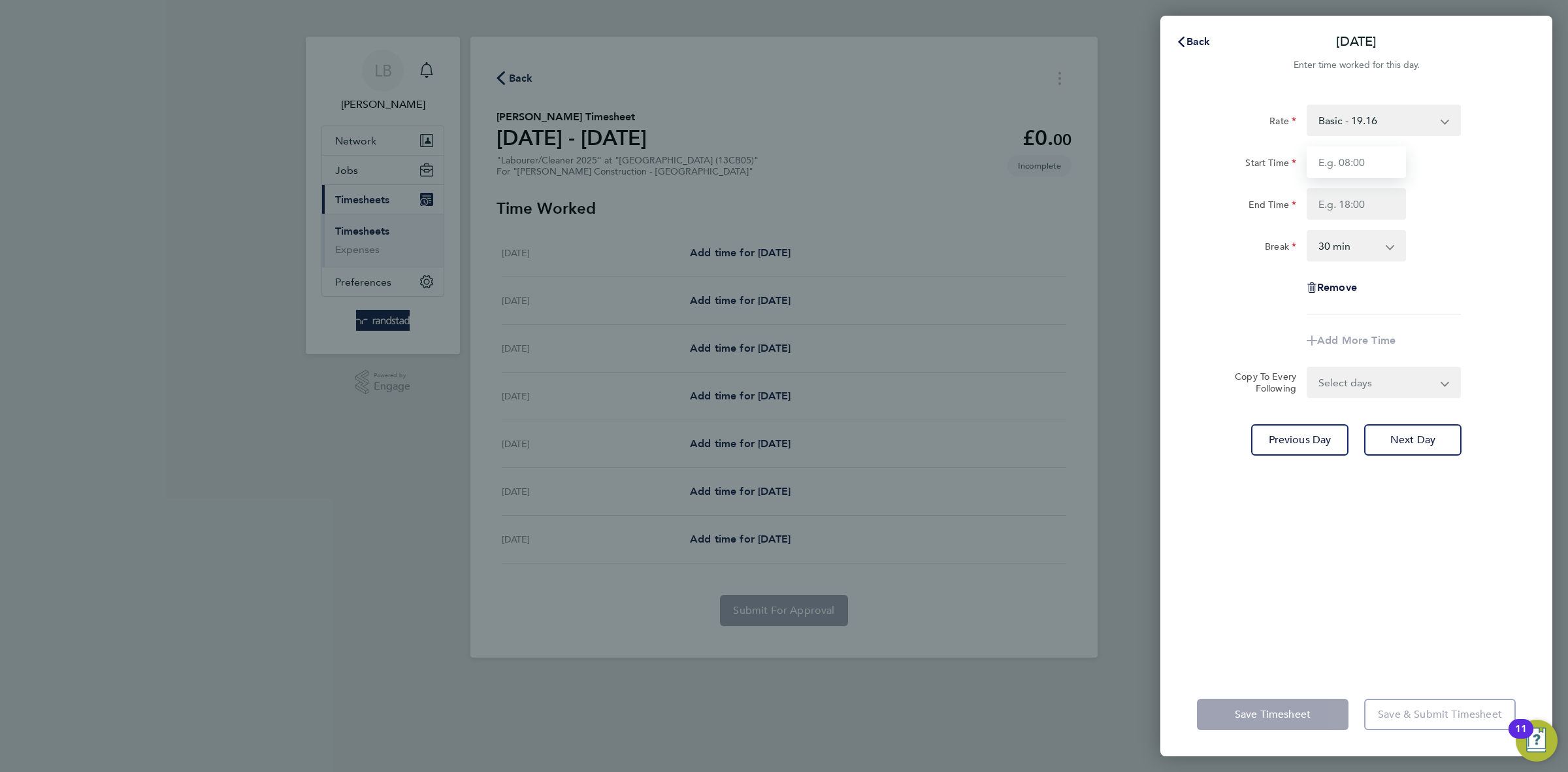
click at [1346, 161] on input "Start Time" at bounding box center [1356, 162] width 100 height 32
type input "07:30"
click at [1354, 202] on input "End Time" at bounding box center [1356, 204] width 100 height 32
type input "16:30"
click at [1359, 381] on form "Rate Basic - 19.16 Overtime - 27.44 Overtime 2 - 36.37 Start Time 07:30 End Tim…" at bounding box center [1357, 251] width 319 height 293
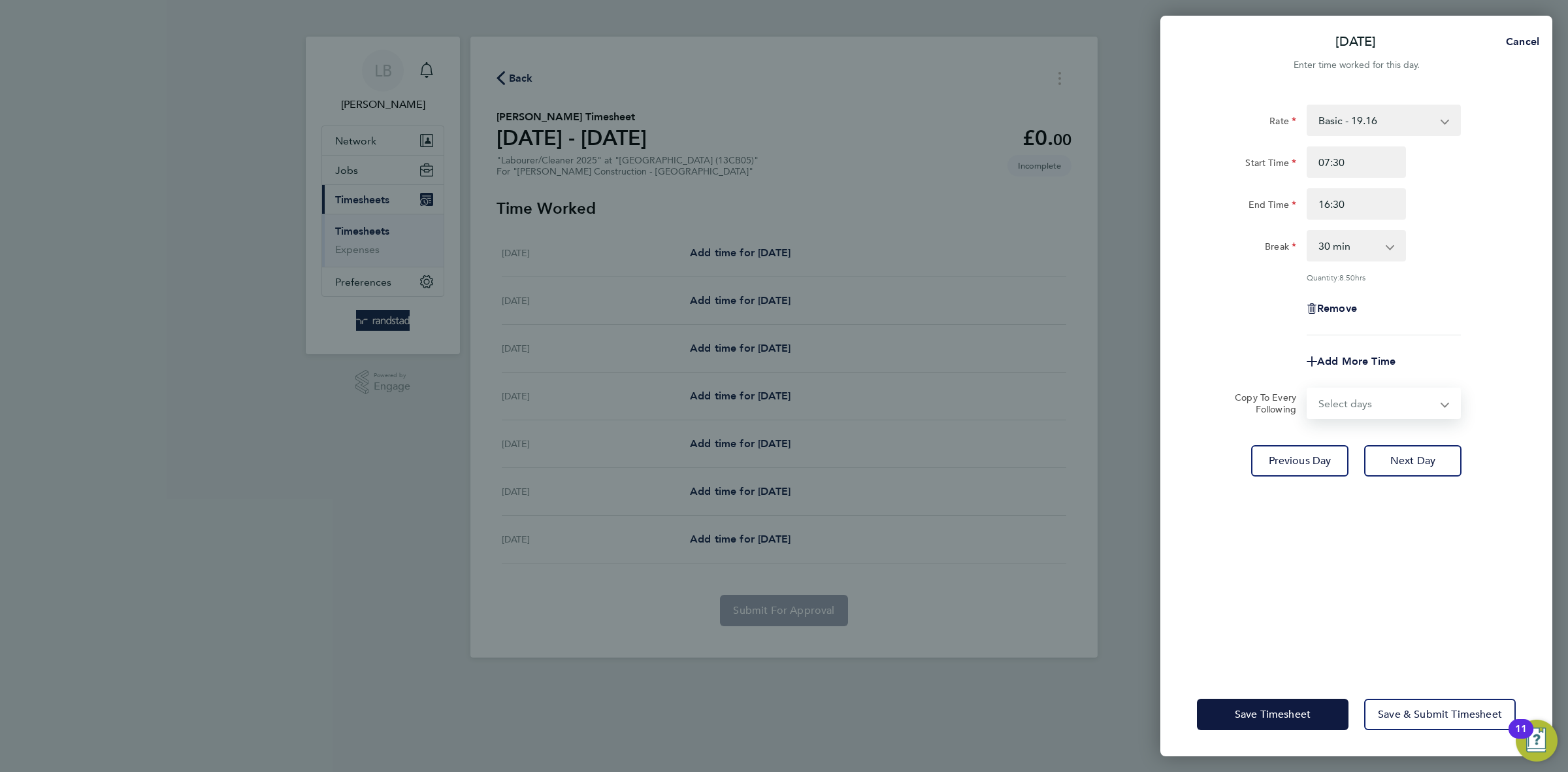
select select "FRI"
click at [1308, 389] on select "Select days [DATE]" at bounding box center [1376, 403] width 137 height 29
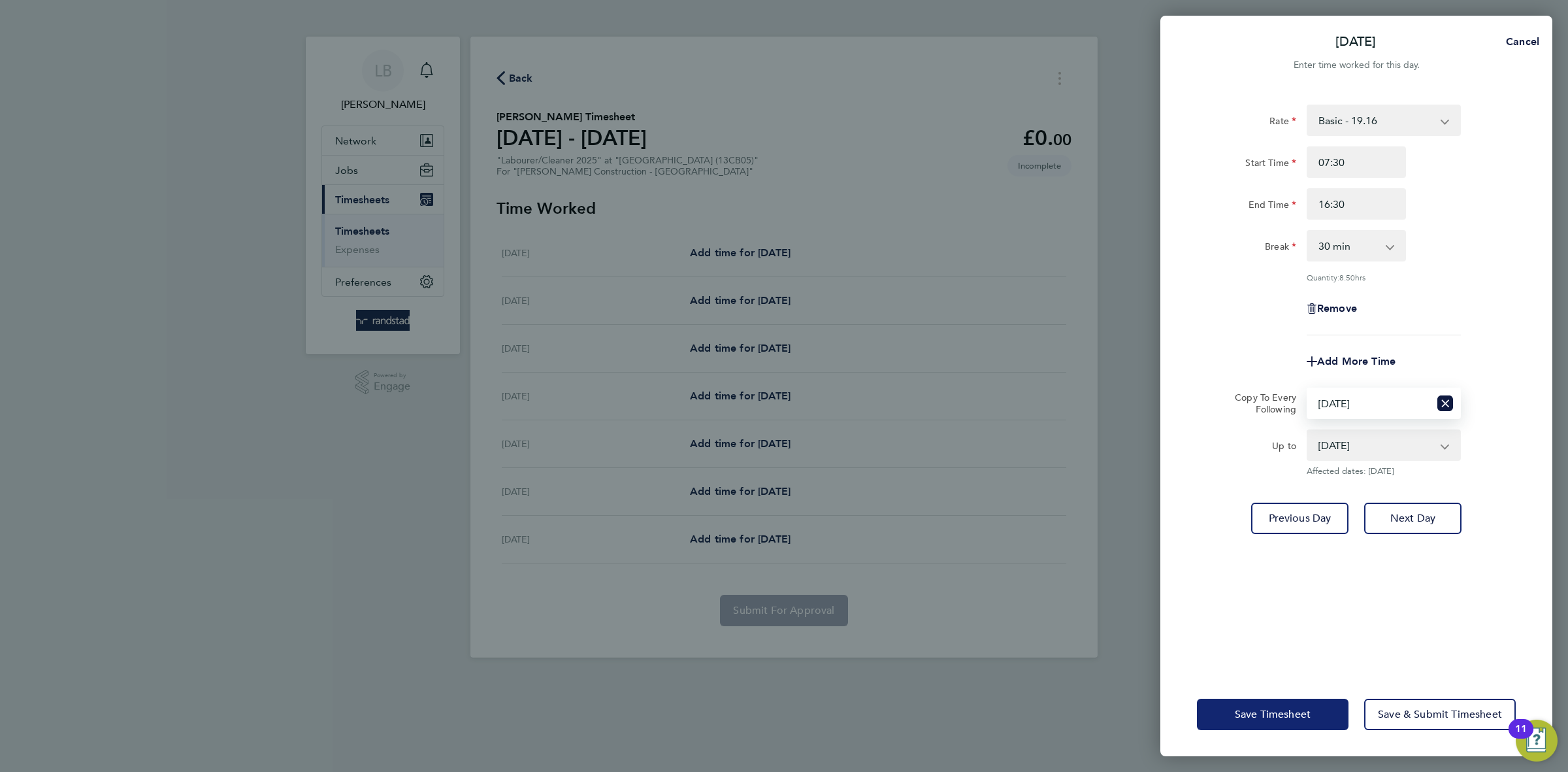
click at [1261, 715] on span "Save Timesheet" at bounding box center [1273, 714] width 76 height 13
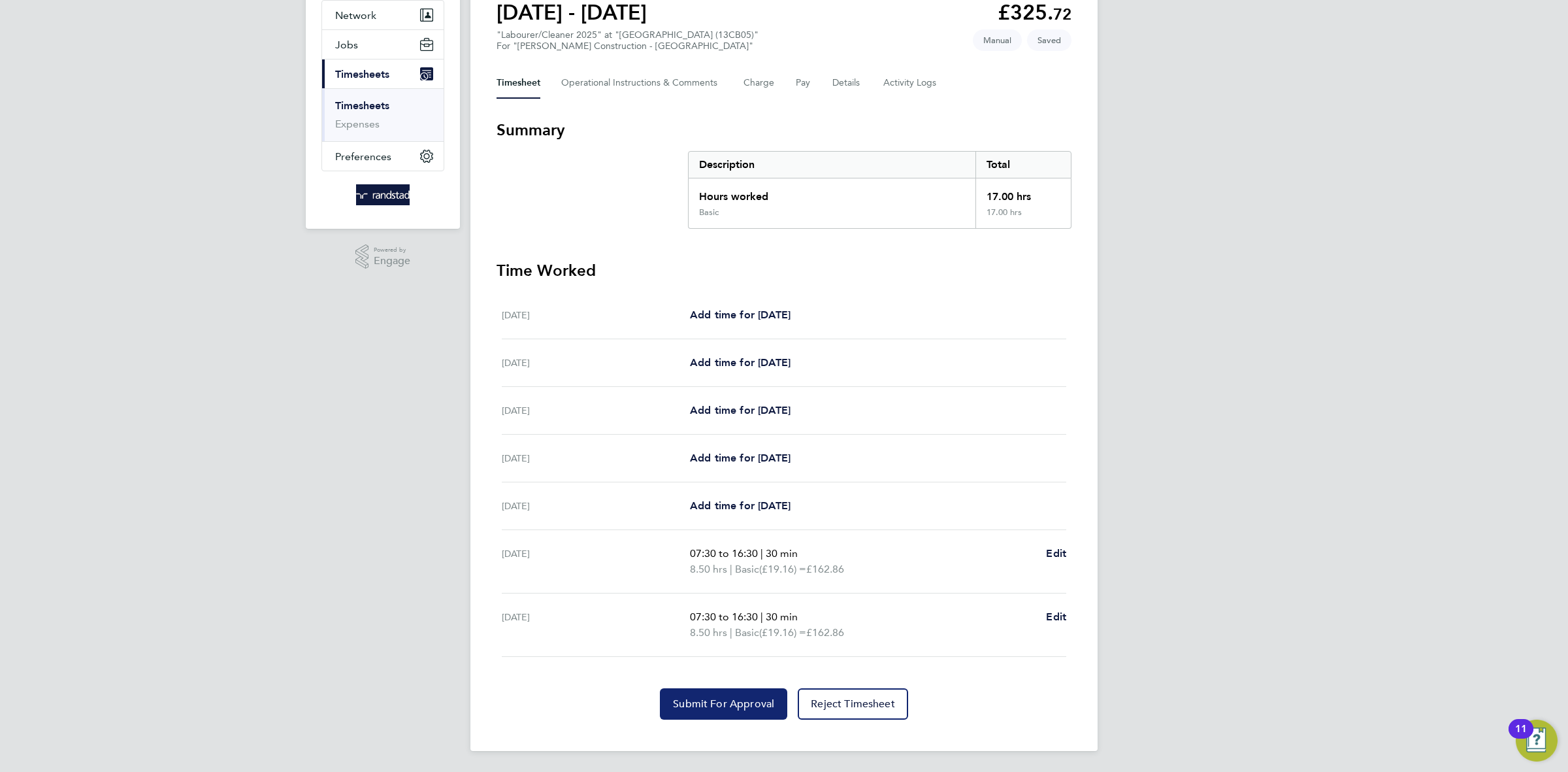
click at [706, 694] on button "Submit For Approval" at bounding box center [724, 704] width 128 height 32
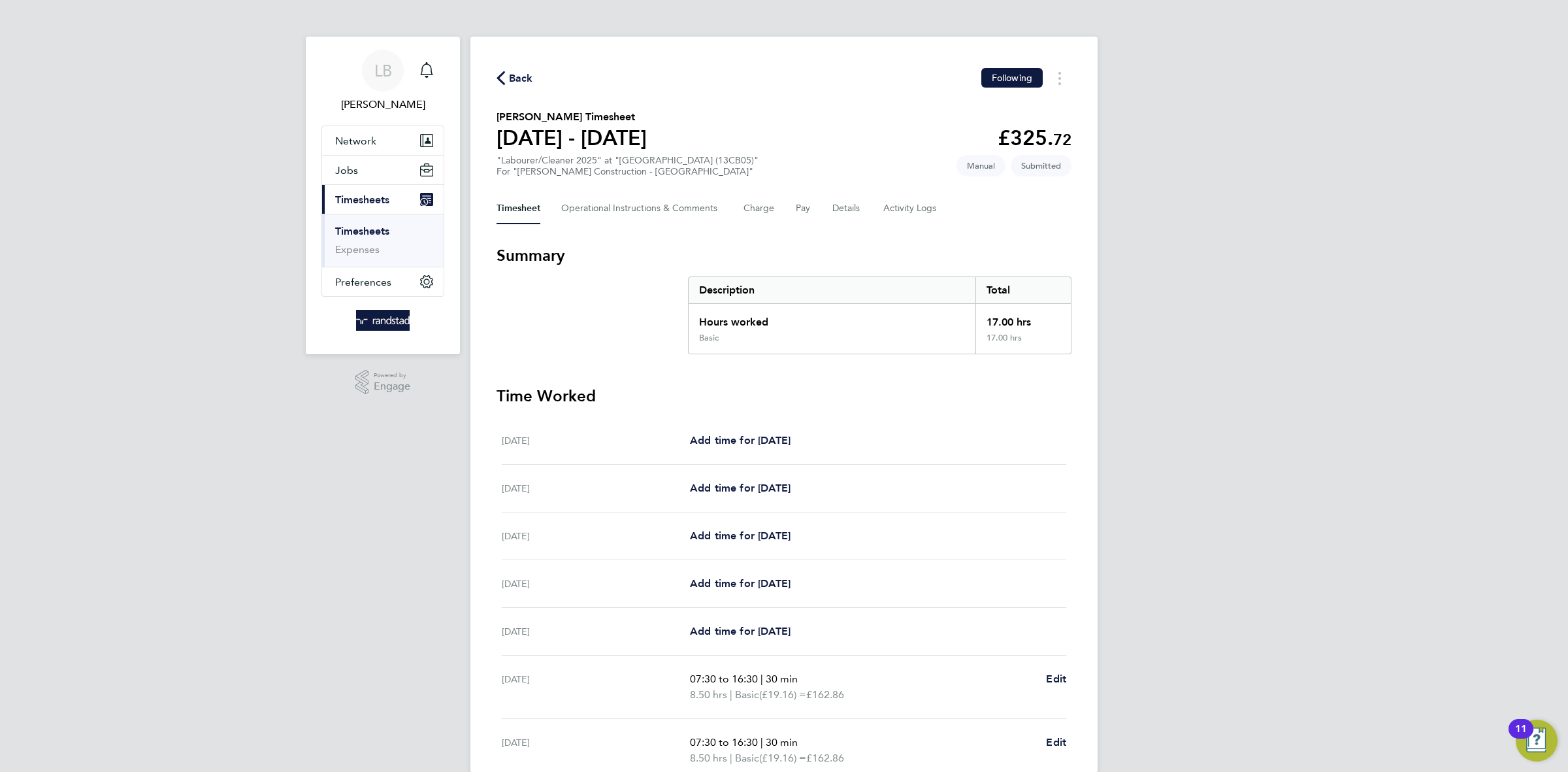
click at [513, 80] on span "Back" at bounding box center [520, 78] width 24 height 16
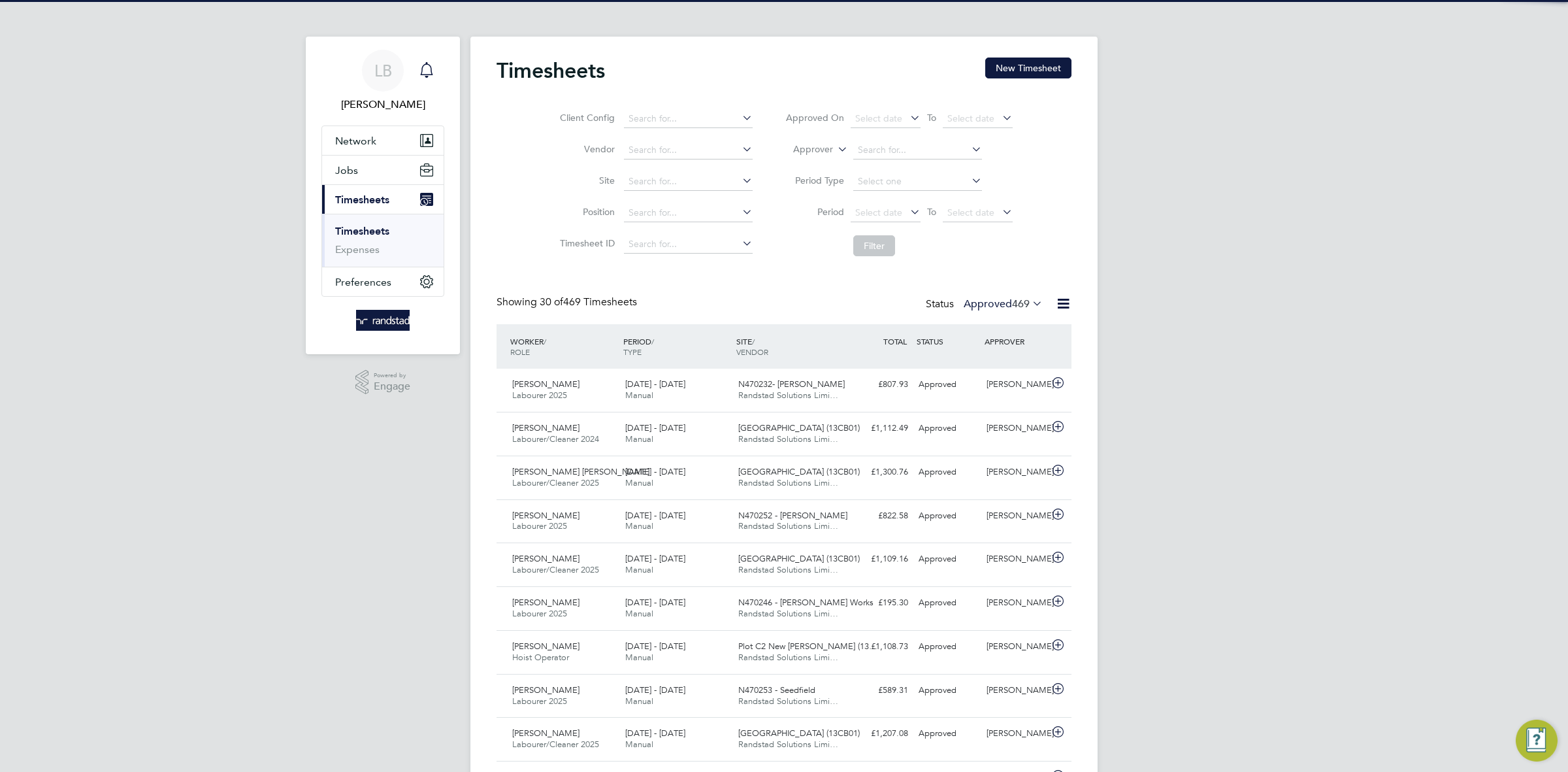
scroll to position [33, 113]
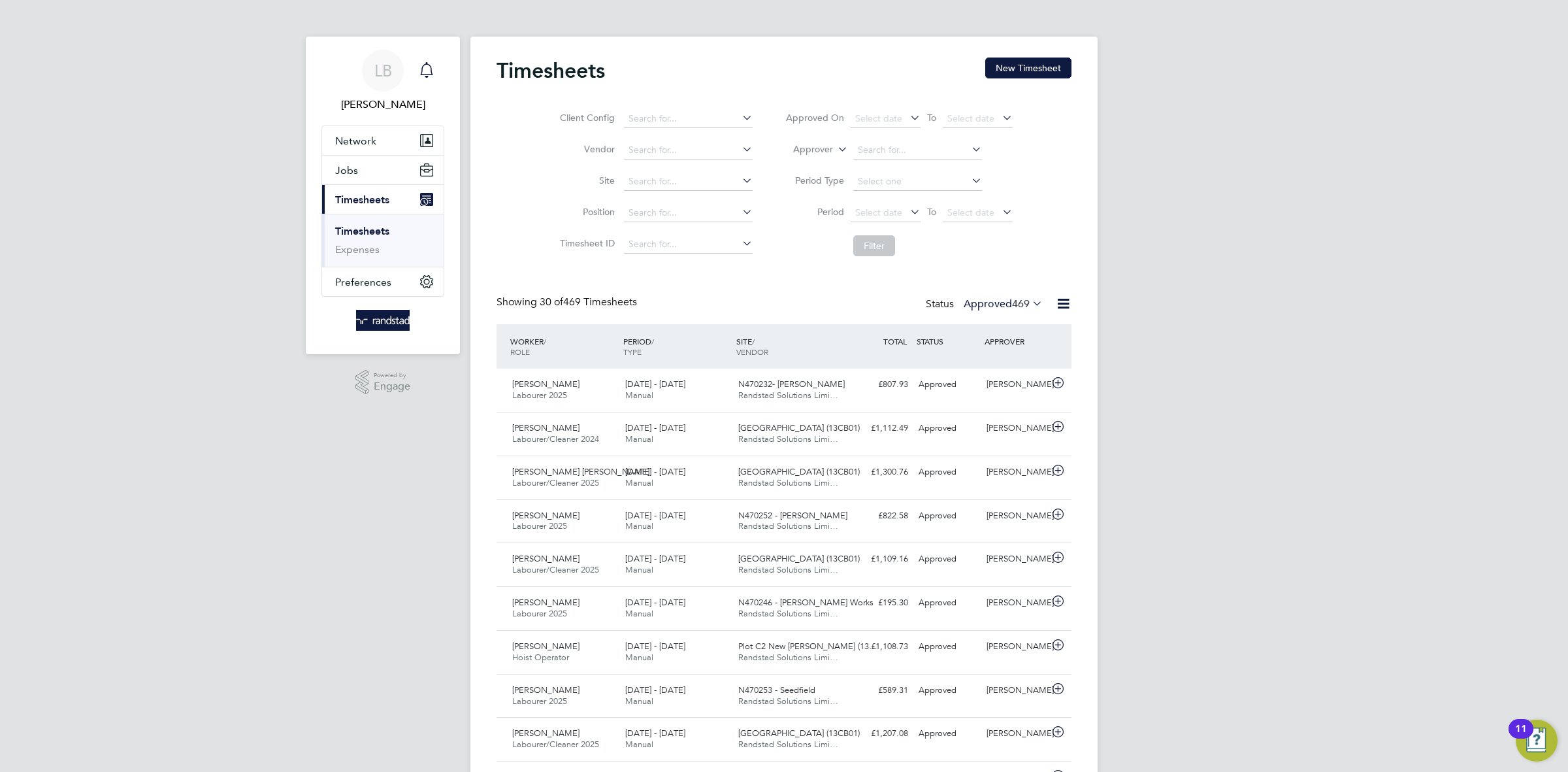
click at [422, 75] on icon "Main navigation" at bounding box center [426, 69] width 16 height 16
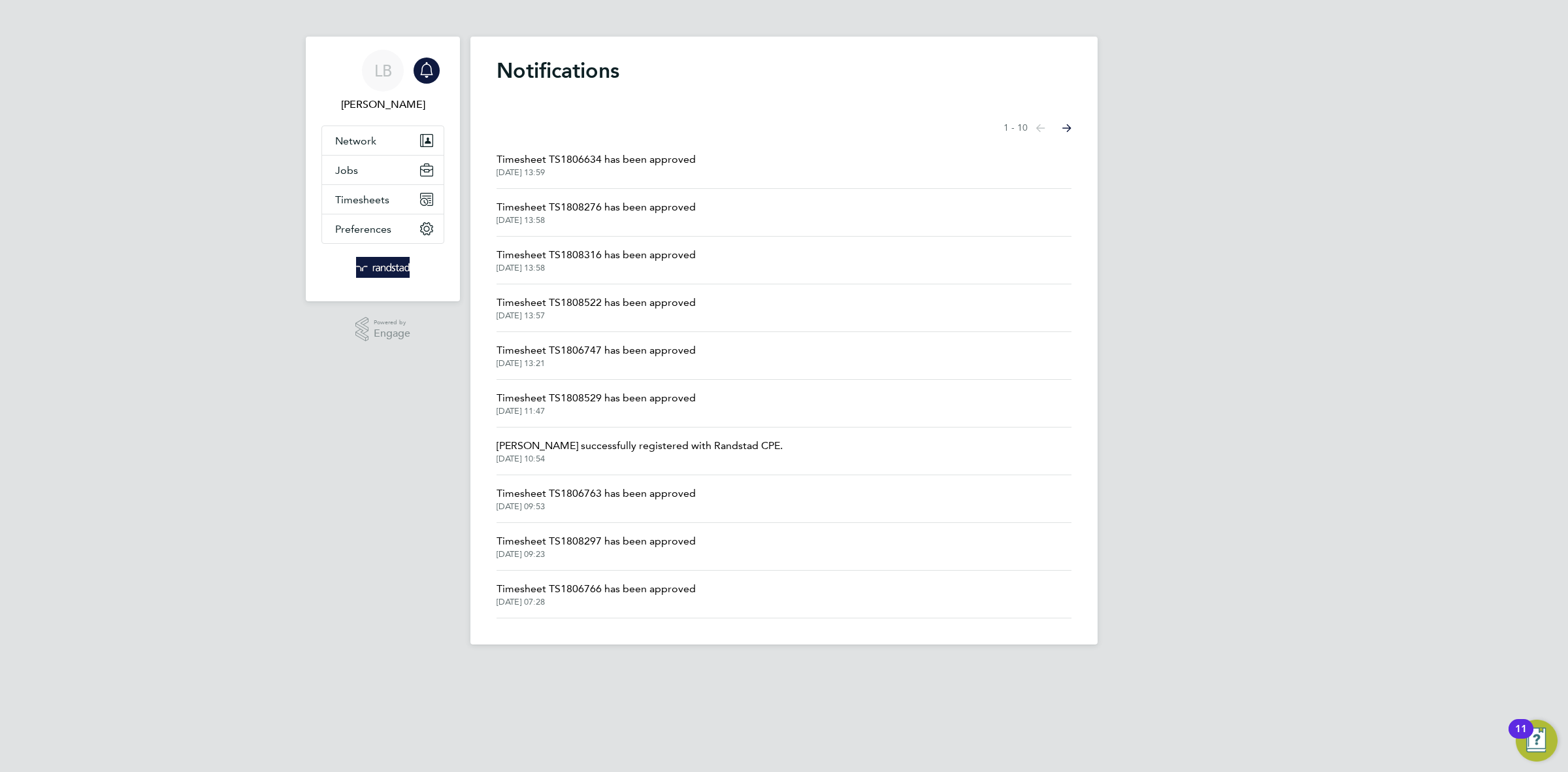
click at [650, 306] on span "Timesheet TS1808522 has been approved" at bounding box center [596, 302] width 199 height 16
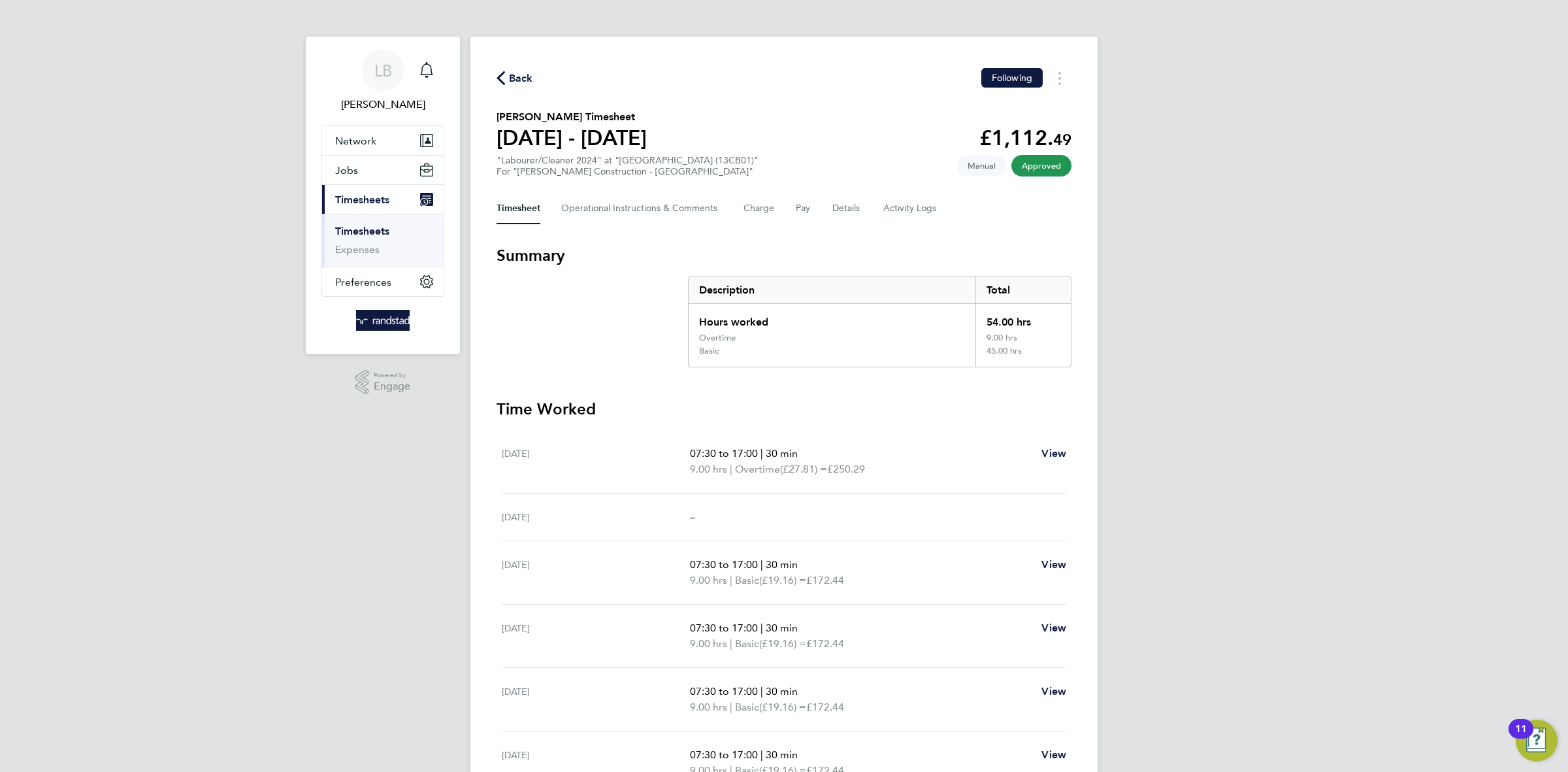
click at [527, 80] on span "Back" at bounding box center [520, 78] width 24 height 16
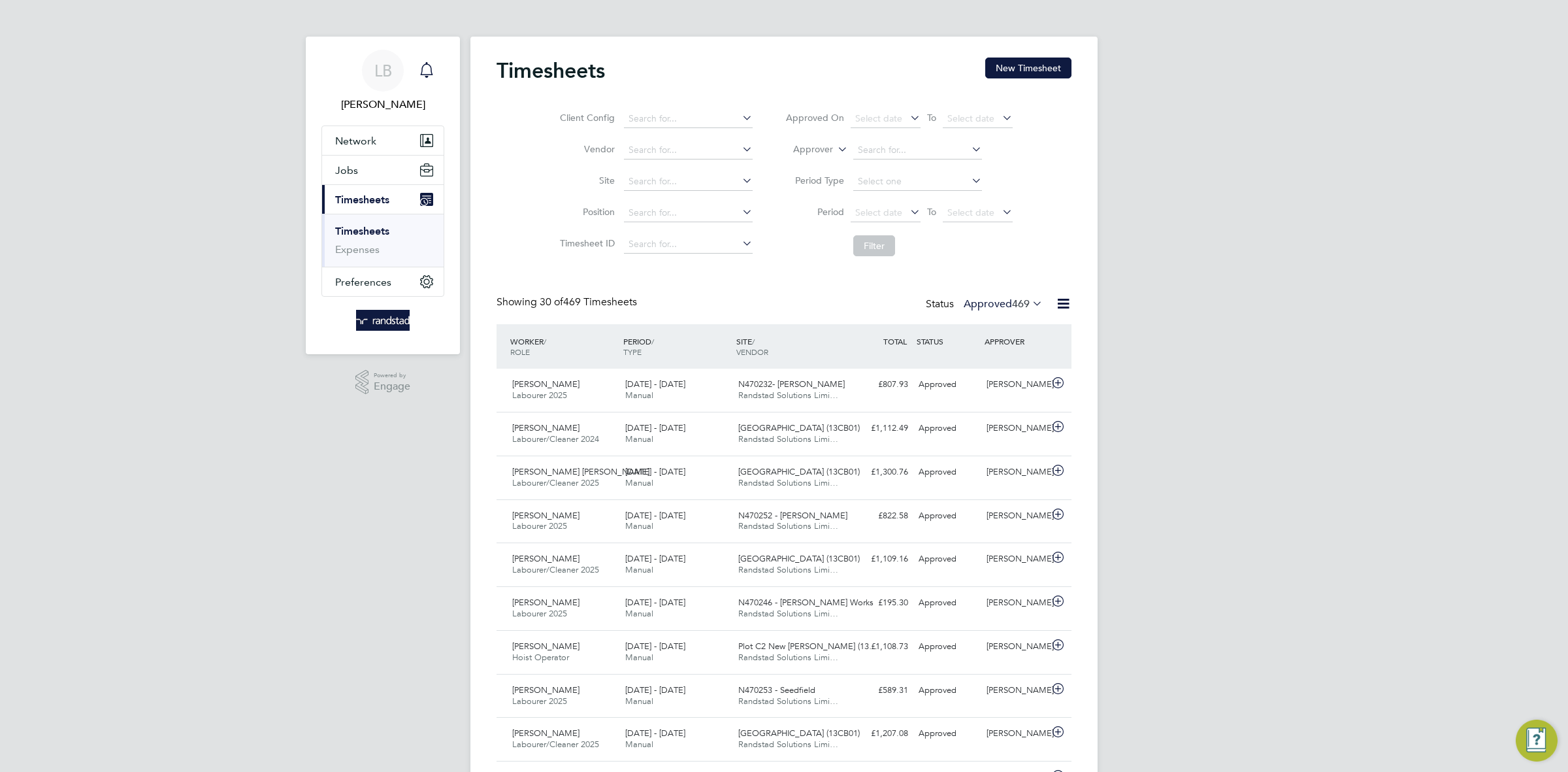
click at [430, 69] on icon "Main navigation" at bounding box center [426, 69] width 16 height 16
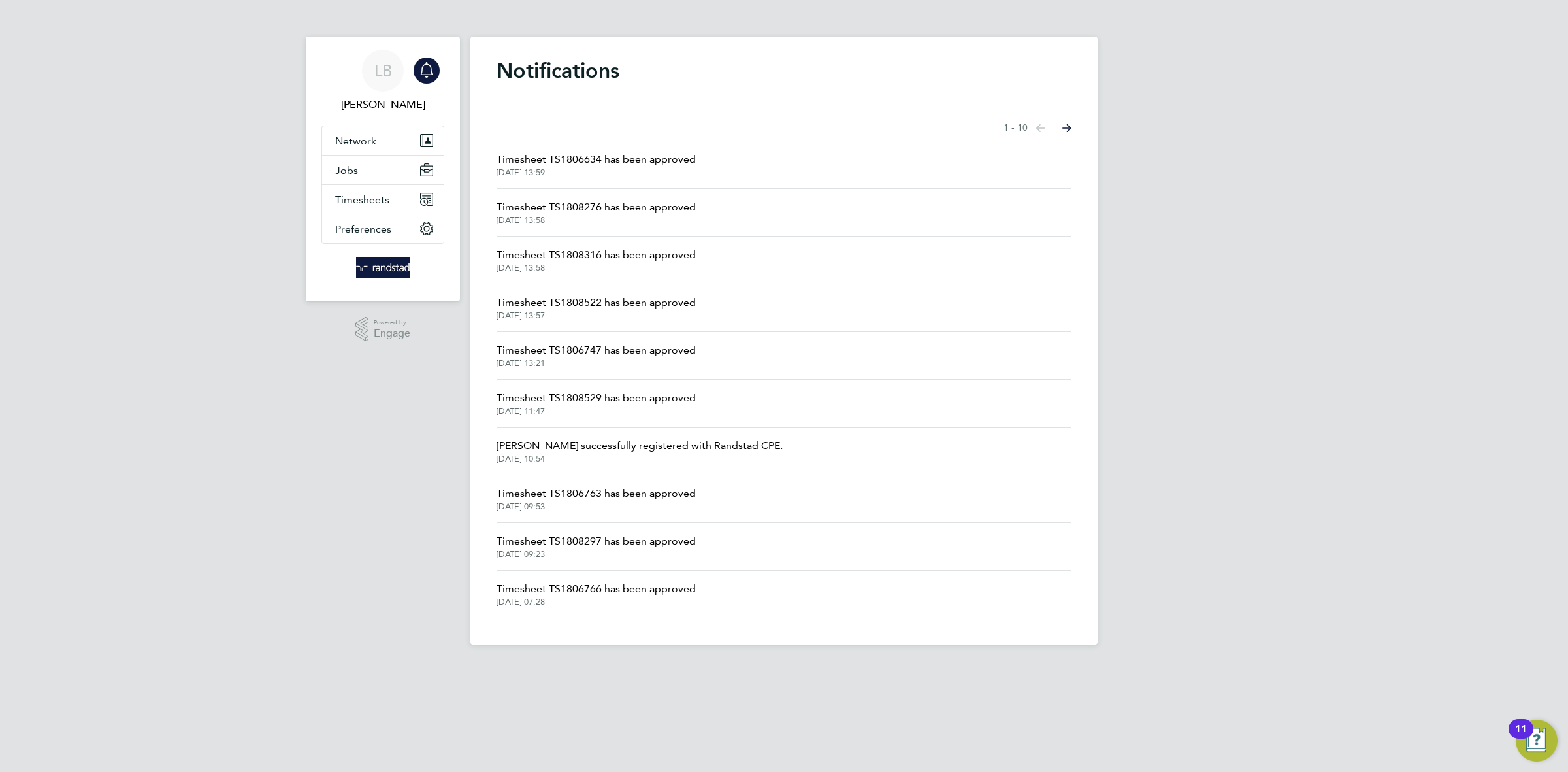
click at [598, 267] on span "[DATE] 13:58" at bounding box center [596, 268] width 199 height 10
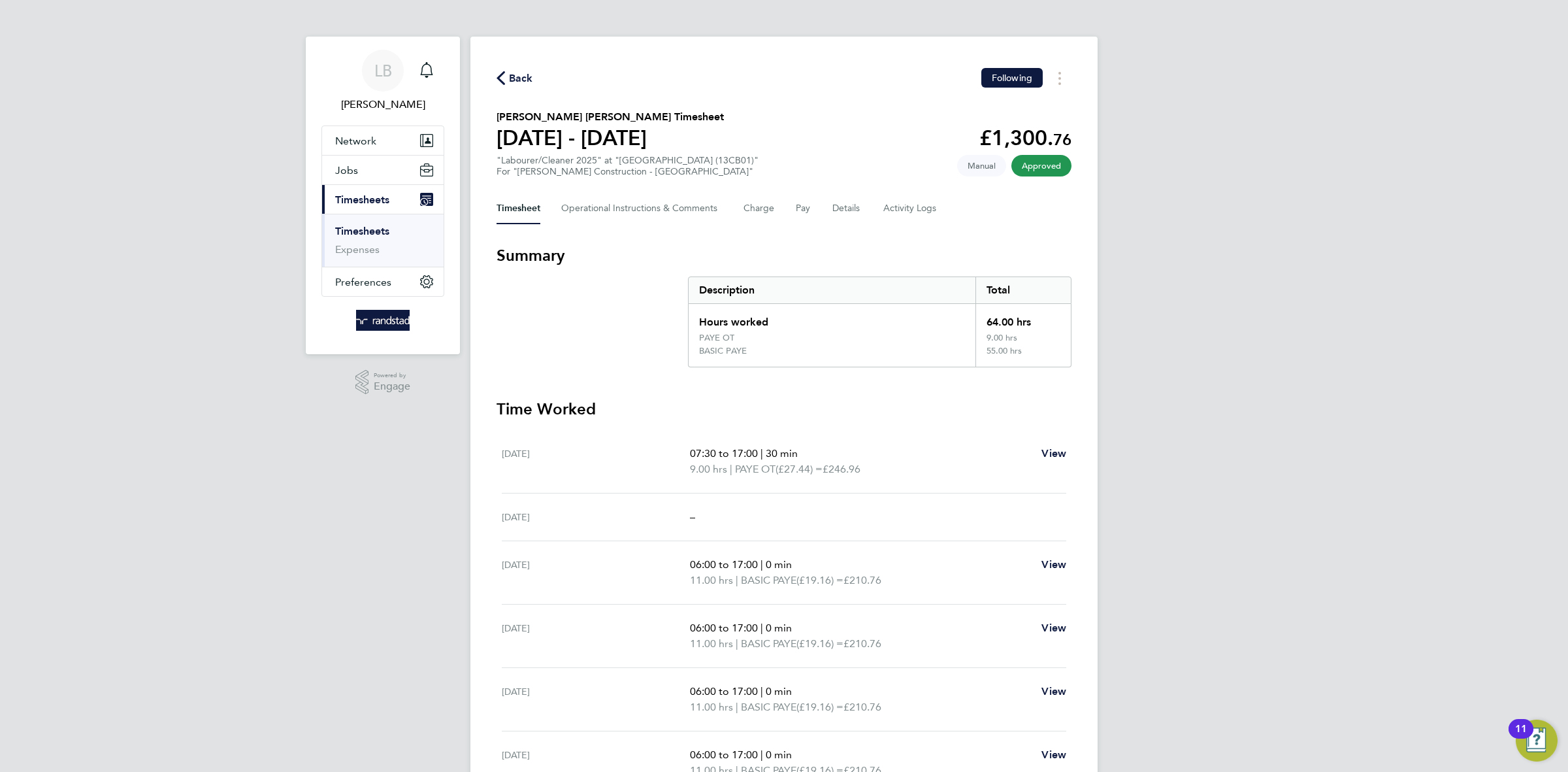
click at [507, 73] on span "Back" at bounding box center [514, 78] width 36 height 12
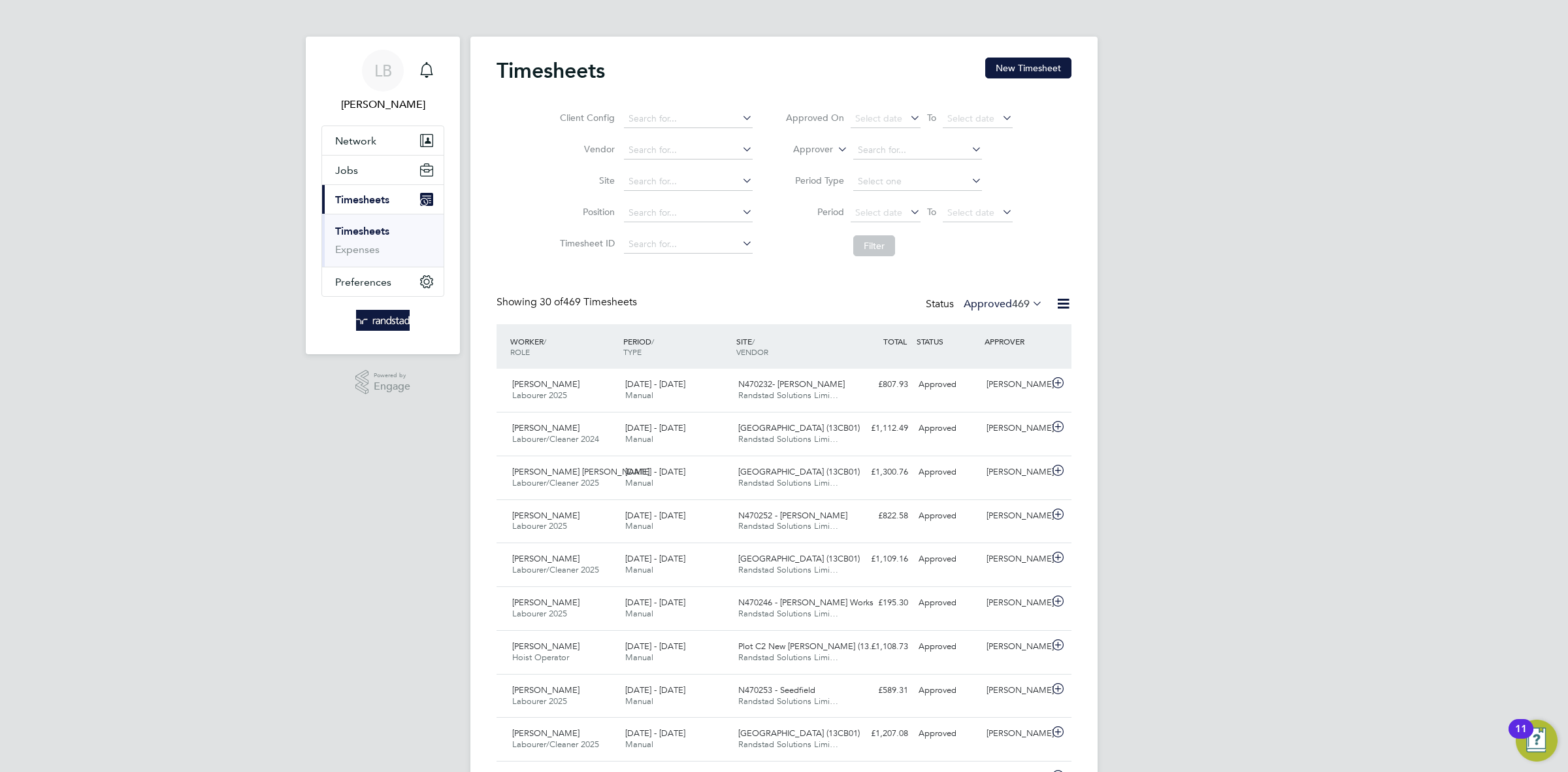
click at [445, 76] on app-nav-sections-wrapper "LB [PERSON_NAME] Notifications Applications: Network Businesses Sites Workers C…" at bounding box center [382, 195] width 154 height 318
click at [430, 69] on icon "Main navigation" at bounding box center [426, 69] width 16 height 16
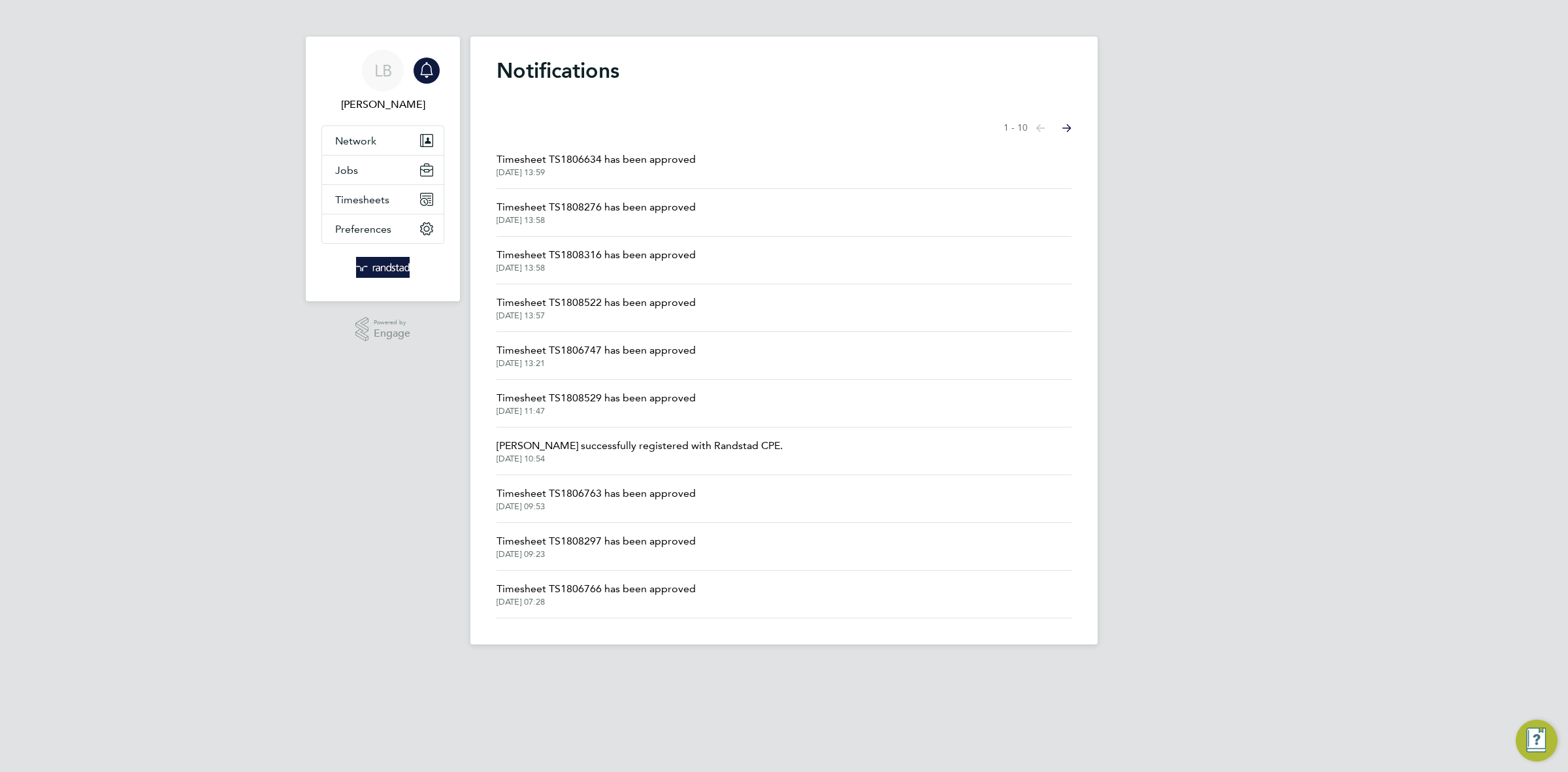
click at [607, 209] on span "Timesheet TS1808276 has been approved" at bounding box center [596, 207] width 199 height 16
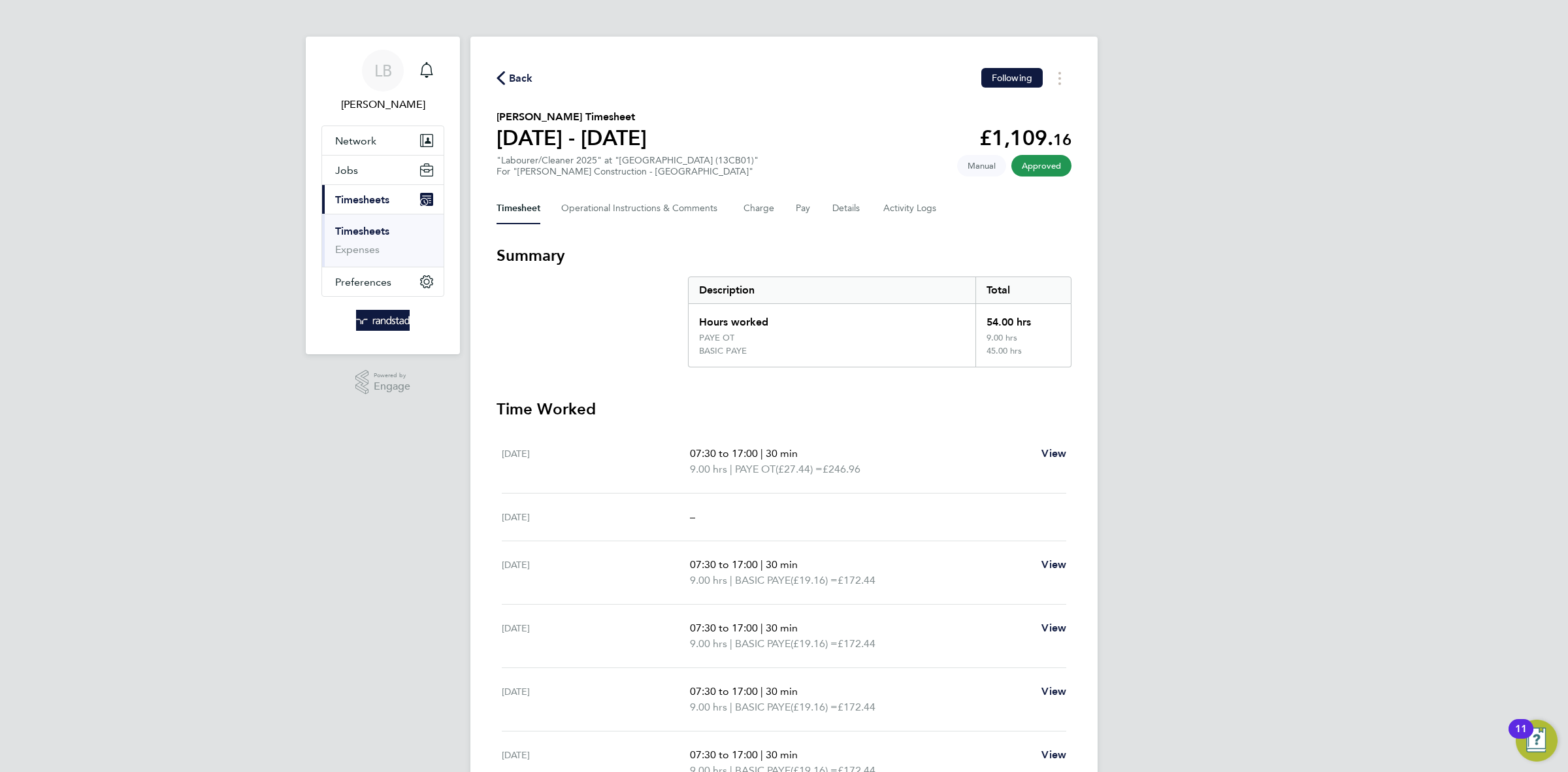
click at [519, 71] on span "Back" at bounding box center [520, 78] width 24 height 16
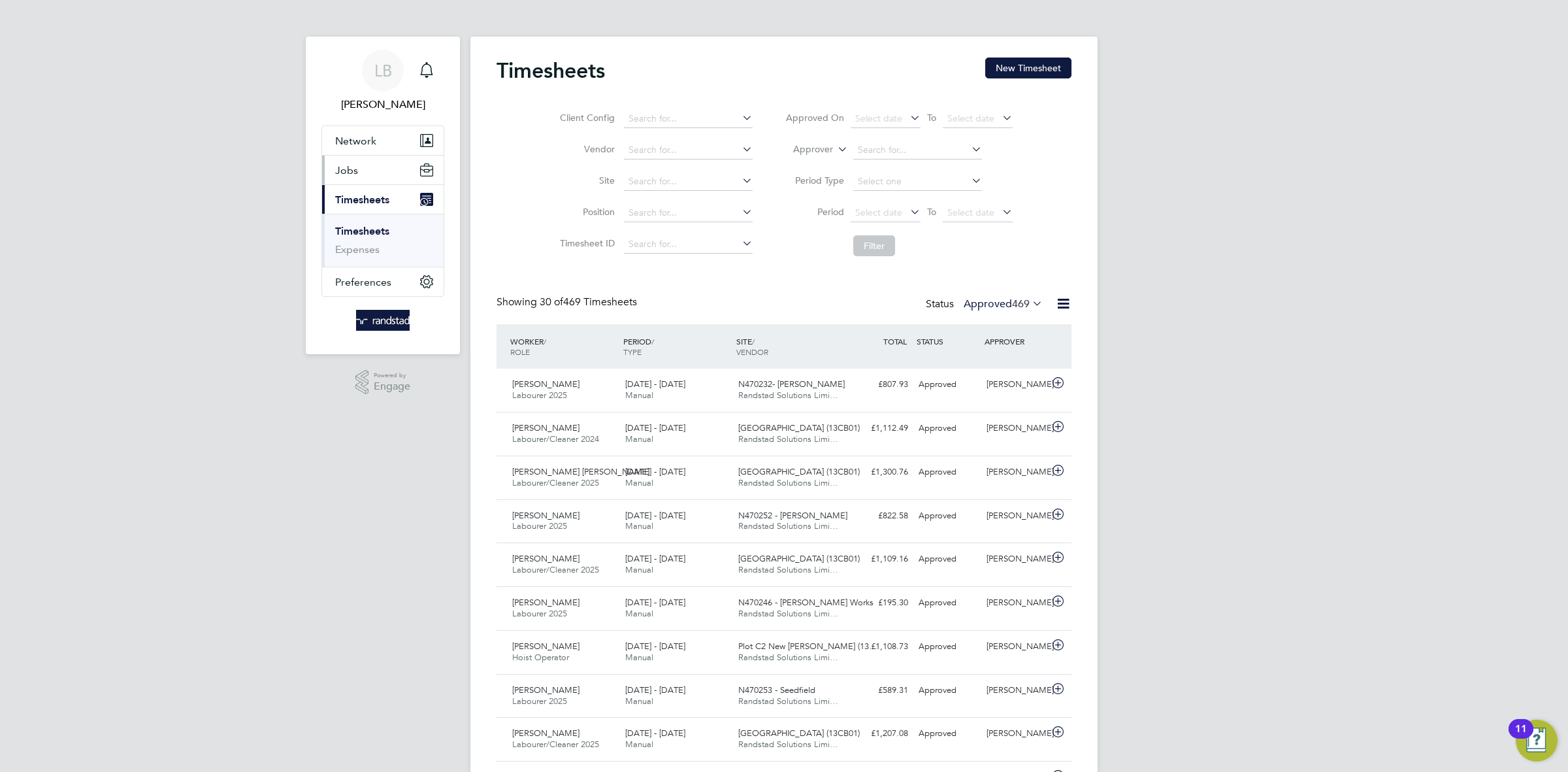
scroll to position [33, 113]
click at [356, 138] on span "Network" at bounding box center [356, 141] width 41 height 12
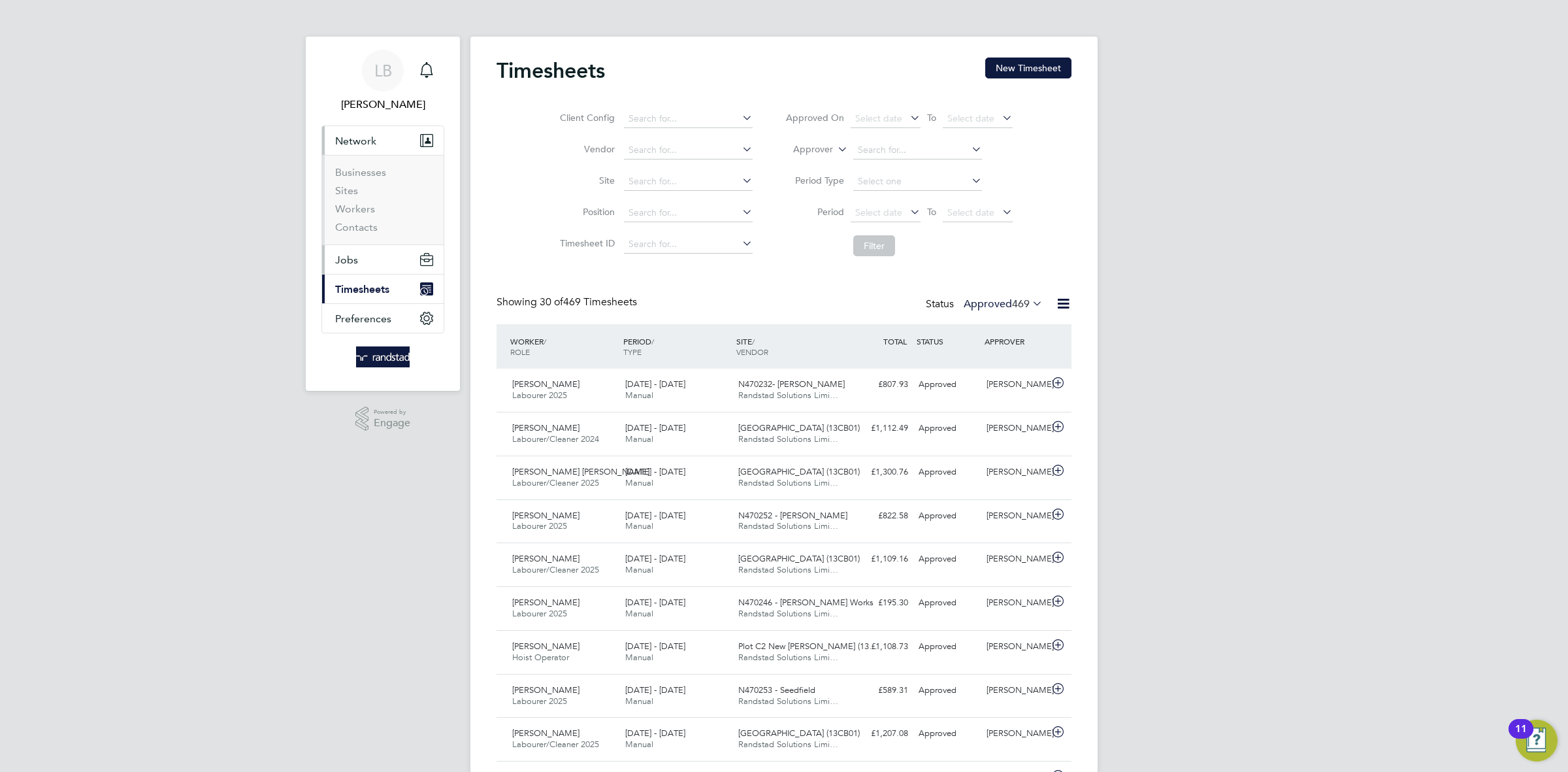
click at [358, 255] on button "Jobs" at bounding box center [382, 260] width 122 height 29
click at [358, 220] on link "Vacancies" at bounding box center [358, 220] width 47 height 12
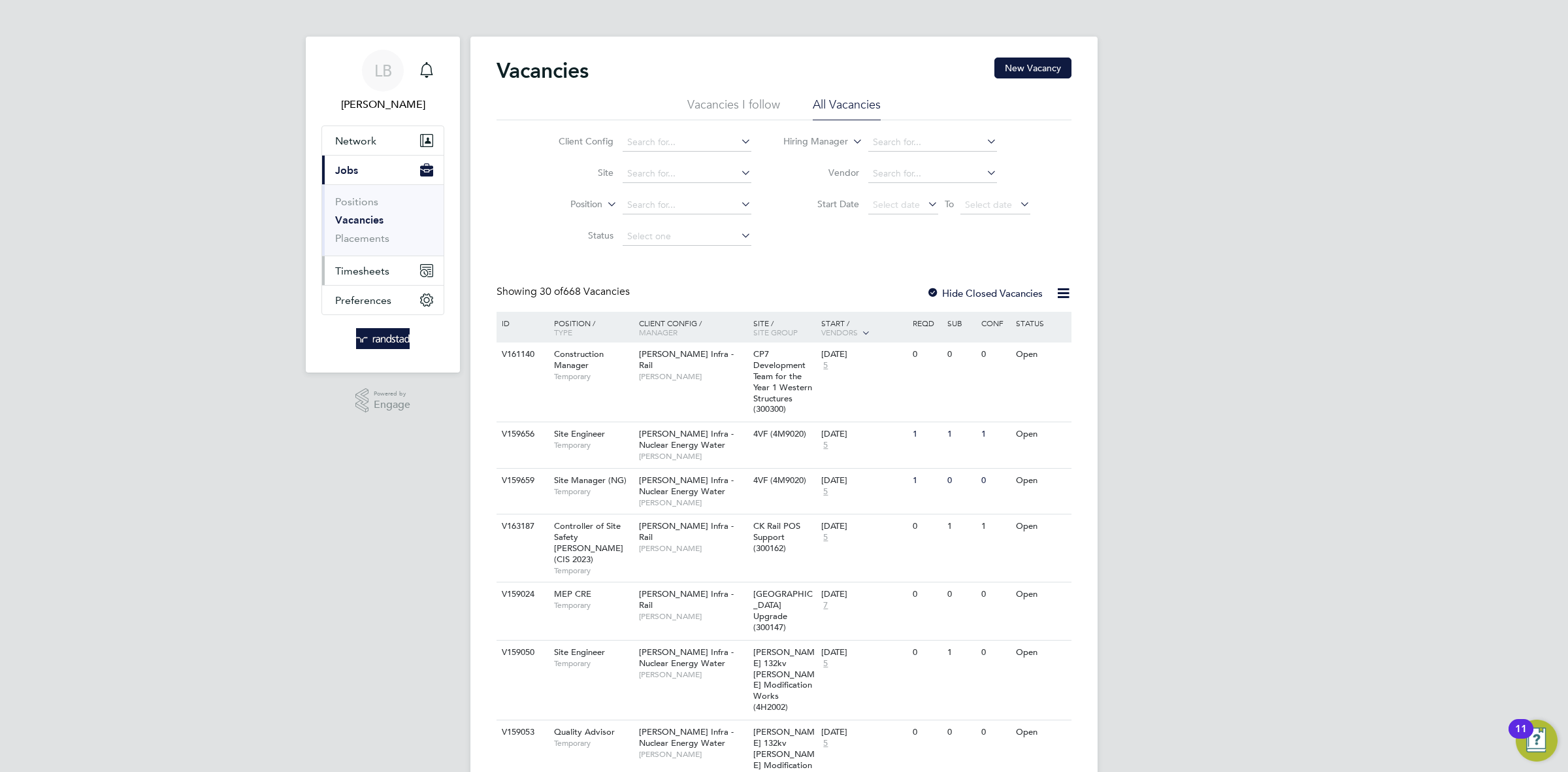
click at [370, 269] on span "Timesheets" at bounding box center [362, 271] width 54 height 12
click at [358, 227] on link "Timesheets" at bounding box center [362, 231] width 54 height 12
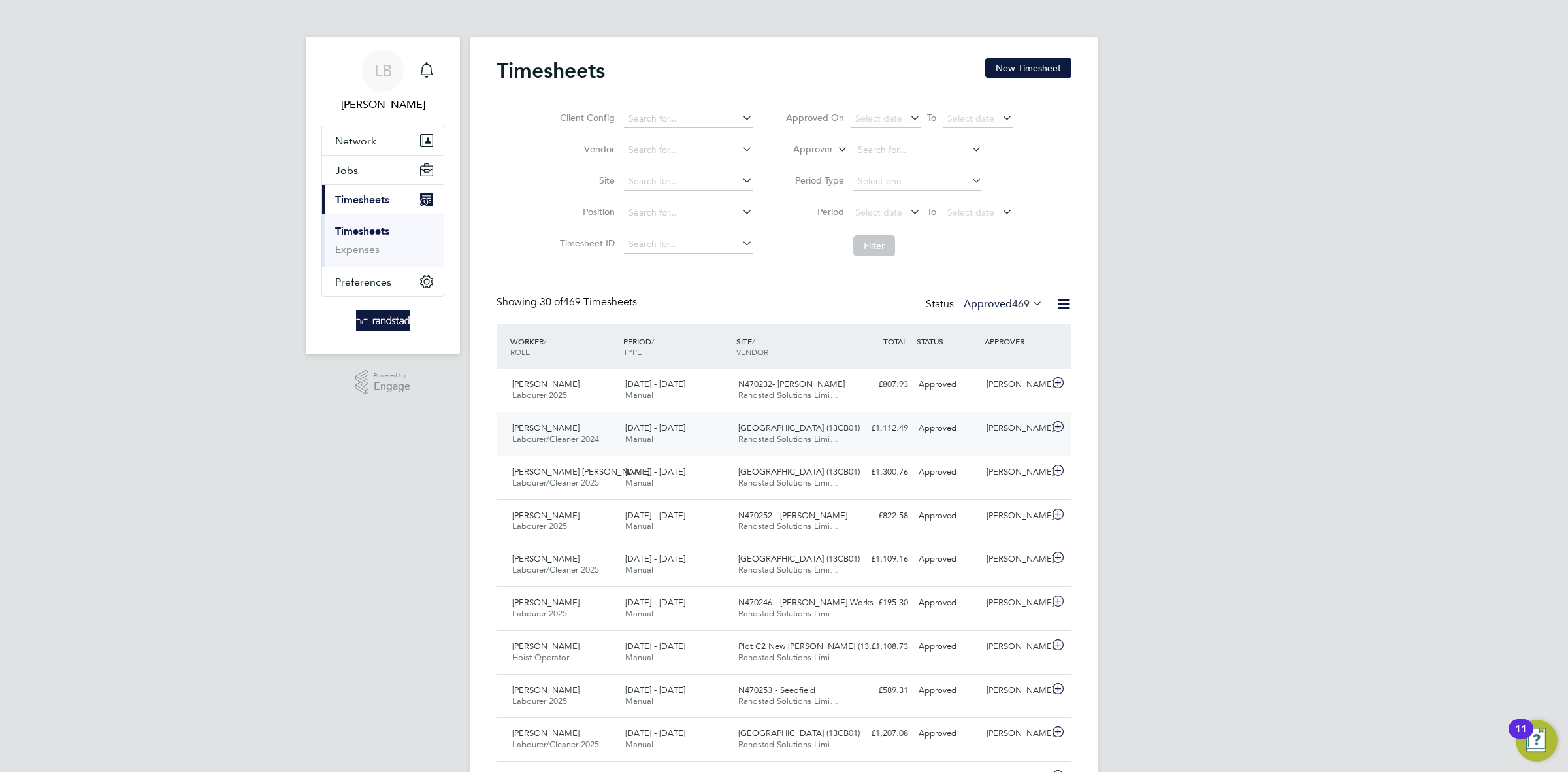
scroll to position [33, 113]
click at [1028, 62] on button "New Timesheet" at bounding box center [1028, 68] width 87 height 21
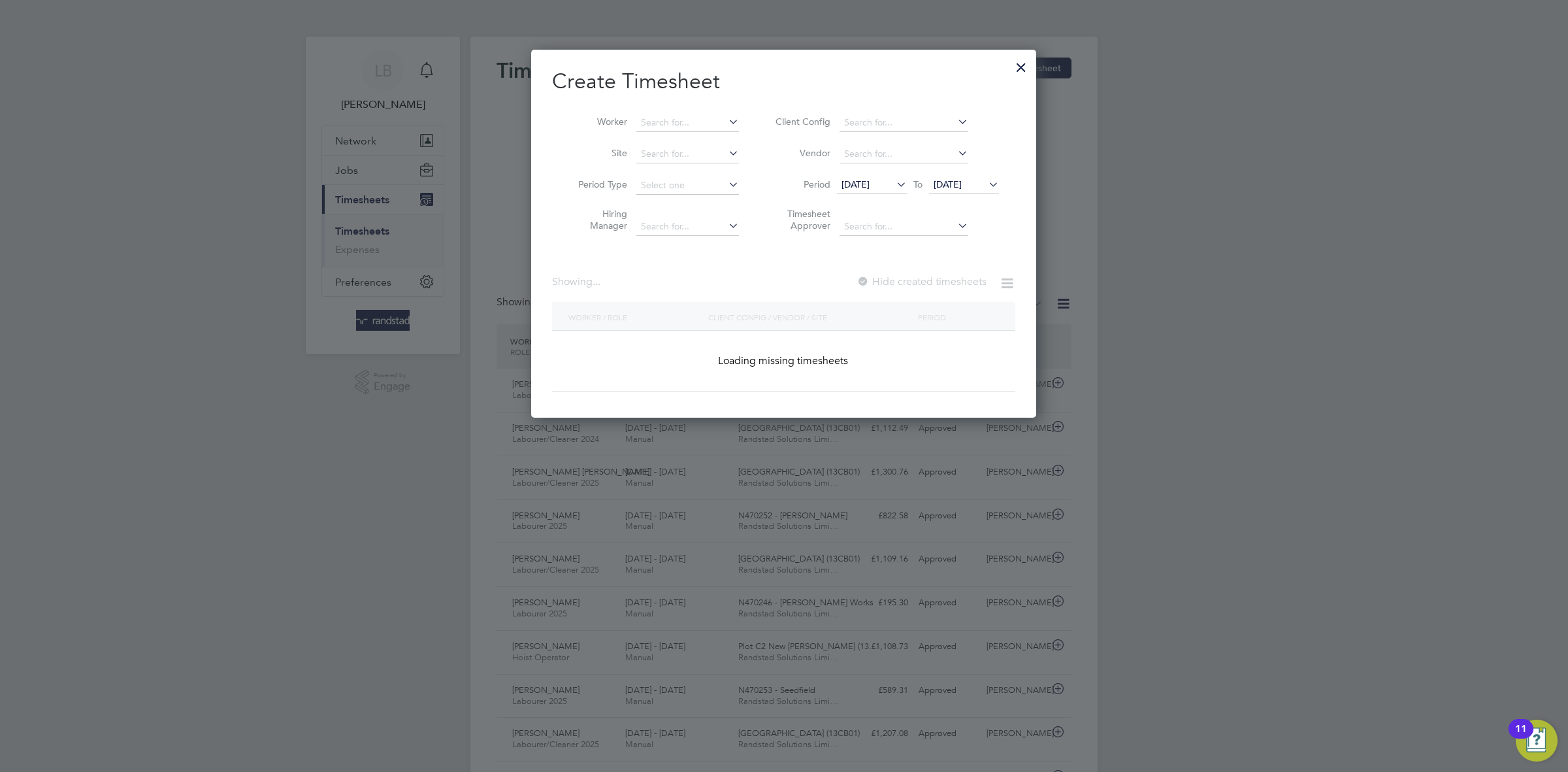
scroll to position [2541, 505]
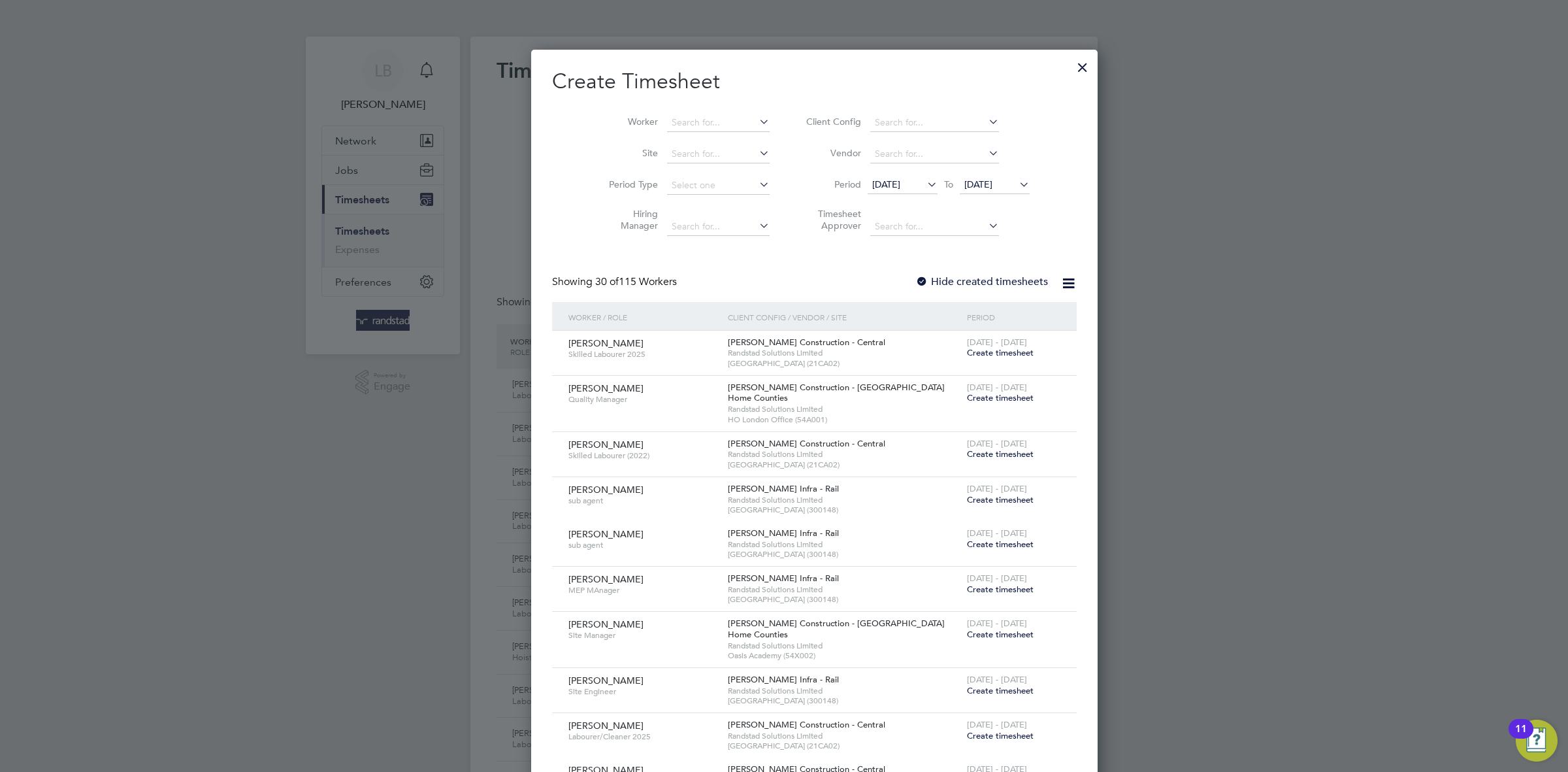
click at [1071, 70] on div at bounding box center [1083, 64] width 23 height 23
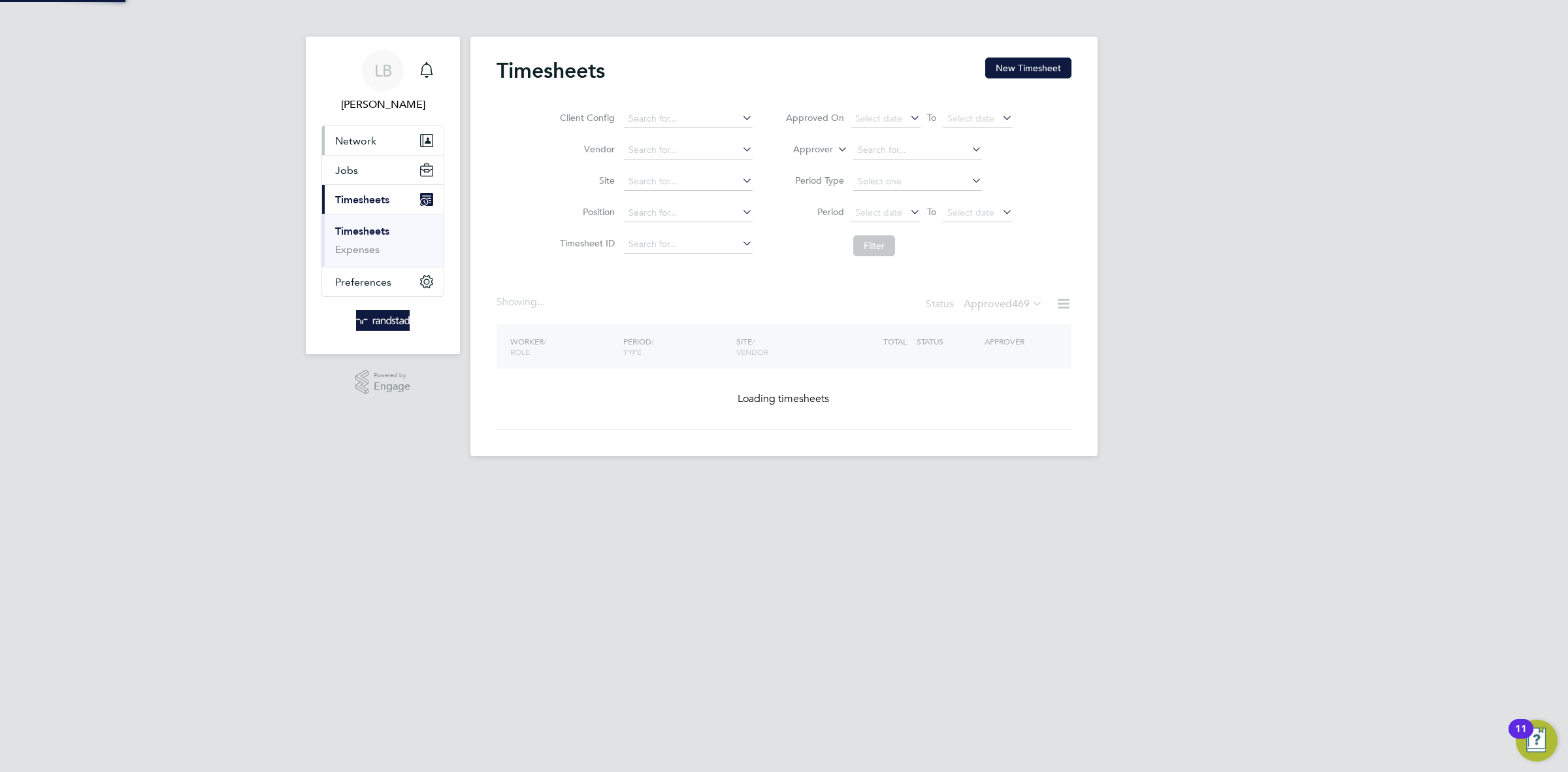
click at [354, 148] on button "Network" at bounding box center [382, 141] width 122 height 29
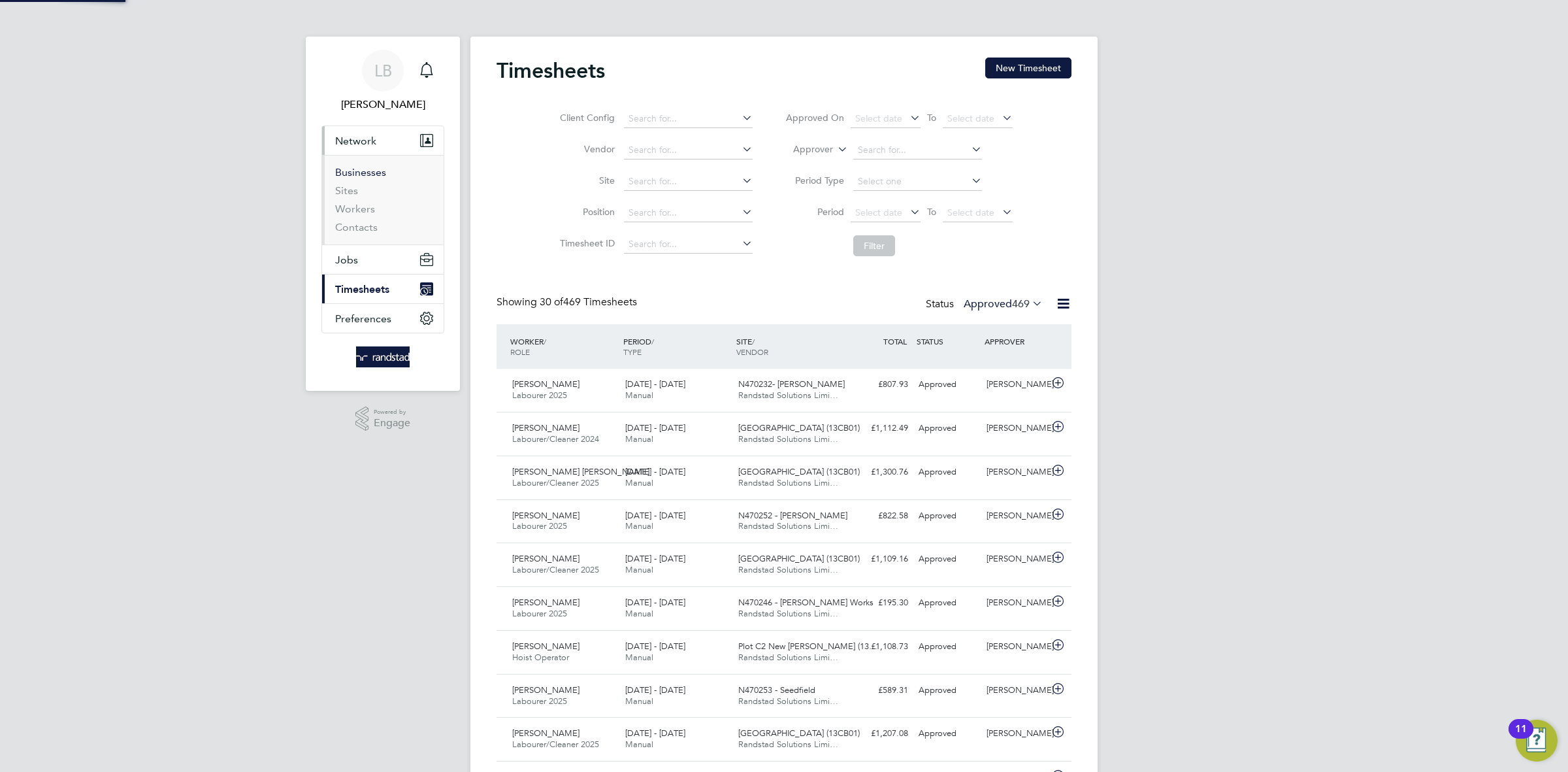
scroll to position [33, 113]
click at [341, 250] on button "Jobs" at bounding box center [382, 260] width 122 height 29
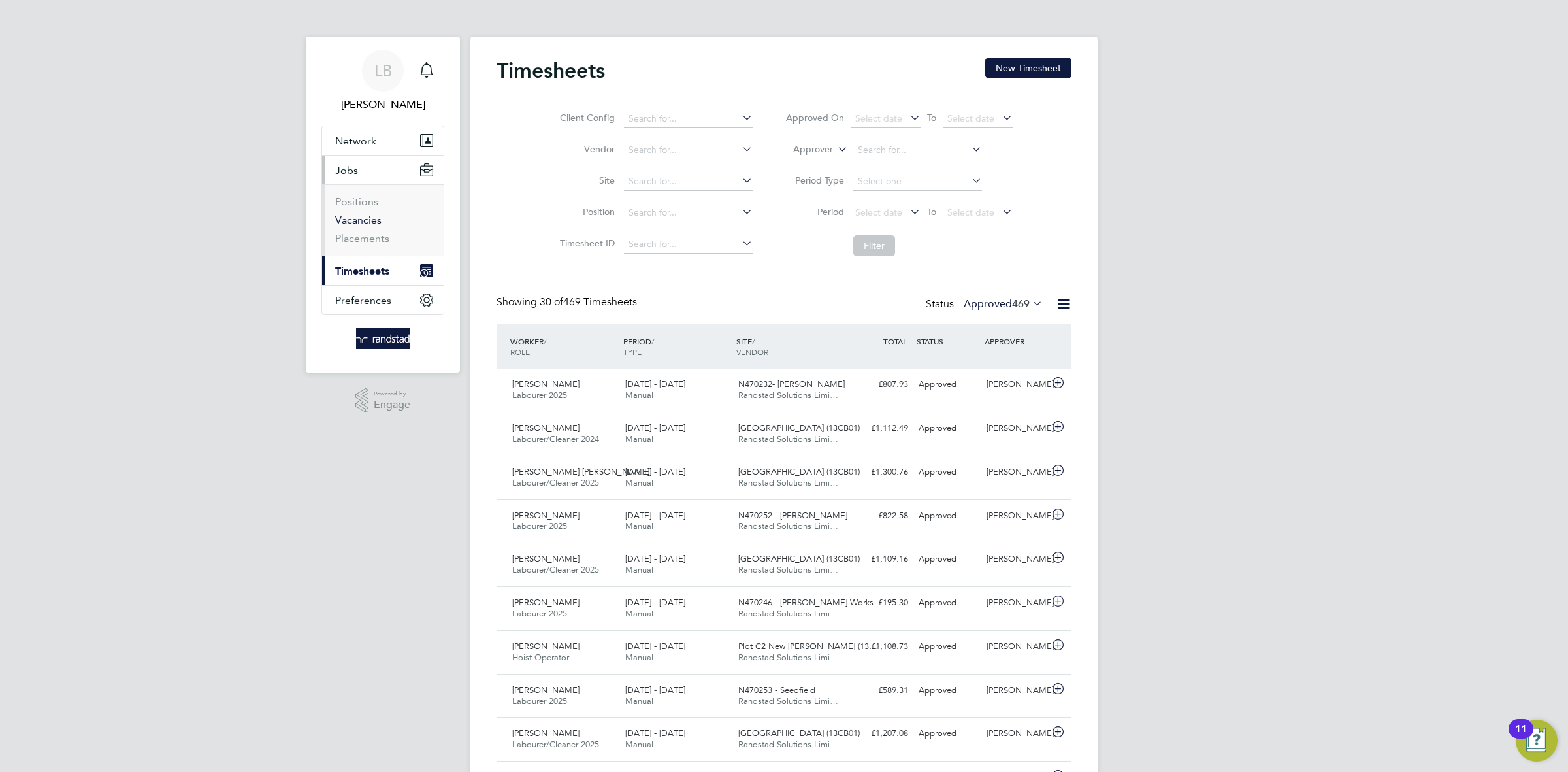
click at [350, 223] on link "Vacancies" at bounding box center [358, 220] width 47 height 12
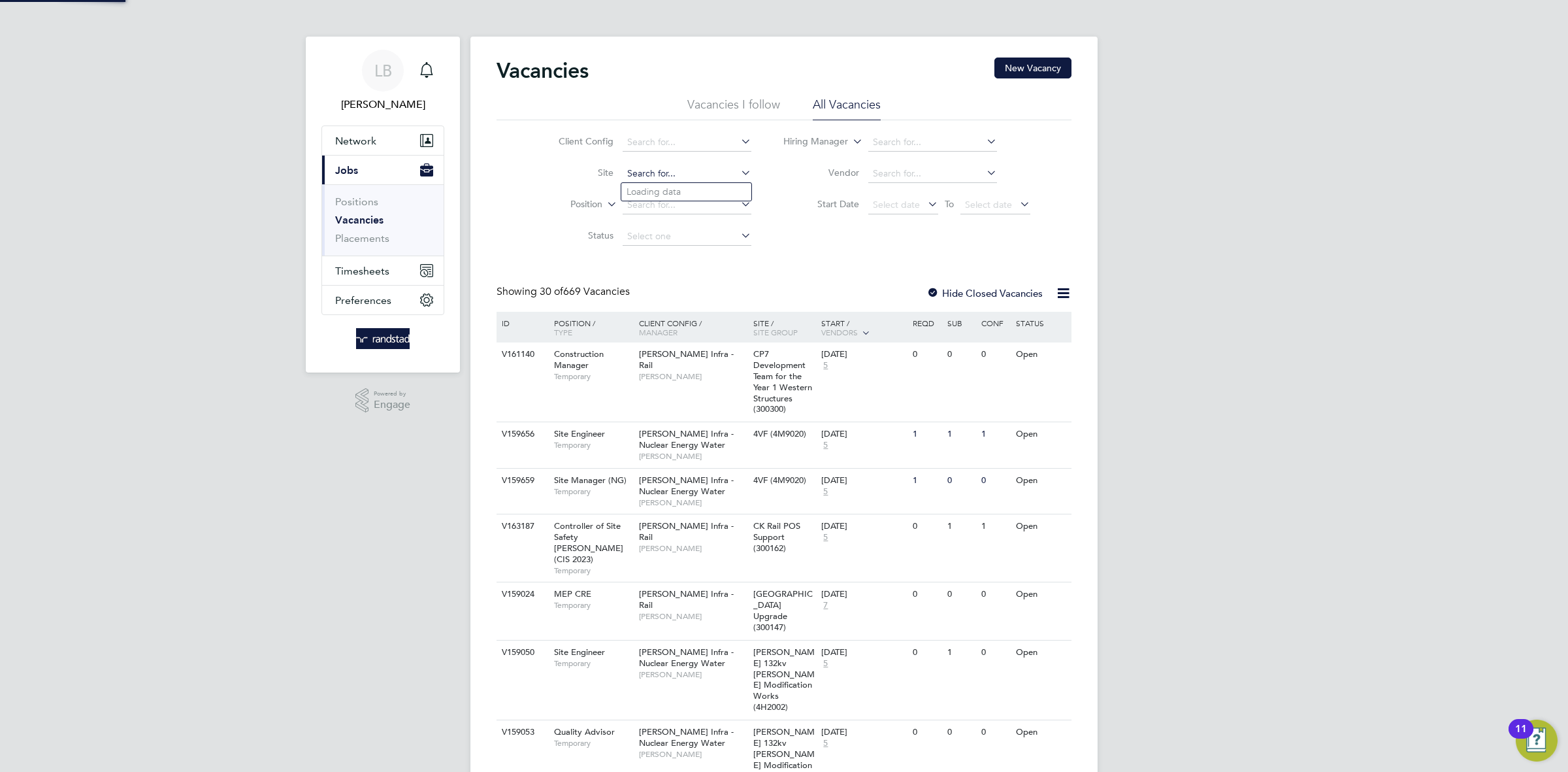
click at [659, 174] on input at bounding box center [687, 174] width 128 height 19
click at [693, 194] on li "[PERSON_NAME][GEOGRAPHIC_DATA] (13W007)" at bounding box center [711, 192] width 179 height 18
type input "[PERSON_NAME][GEOGRAPHIC_DATA] (13W007)"
